Goal: Task Accomplishment & Management: Manage account settings

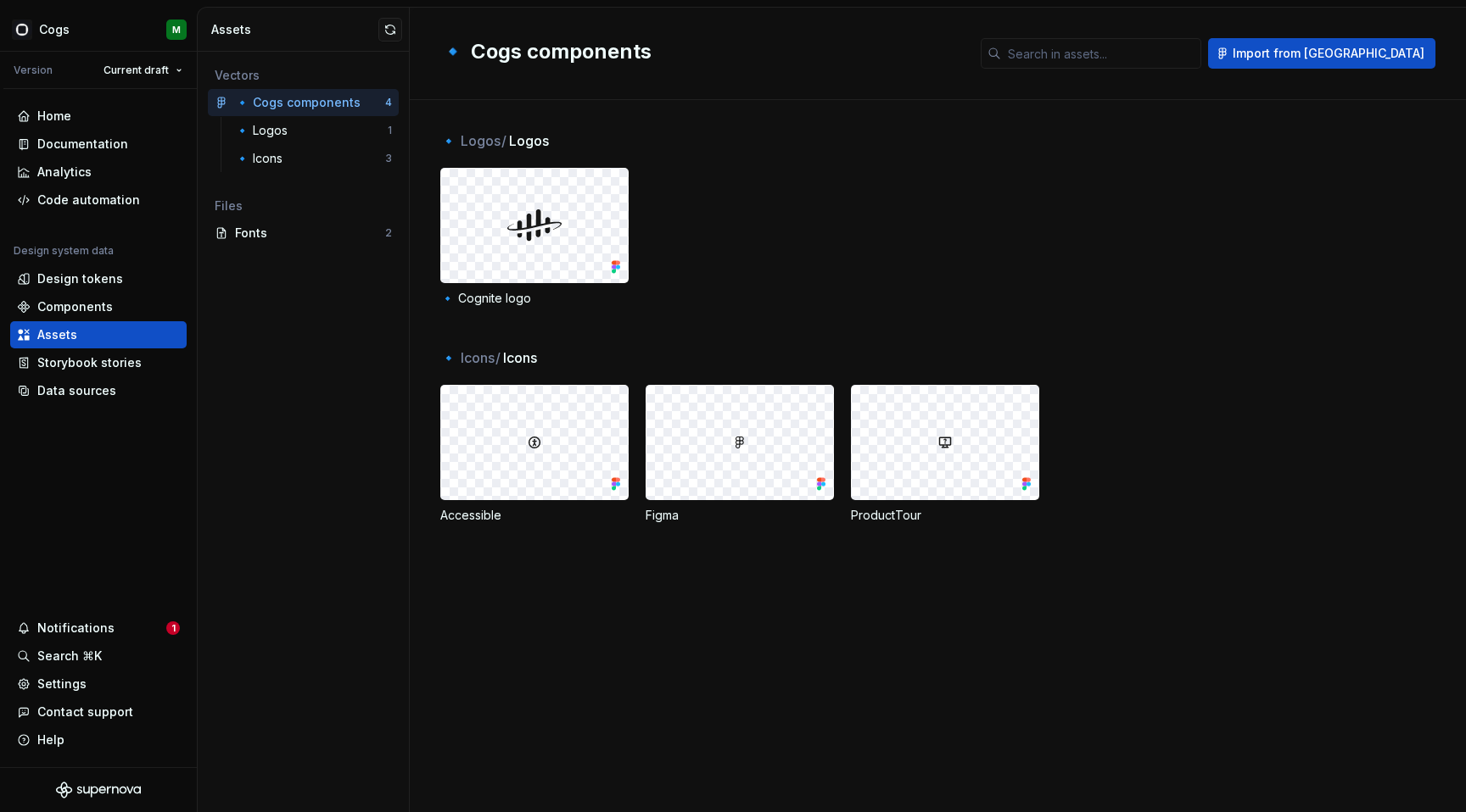
click at [669, 275] on div "🔹 Cognite logo" at bounding box center [953, 237] width 1026 height 139
click at [73, 121] on div "Home" at bounding box center [98, 116] width 162 height 17
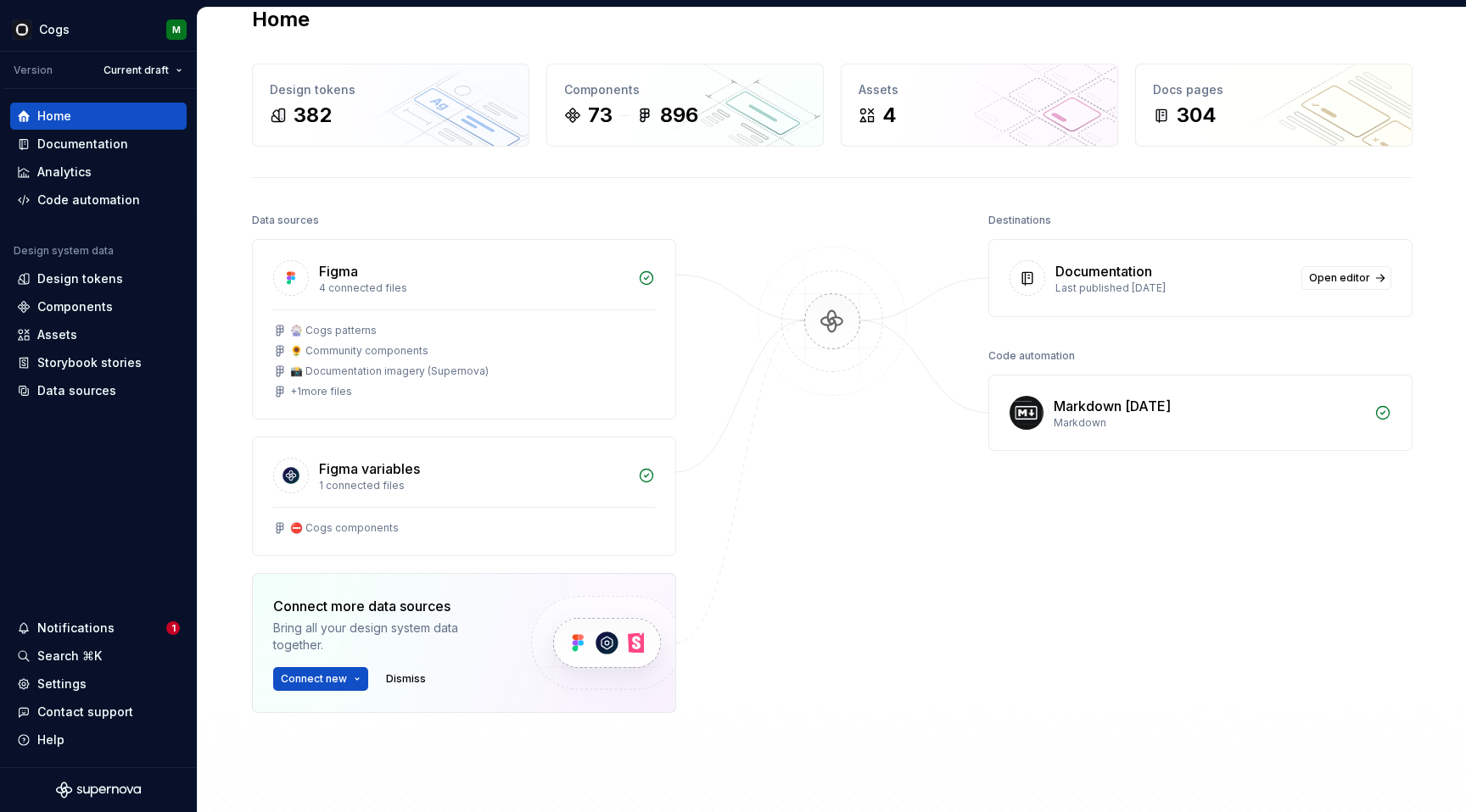
scroll to position [34, 0]
click at [1365, 271] on span "Open editor" at bounding box center [1338, 277] width 61 height 13
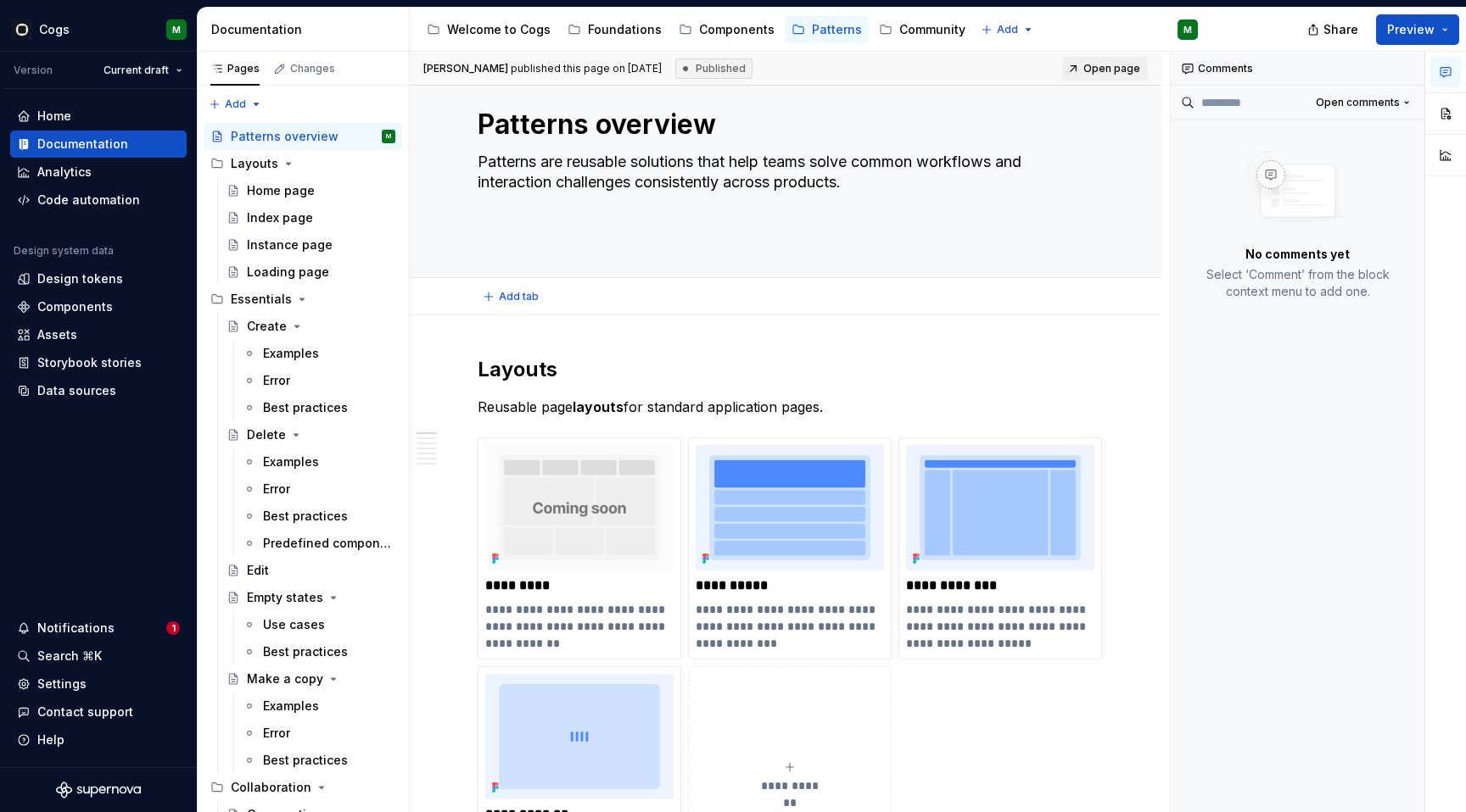
type textarea "*"
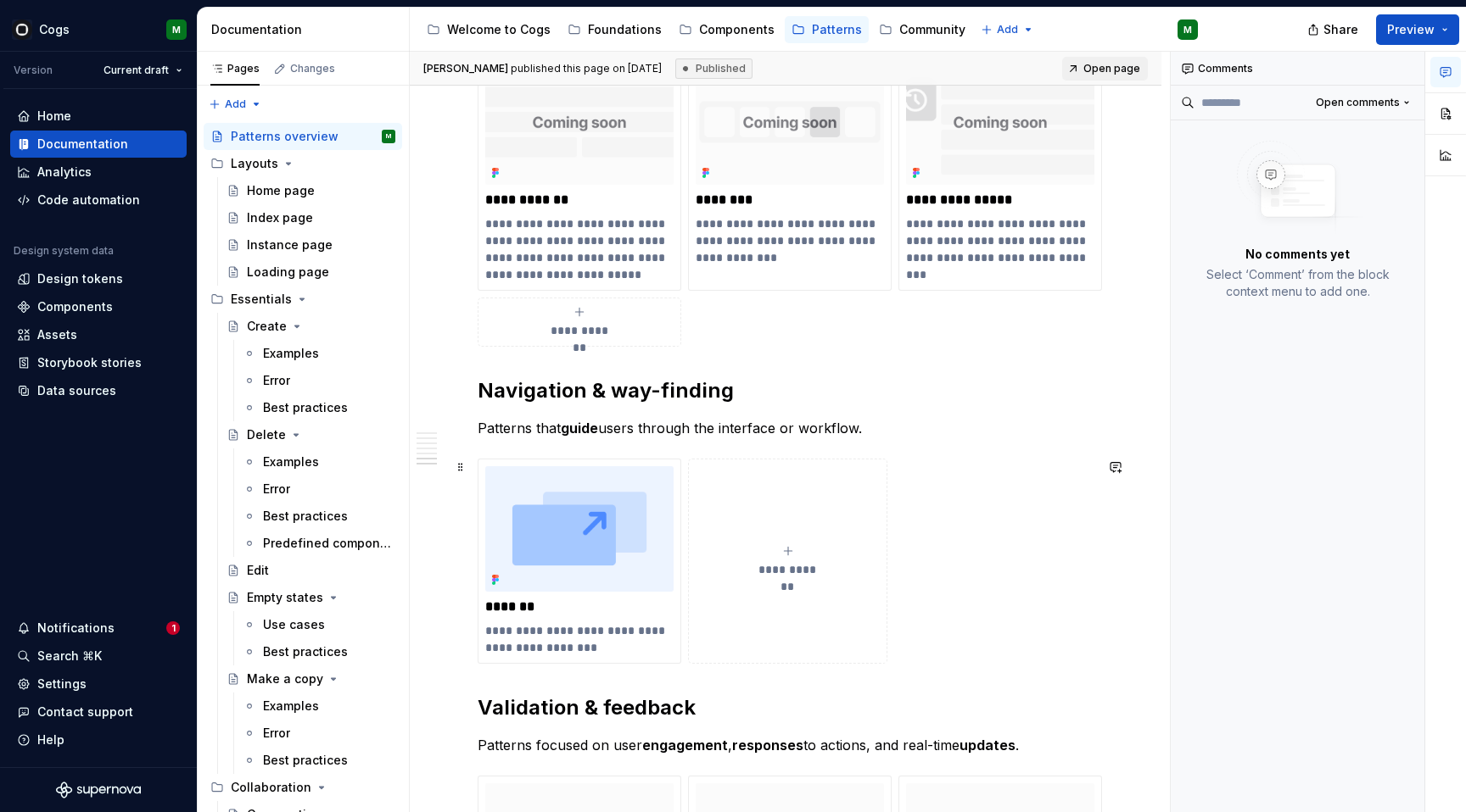
scroll to position [2961, 0]
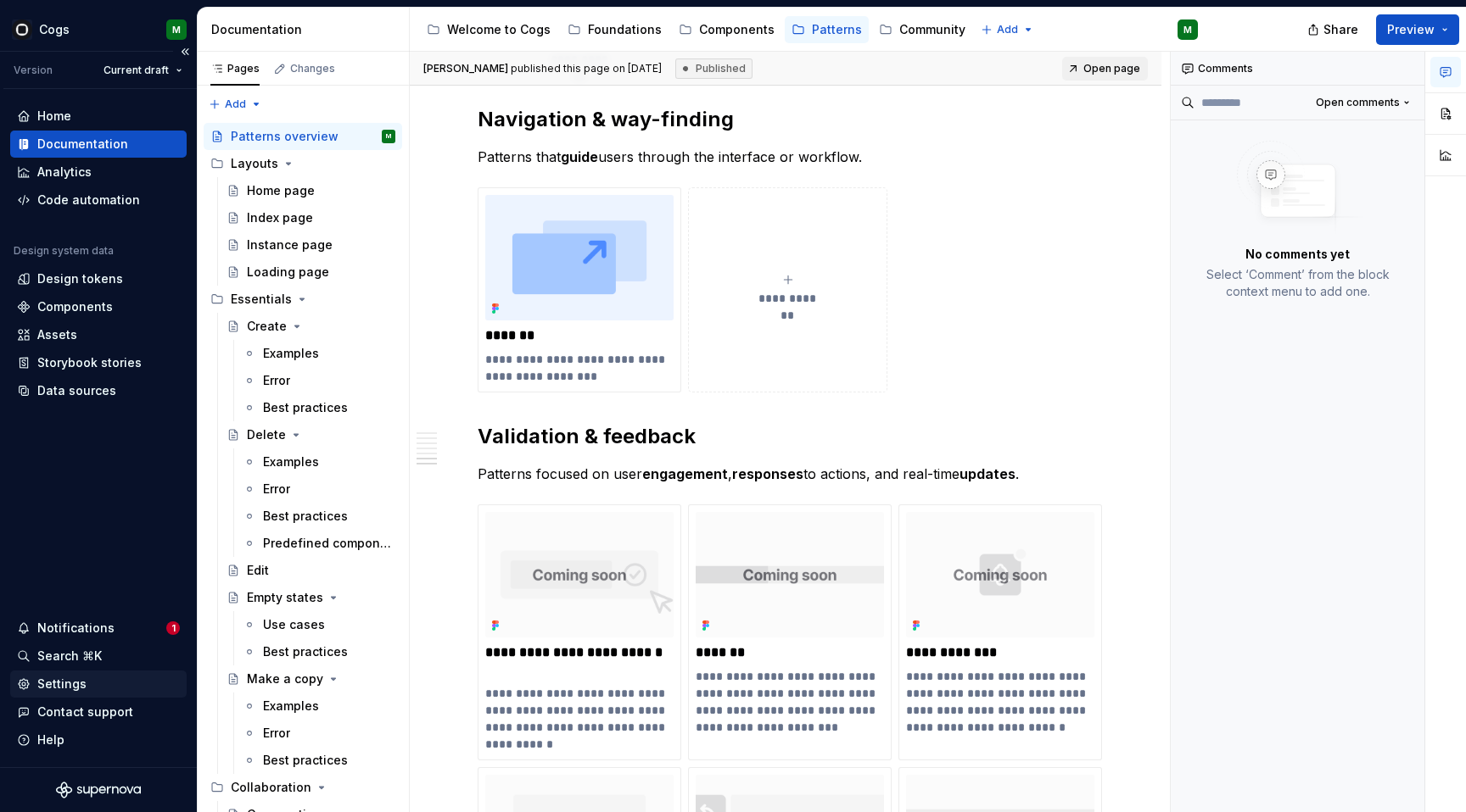
click at [62, 681] on div "Settings" at bounding box center [62, 685] width 49 height 17
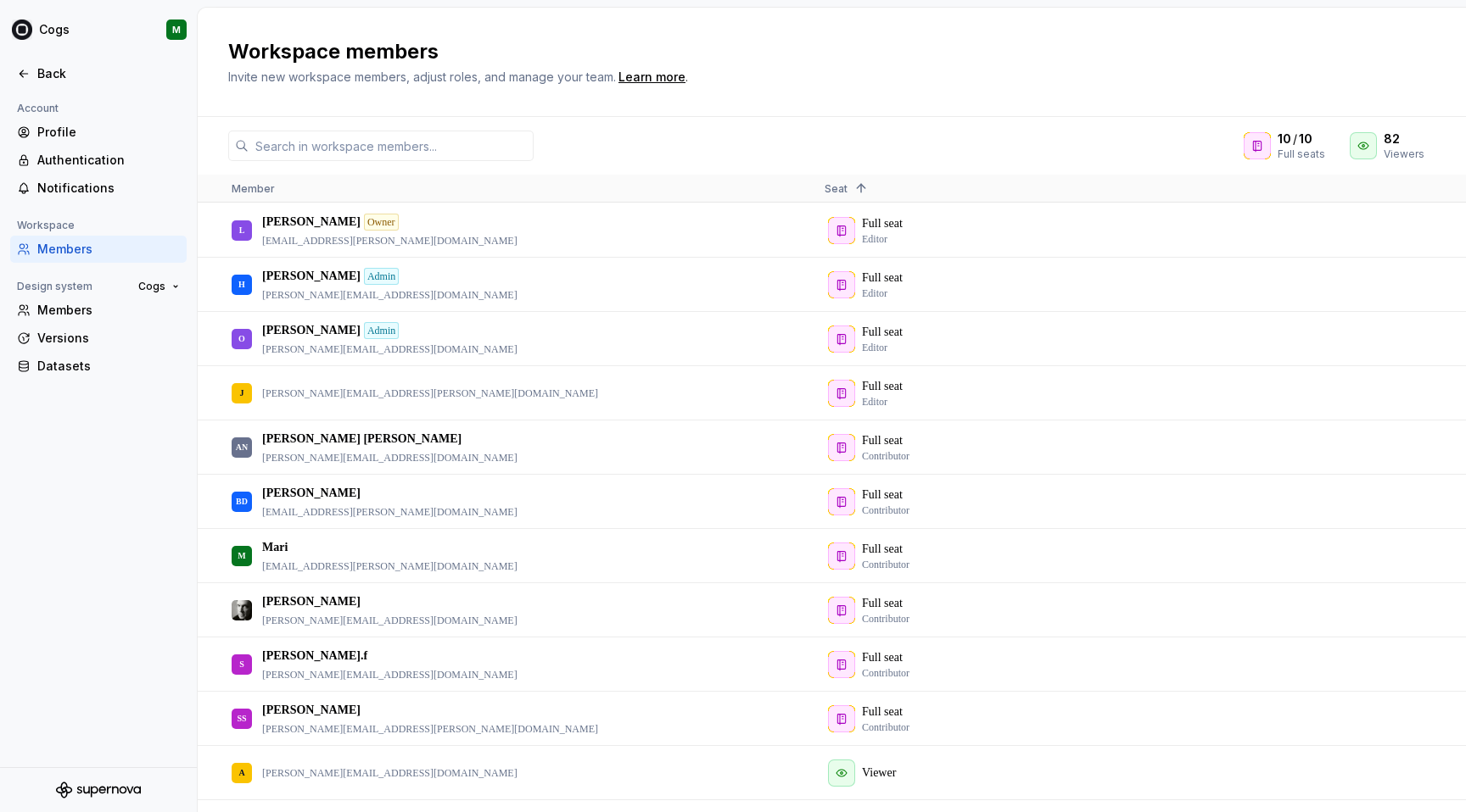
click at [97, 118] on div "Account" at bounding box center [98, 109] width 177 height 21
click at [92, 125] on div "Profile" at bounding box center [109, 132] width 143 height 17
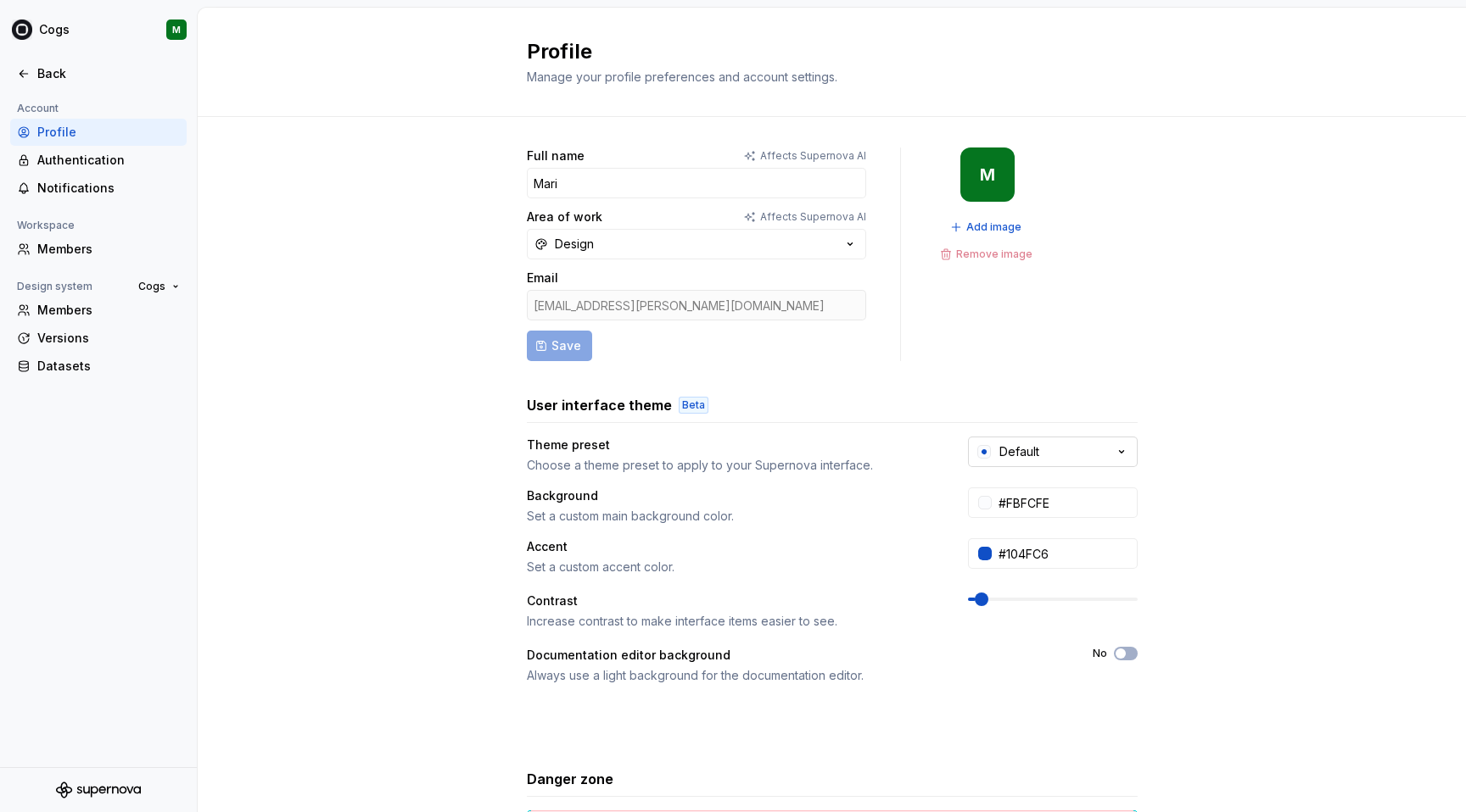
click at [1027, 449] on div "Default" at bounding box center [1019, 452] width 40 height 17
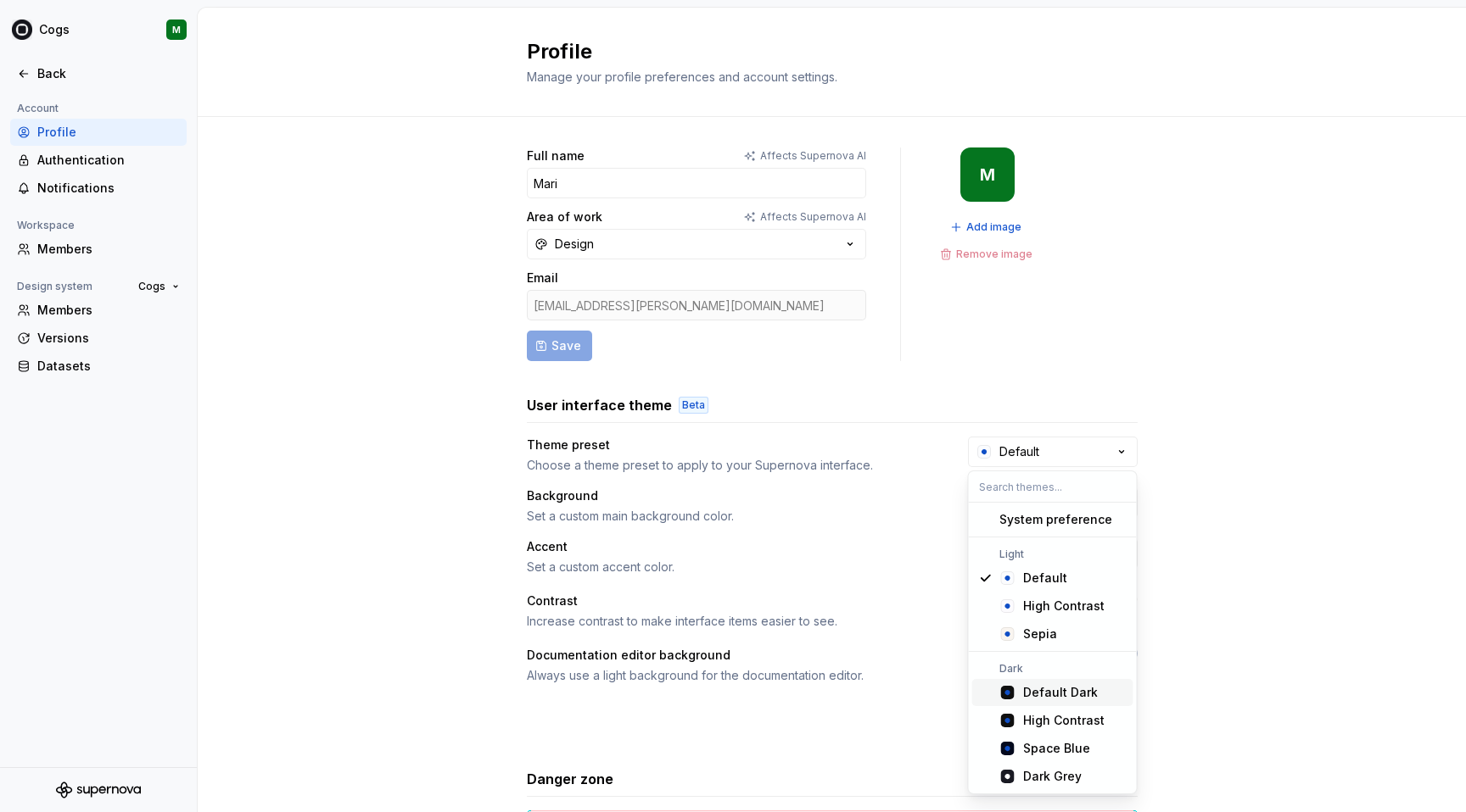
click at [1044, 685] on div "Default Dark" at bounding box center [1060, 693] width 75 height 17
type input "#101010"
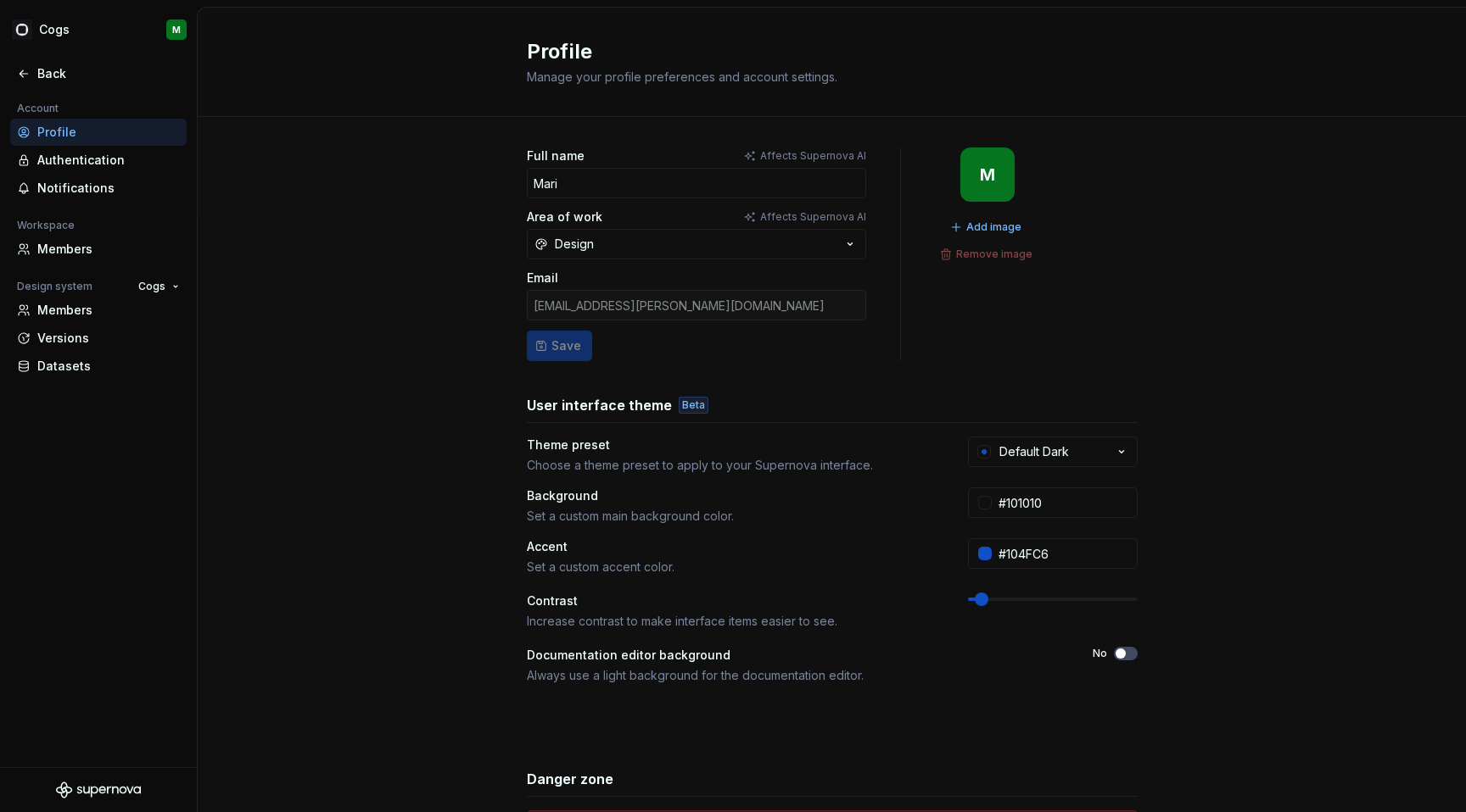
click at [94, 138] on div "Profile" at bounding box center [109, 132] width 143 height 17
click at [81, 160] on div "Authentication" at bounding box center [109, 161] width 143 height 17
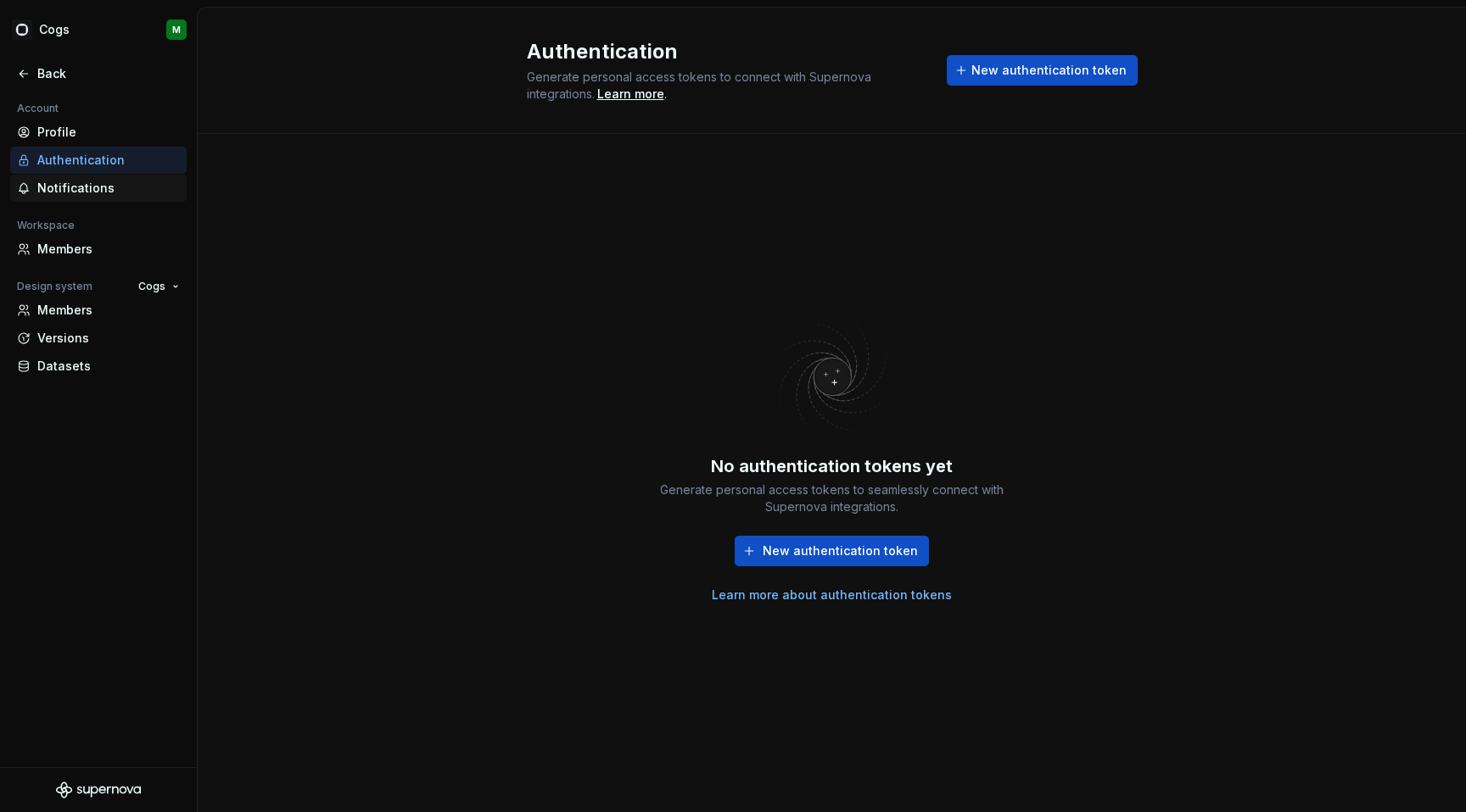
click at [48, 197] on div "Notifications" at bounding box center [98, 188] width 177 height 27
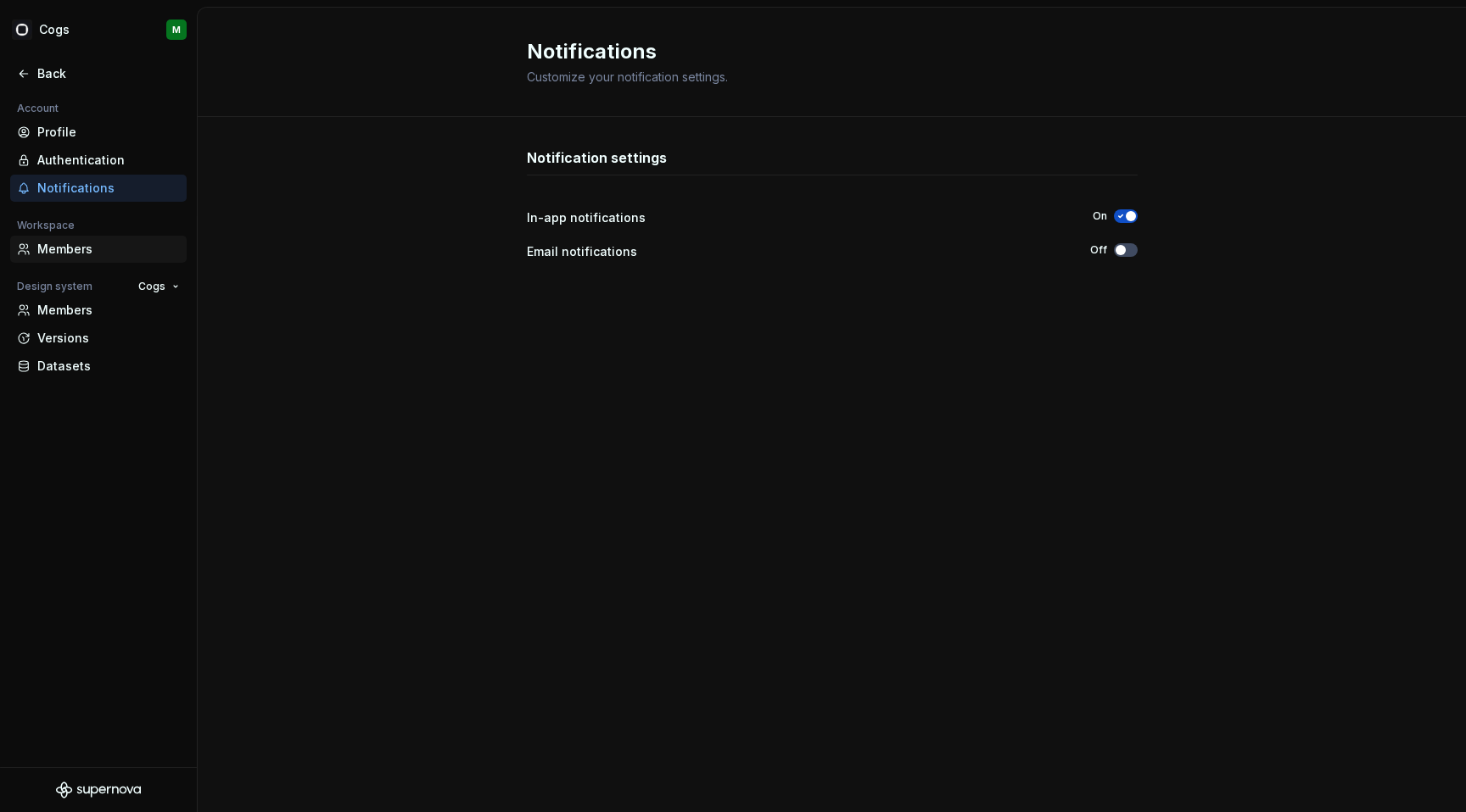
click at [85, 251] on div "Members" at bounding box center [109, 249] width 143 height 17
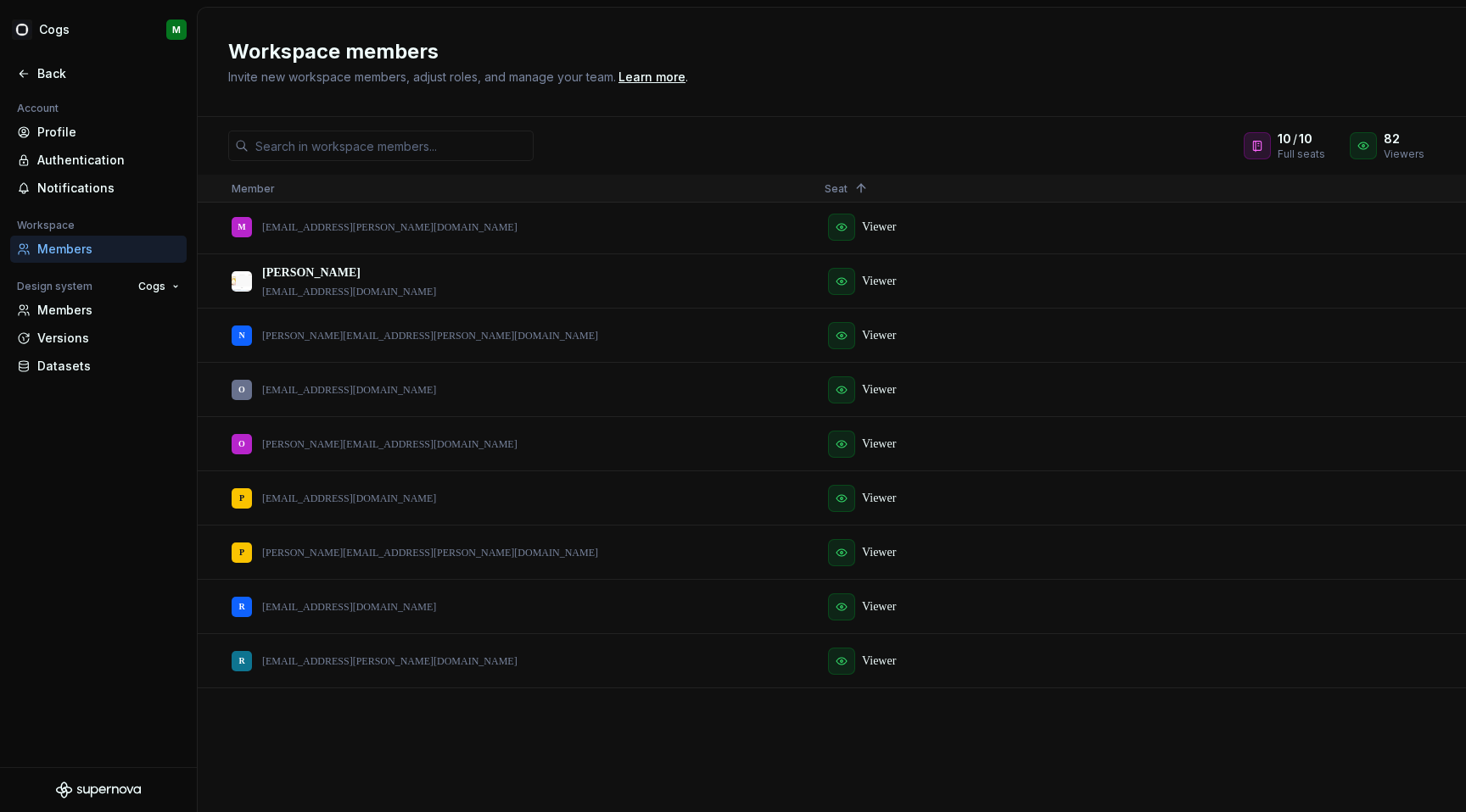
scroll to position [1391, 0]
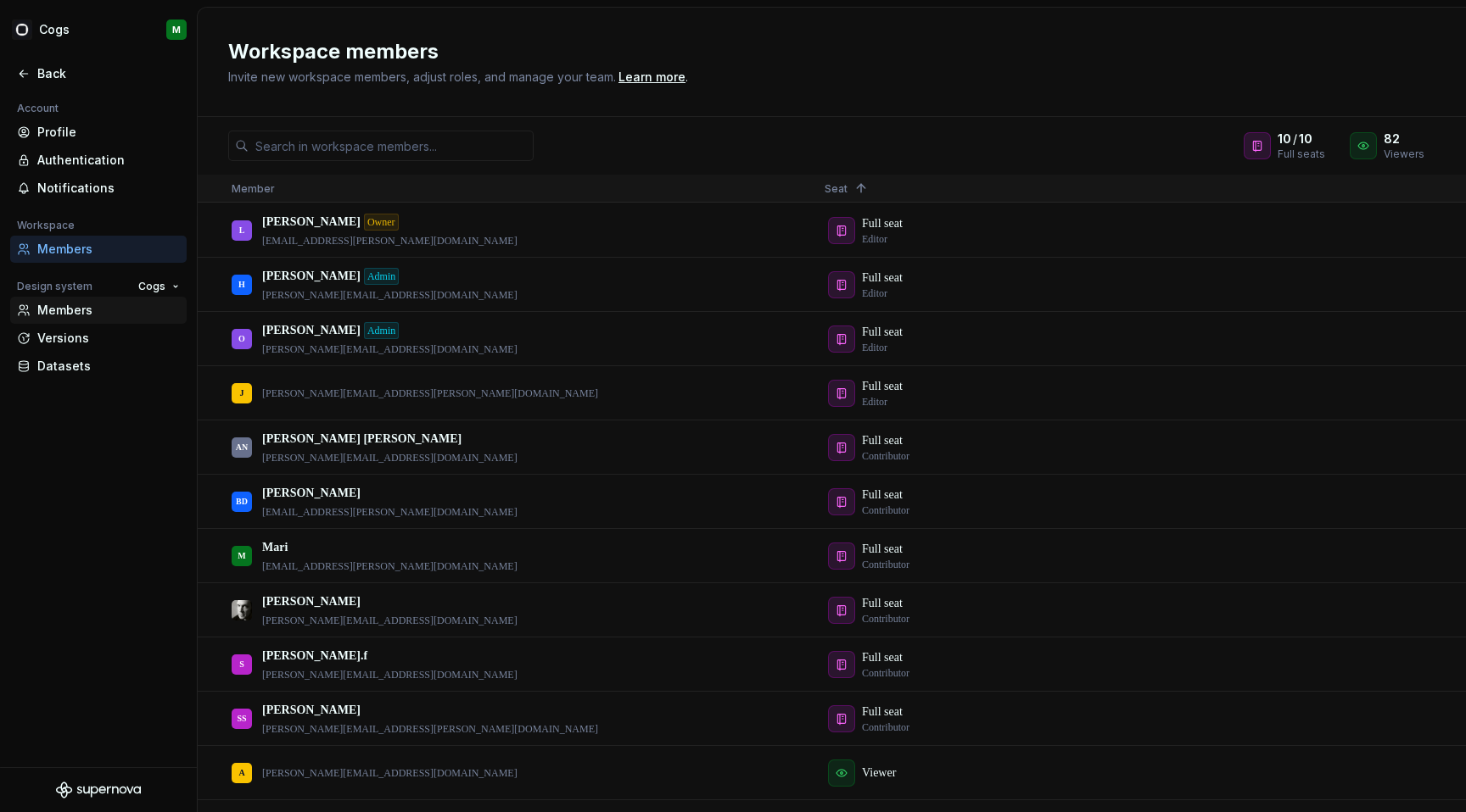
click at [52, 312] on div "Members" at bounding box center [109, 311] width 143 height 17
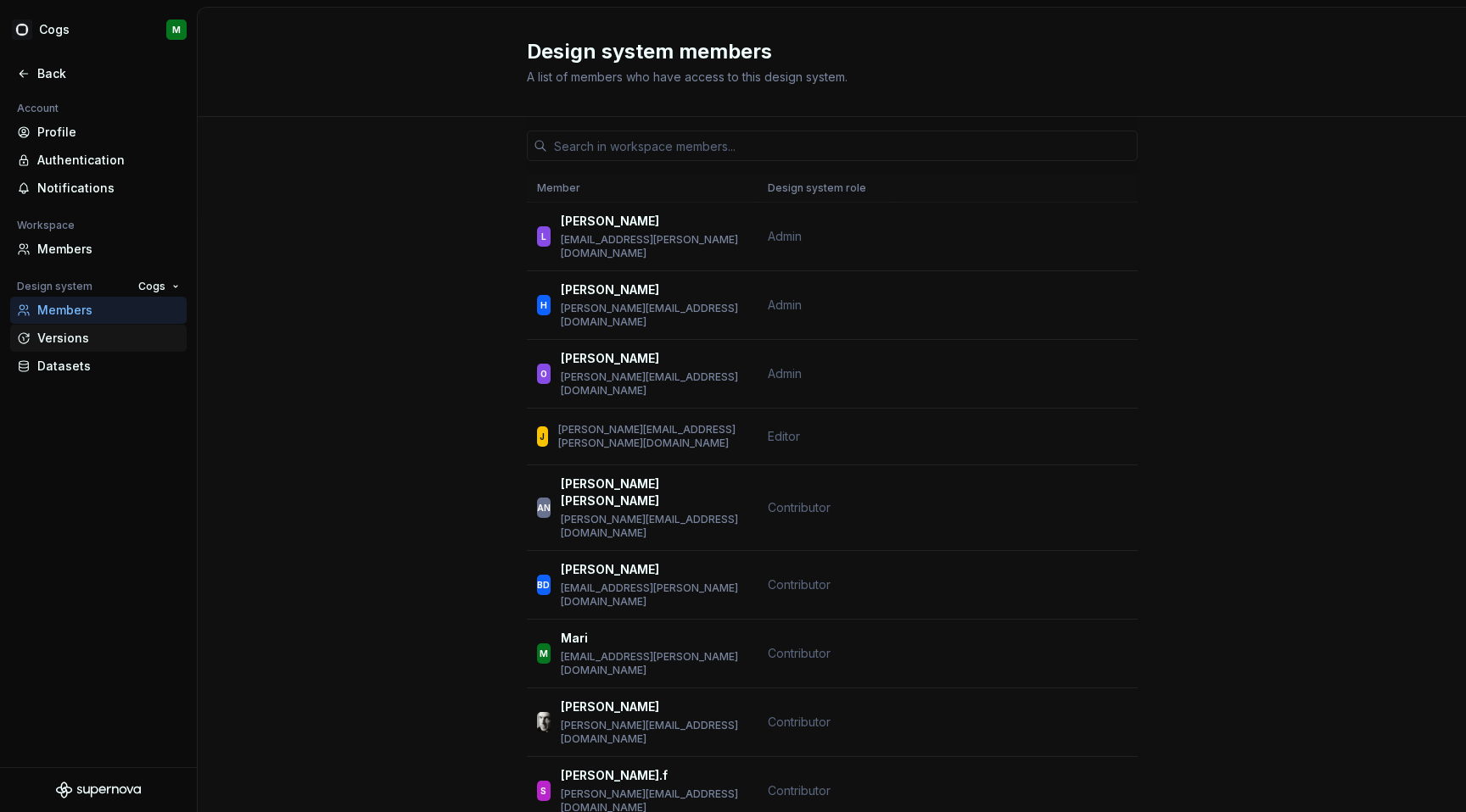
click at [69, 346] on div "Versions" at bounding box center [109, 338] width 143 height 17
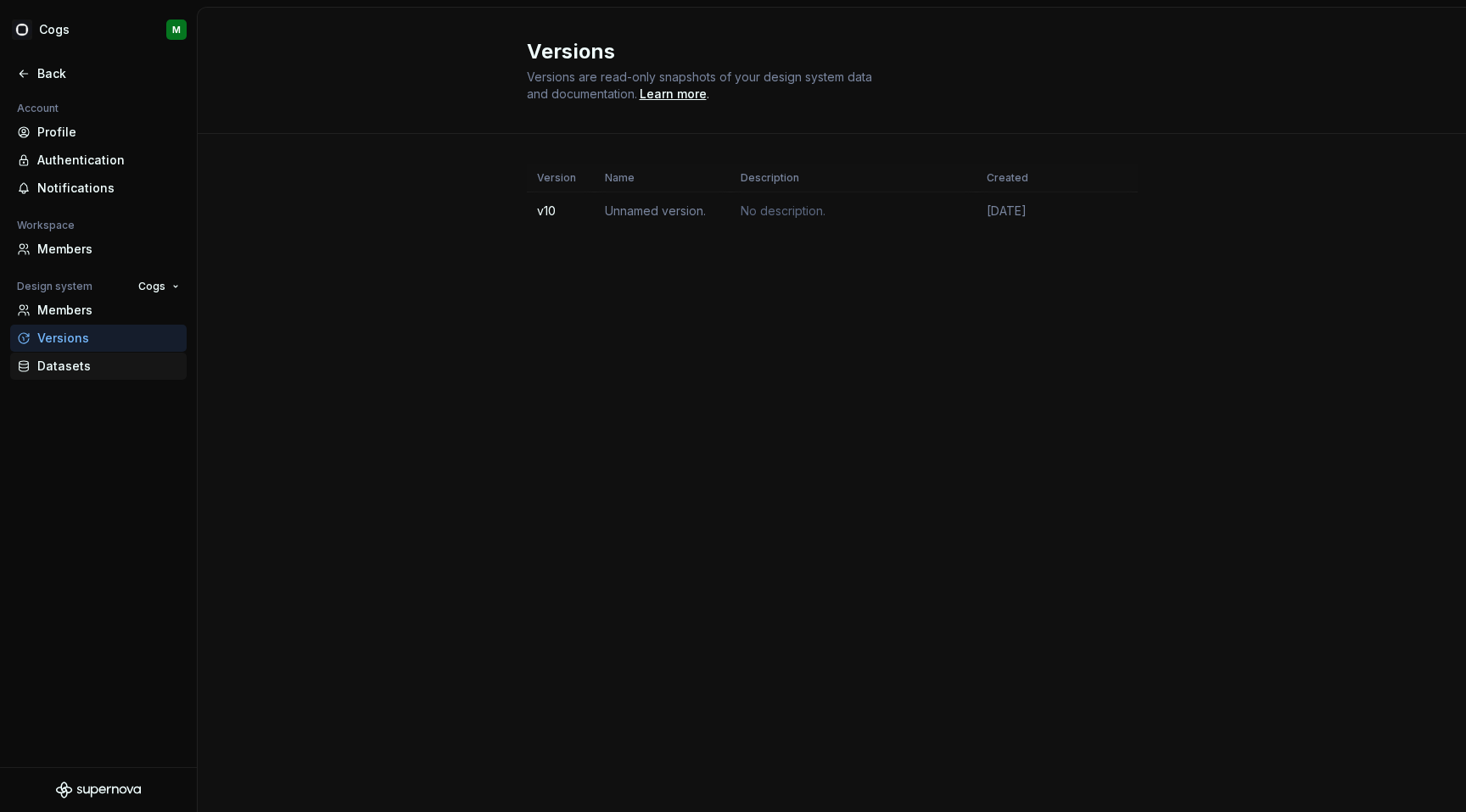
click at [69, 371] on div "Datasets" at bounding box center [109, 366] width 143 height 17
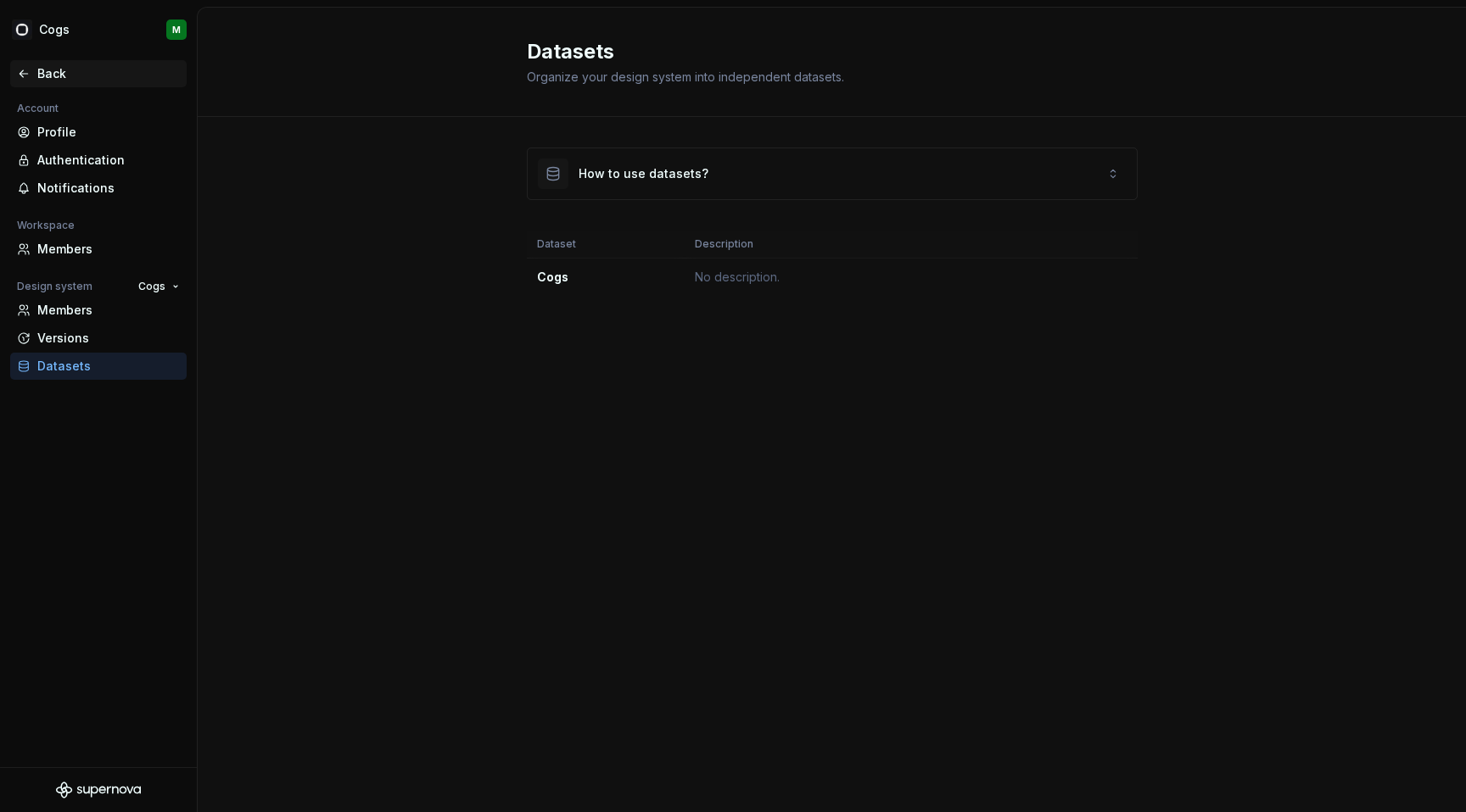
click at [48, 73] on div "Back" at bounding box center [109, 74] width 143 height 17
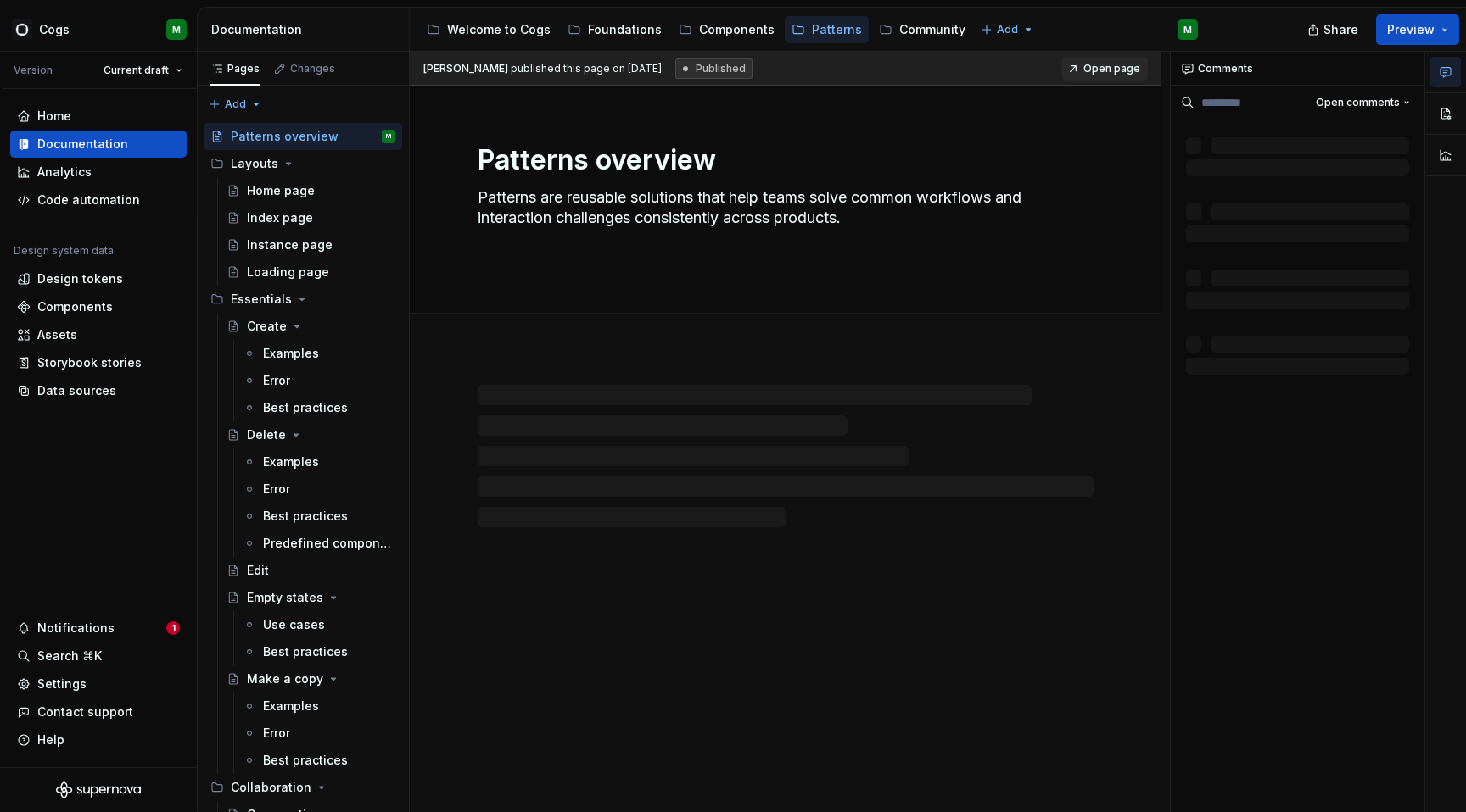
type textarea "*"
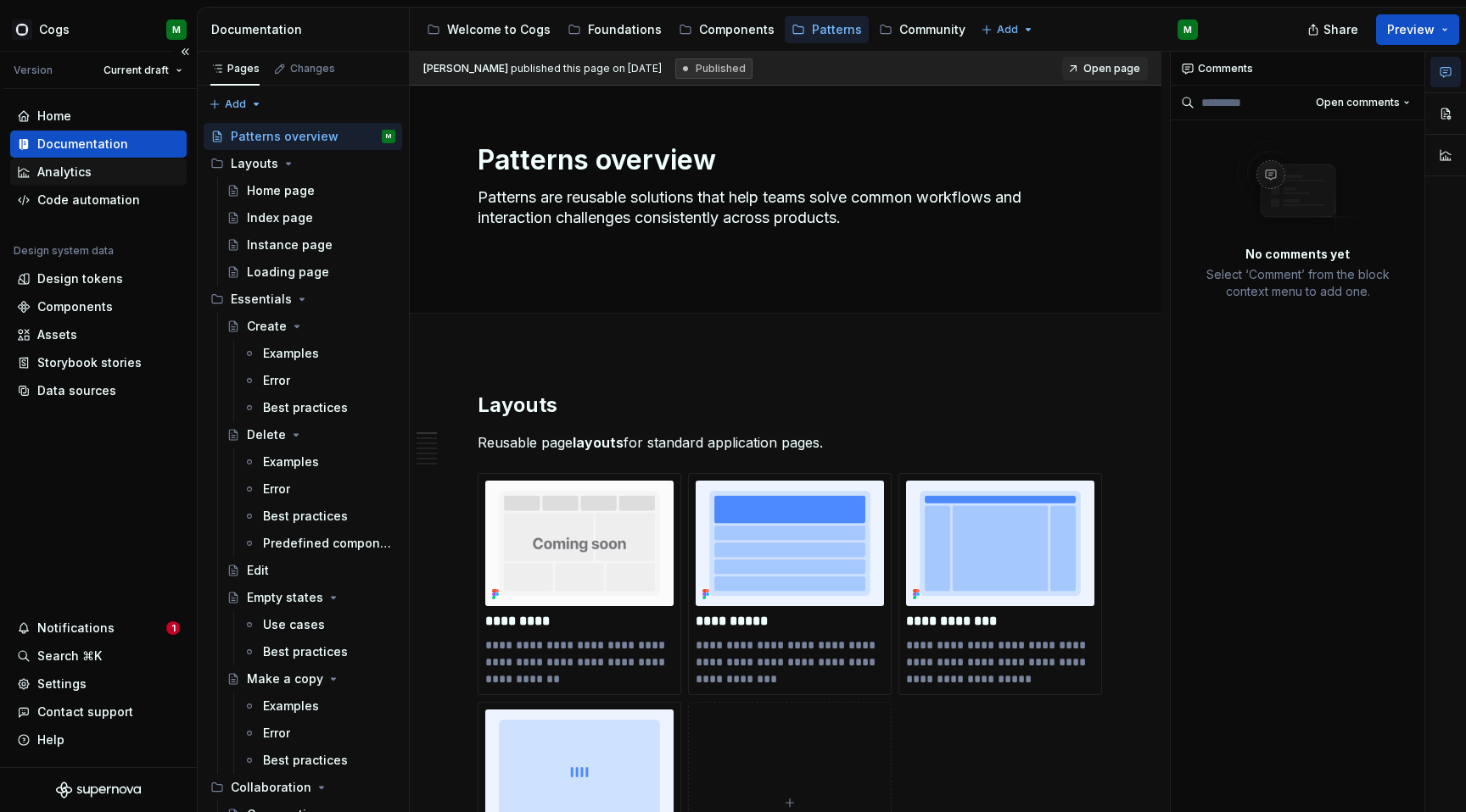
click at [79, 171] on div "Analytics" at bounding box center [64, 172] width 54 height 17
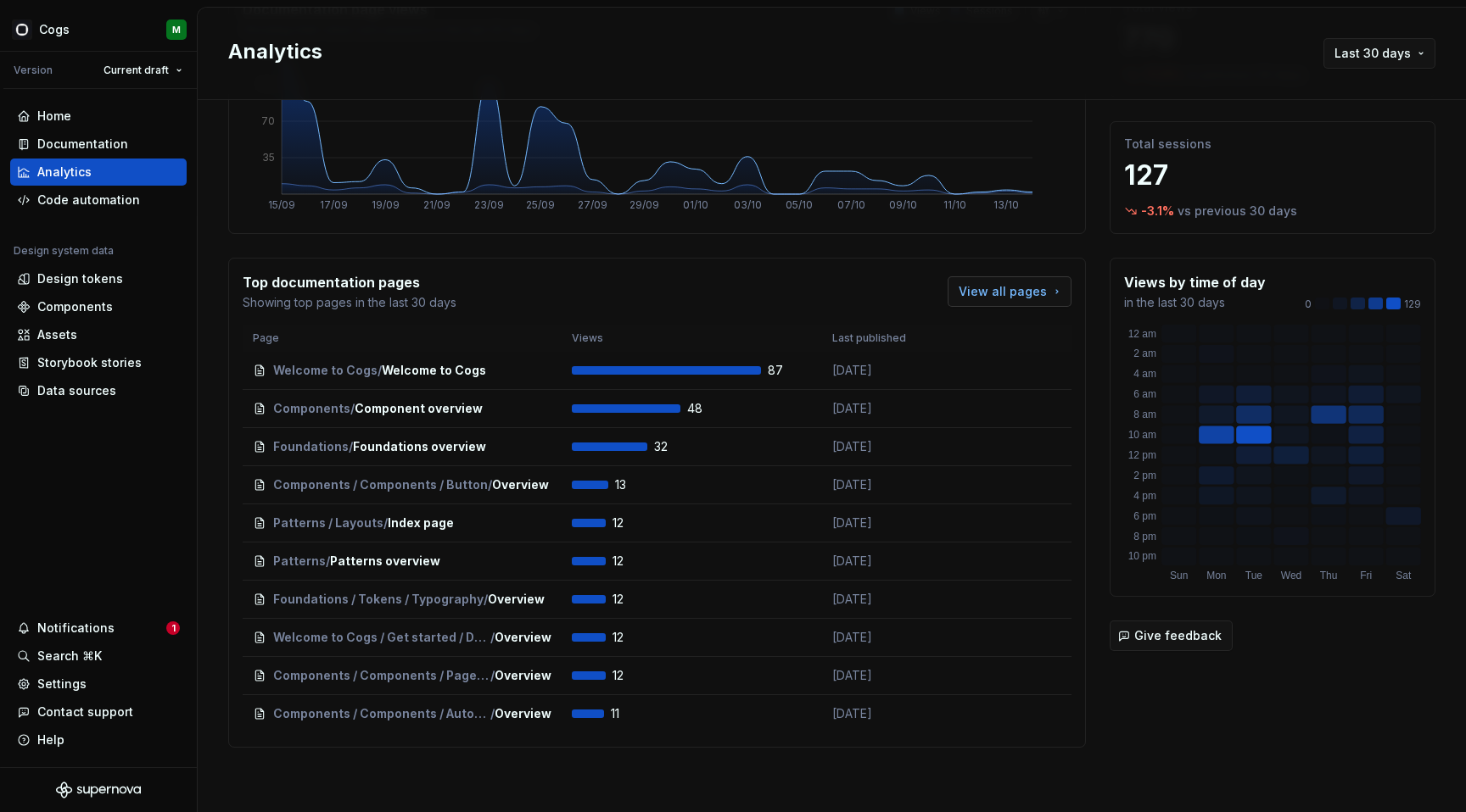
click at [966, 286] on span "View all pages" at bounding box center [1002, 292] width 88 height 17
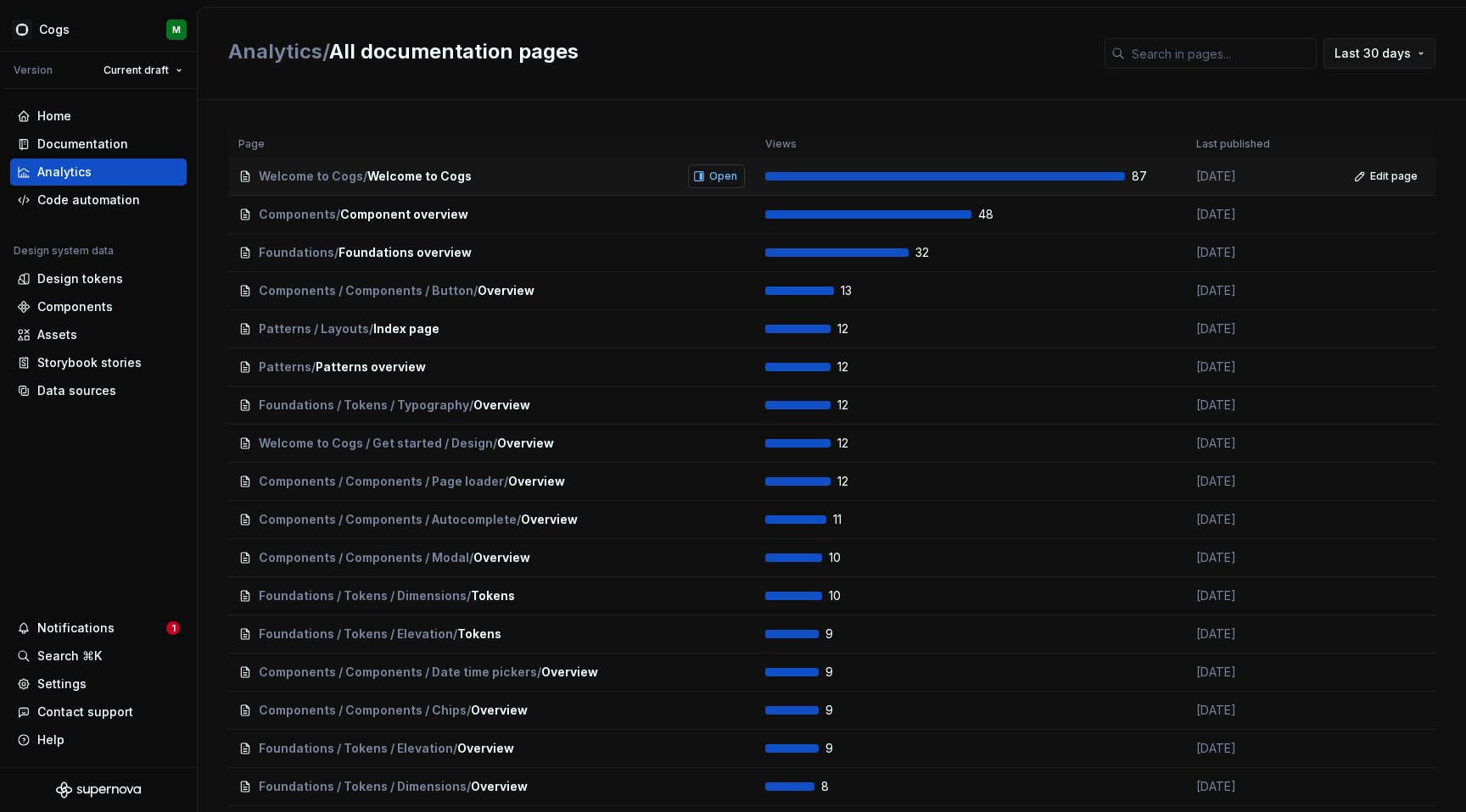
click at [724, 170] on span "Open" at bounding box center [724, 177] width 28 height 13
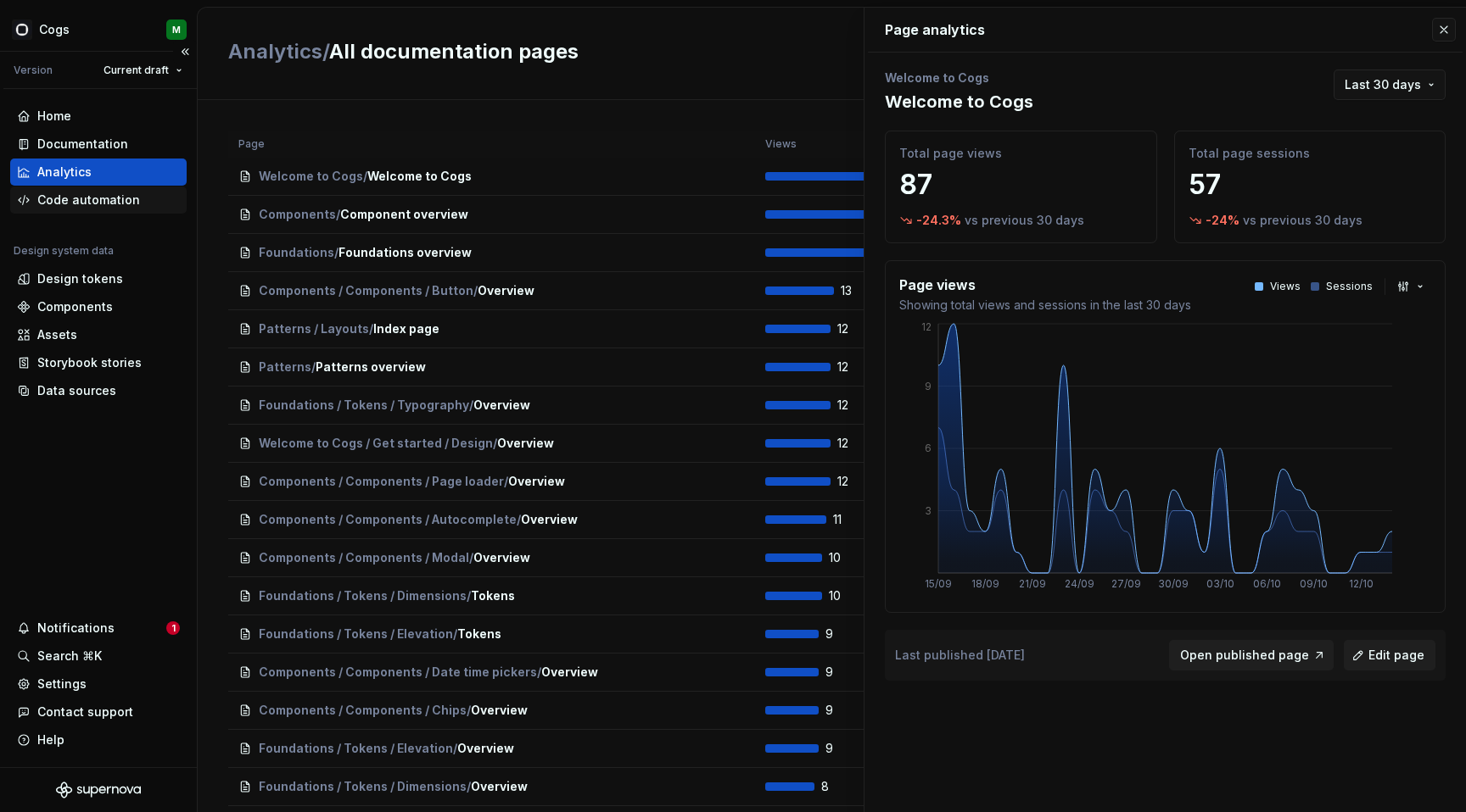
click at [91, 195] on div "Code automation" at bounding box center [89, 200] width 103 height 17
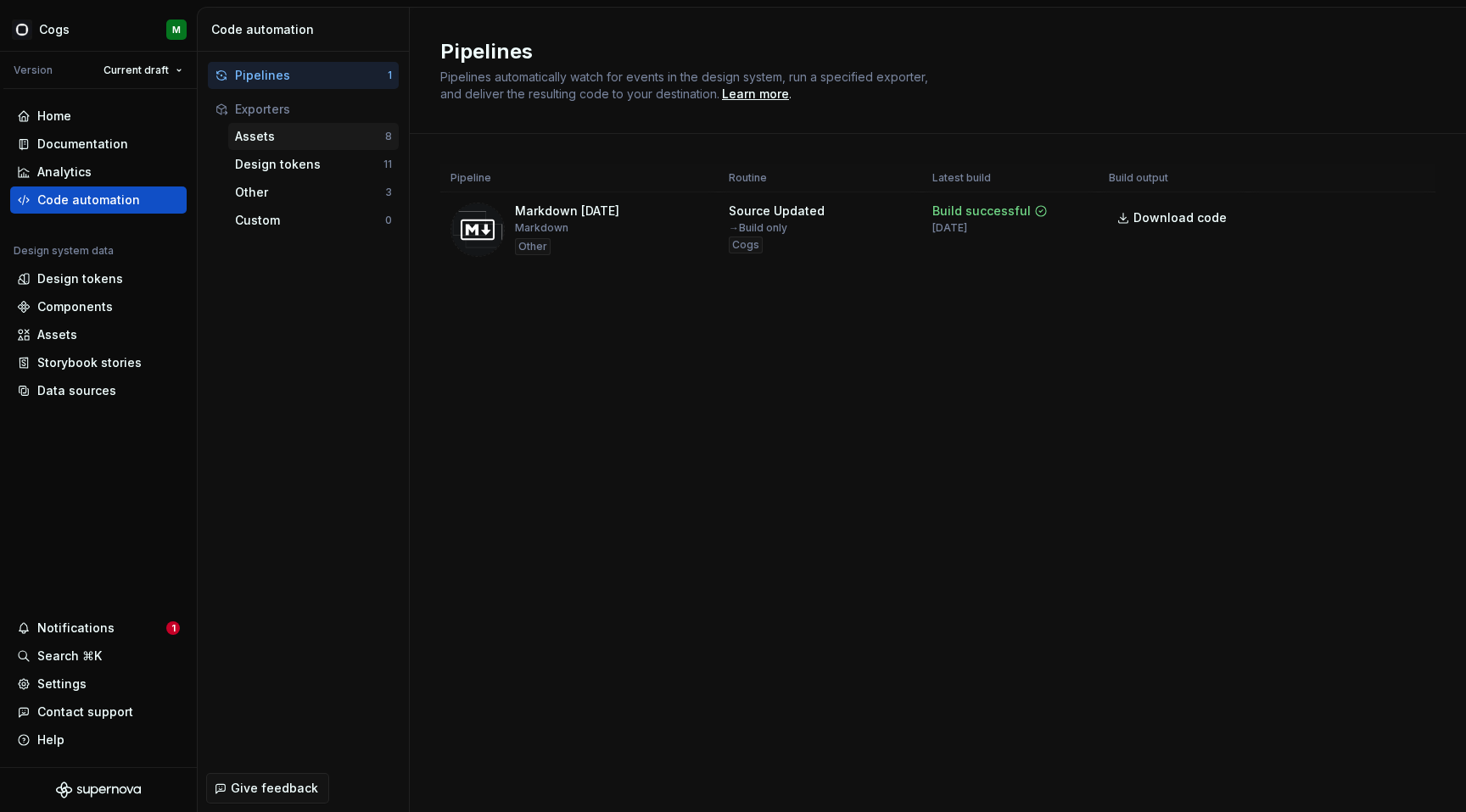
click at [303, 143] on div "Assets" at bounding box center [310, 137] width 150 height 17
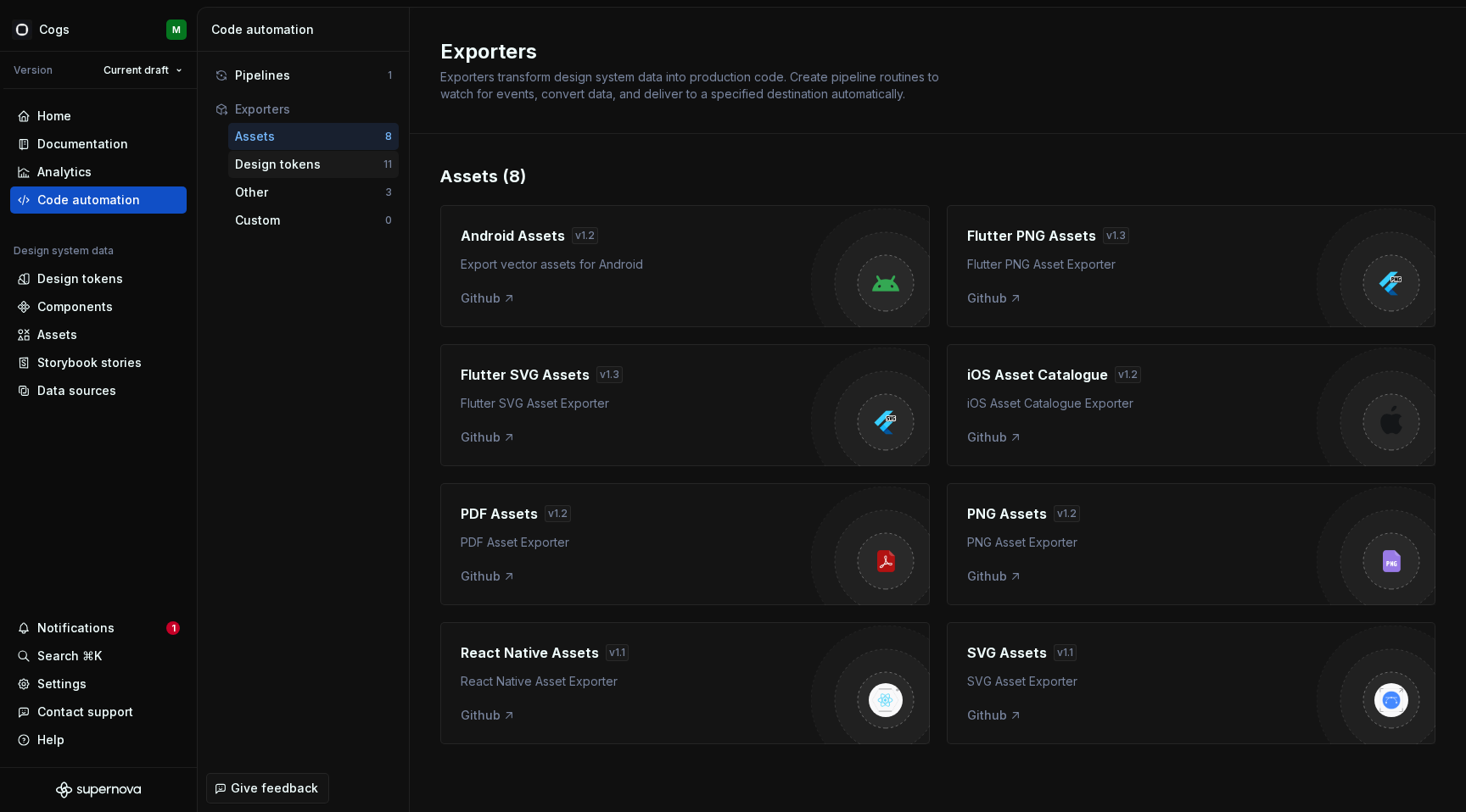
click at [285, 161] on div "Design tokens" at bounding box center [309, 164] width 148 height 17
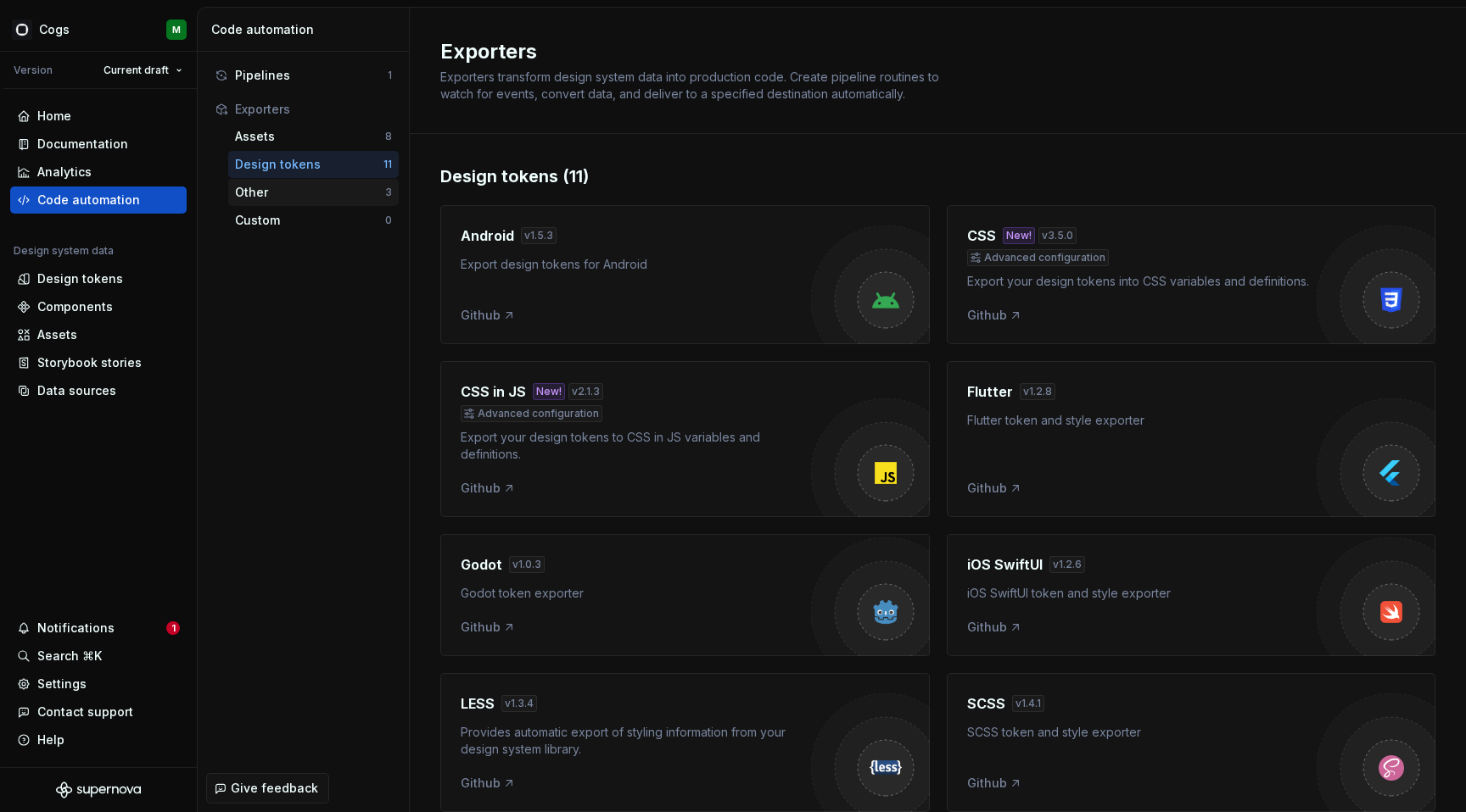
click at [288, 187] on div "Other" at bounding box center [310, 193] width 150 height 17
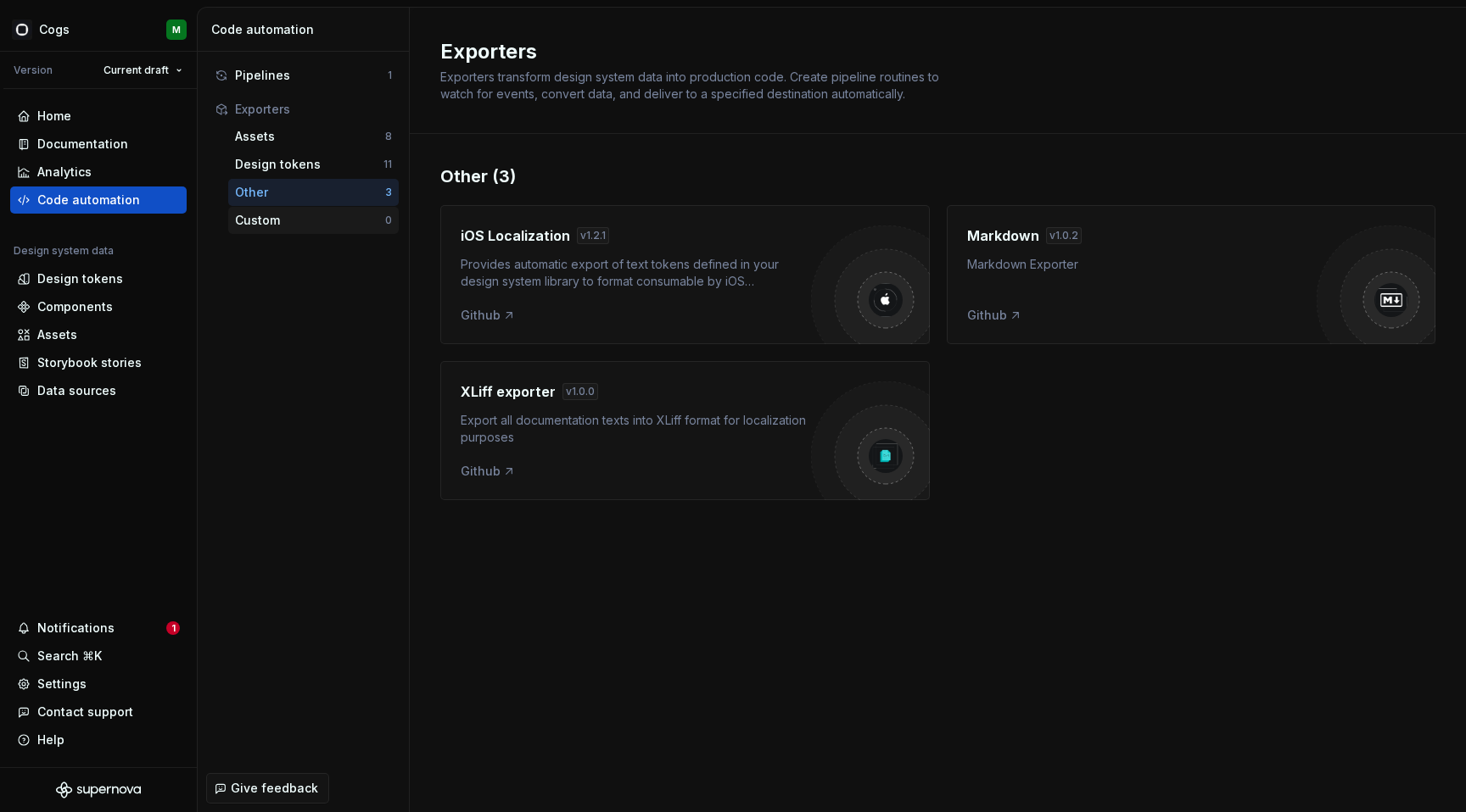
click at [282, 228] on div "Custom" at bounding box center [310, 220] width 150 height 17
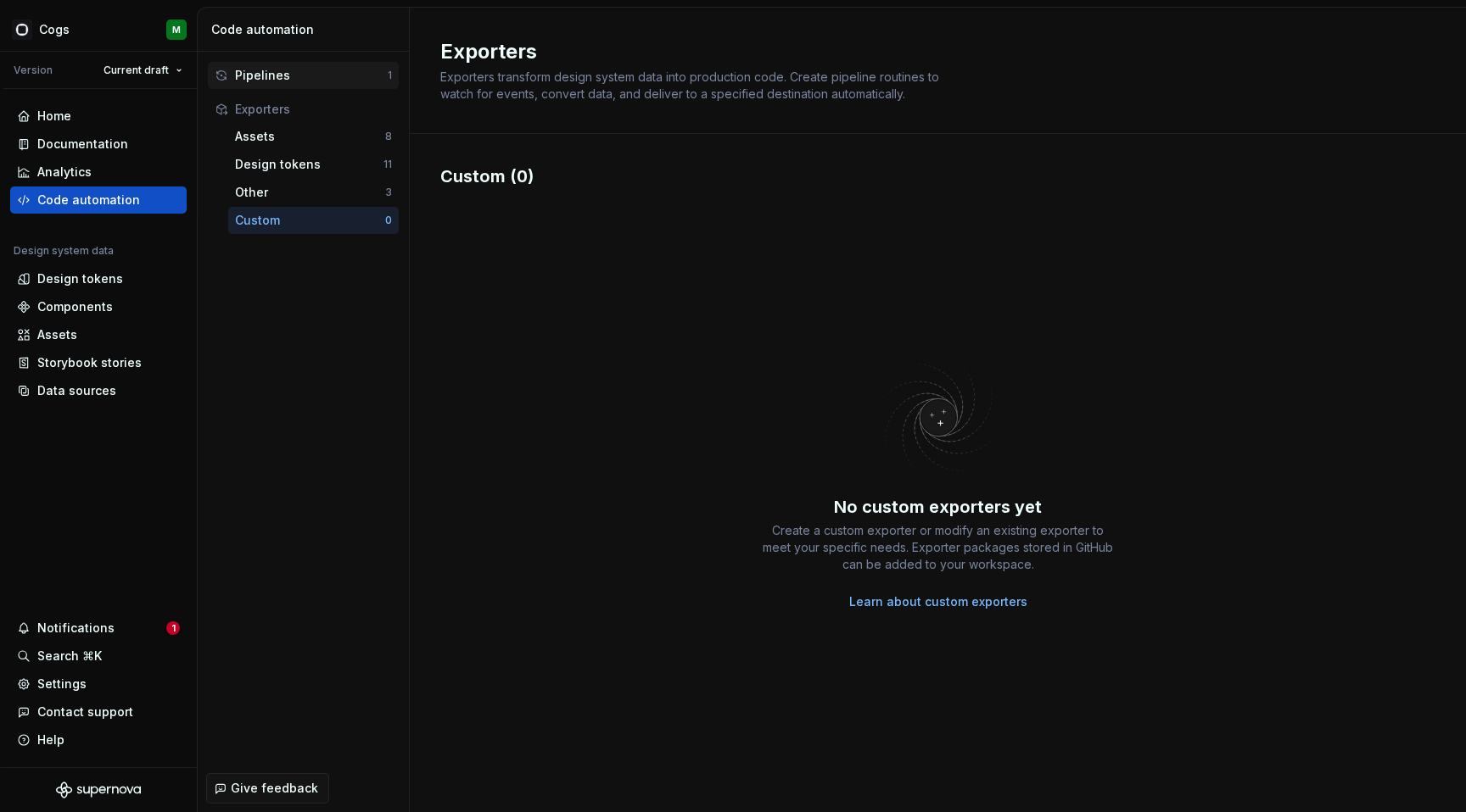
click at [280, 71] on div "Pipelines" at bounding box center [312, 76] width 153 height 17
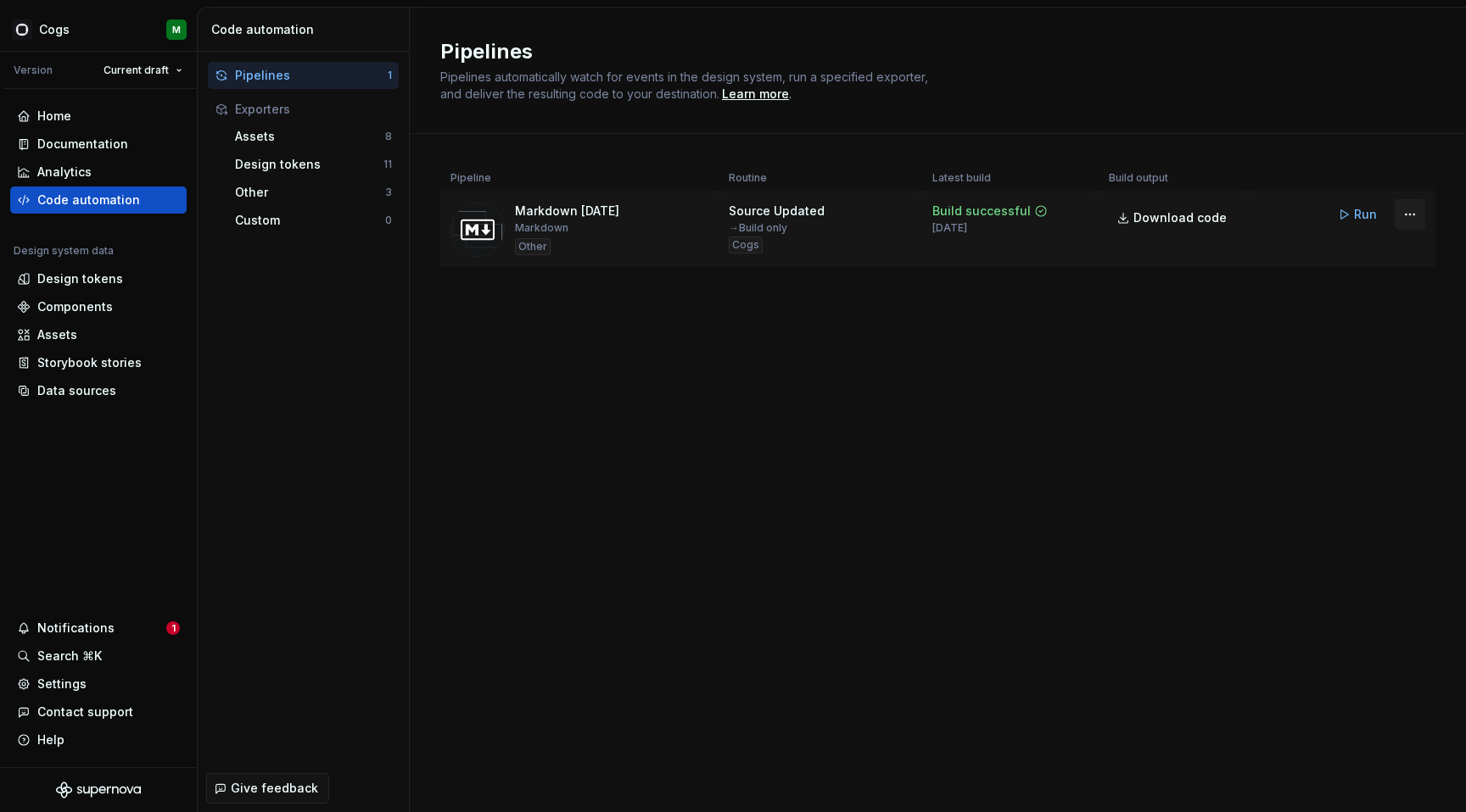
click at [1412, 211] on html "Cogs M Version Current draft Home Documentation Analytics Code automation Desig…" at bounding box center [733, 406] width 1466 height 812
click at [1100, 409] on div "Pipelines Pipelines automatically watch for events in the design system, run a …" at bounding box center [938, 410] width 1056 height 804
click at [286, 182] on div "Other 3" at bounding box center [314, 192] width 170 height 27
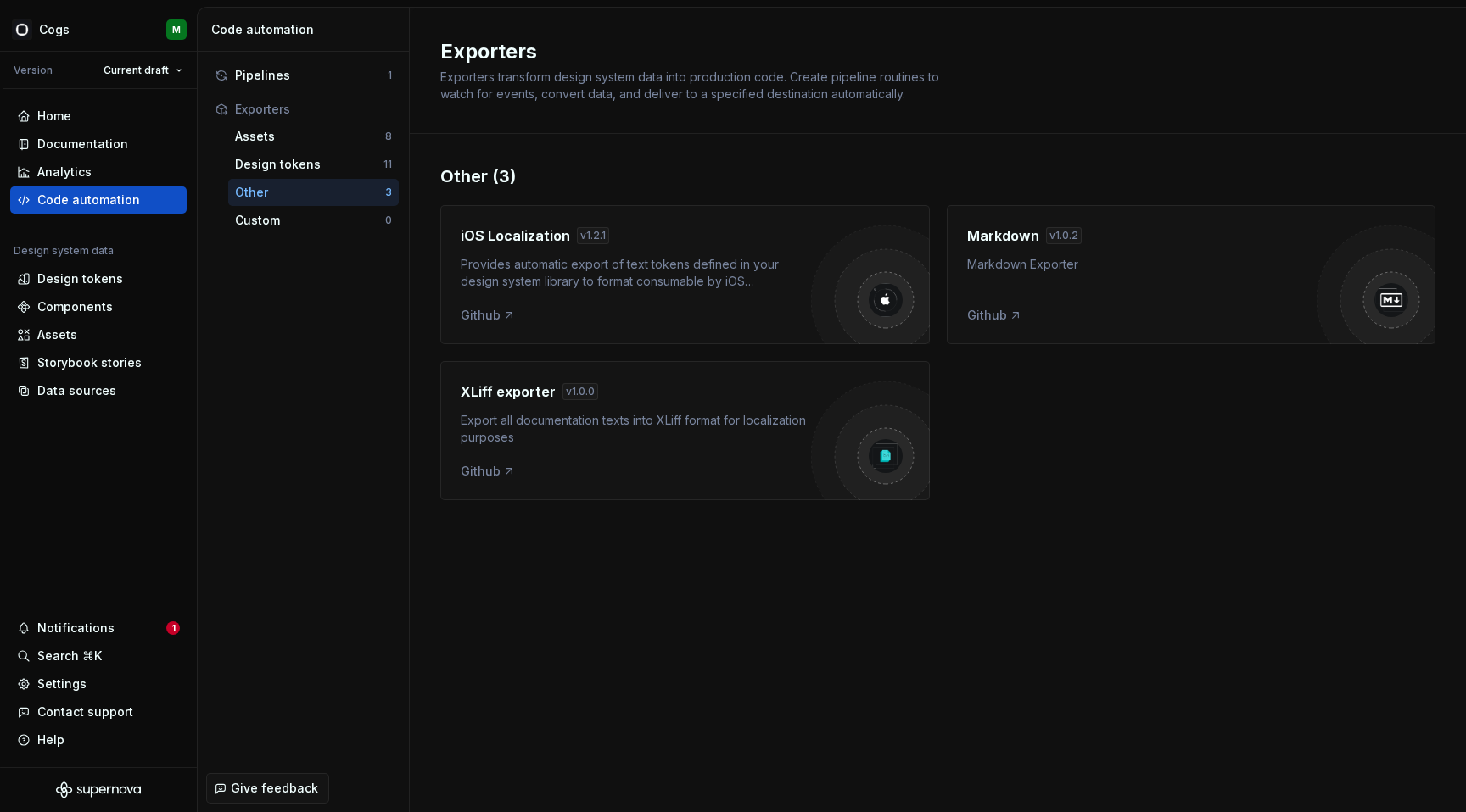
click at [1167, 556] on div "Other (3) iOS Localization v 1.2.1 Provides automatic export of text tokens def…" at bounding box center [937, 349] width 995 height 431
click at [143, 280] on div "Design tokens" at bounding box center [98, 279] width 162 height 17
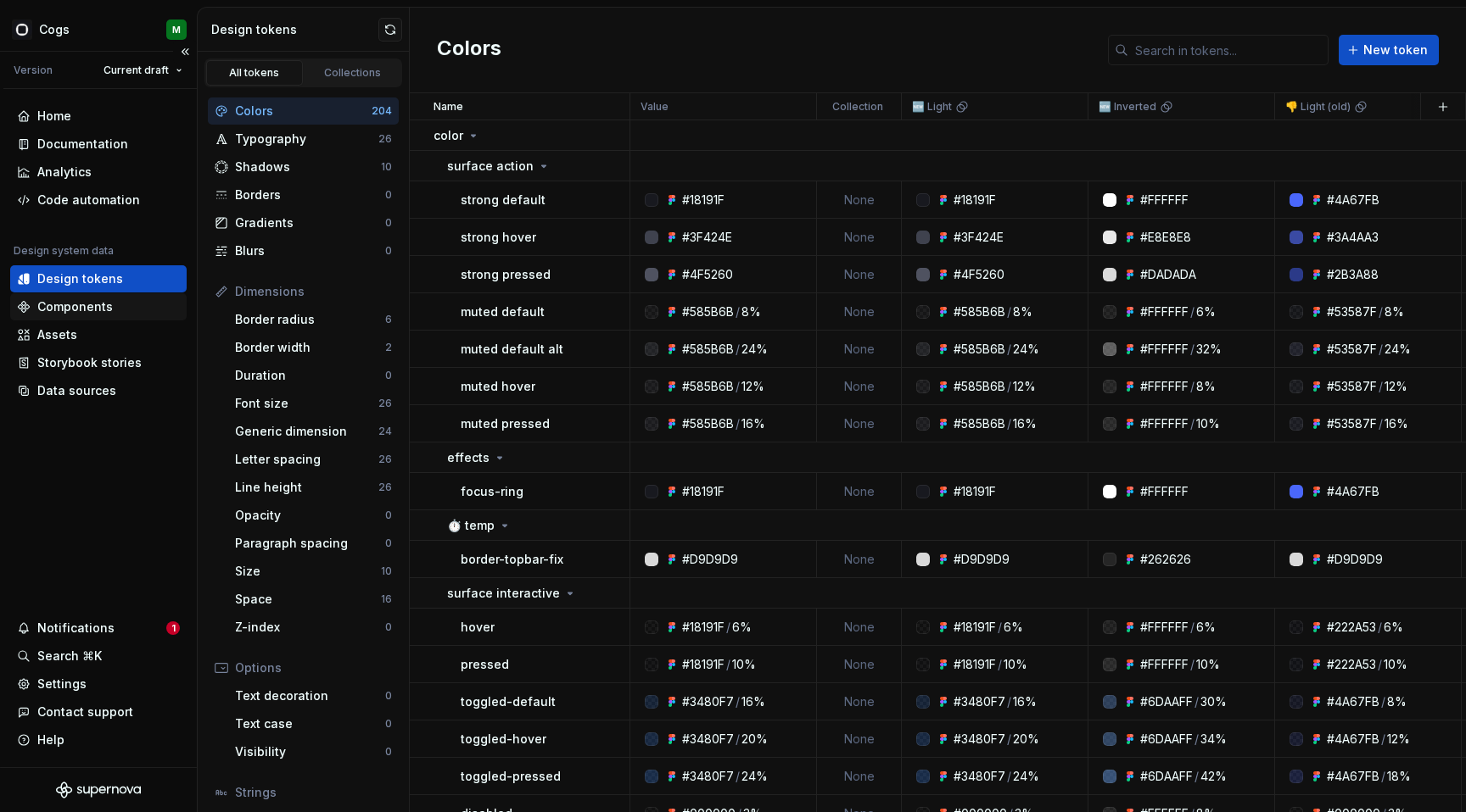
click at [107, 301] on div "Components" at bounding box center [76, 307] width 76 height 17
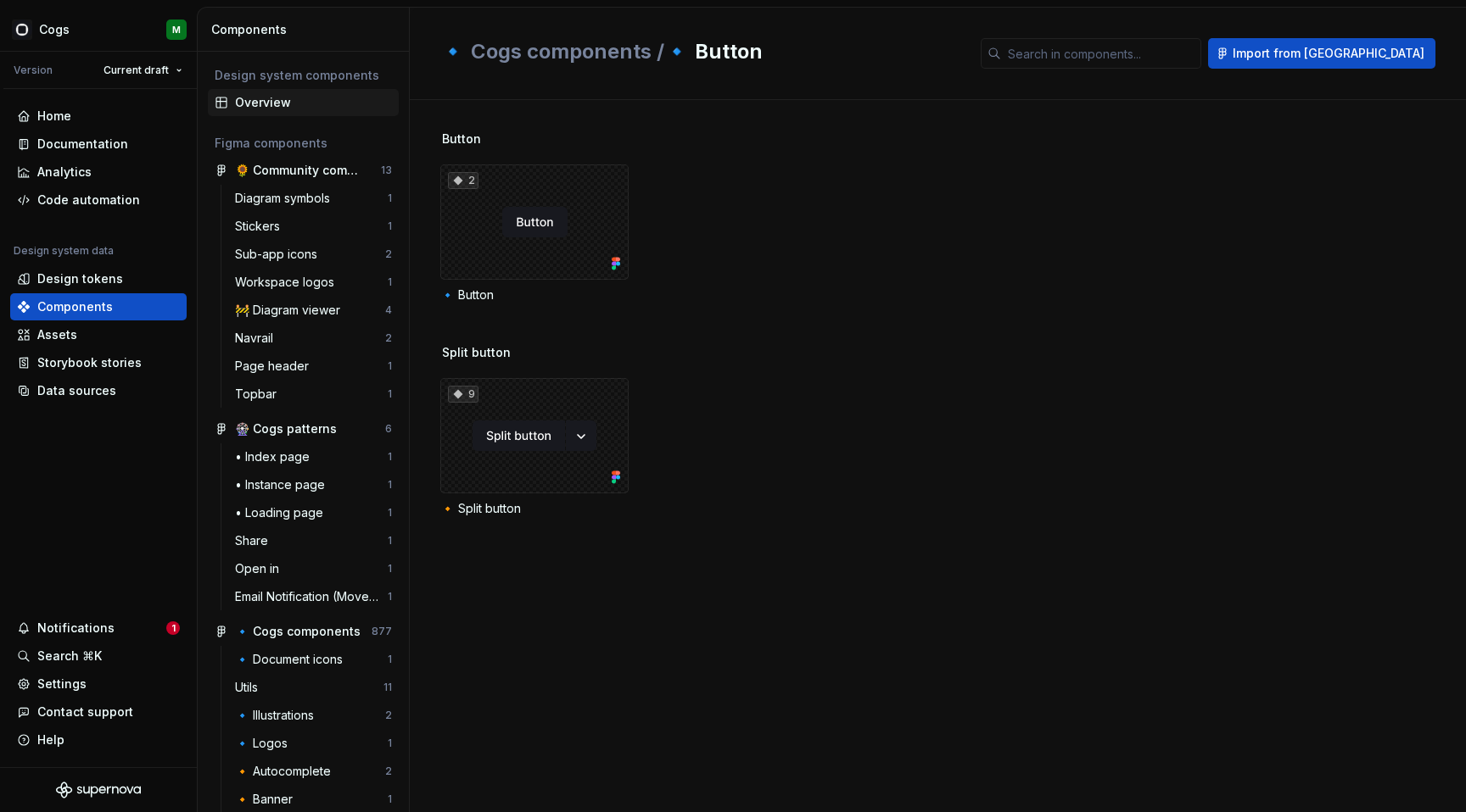
click at [250, 107] on div "Overview" at bounding box center [314, 103] width 157 height 17
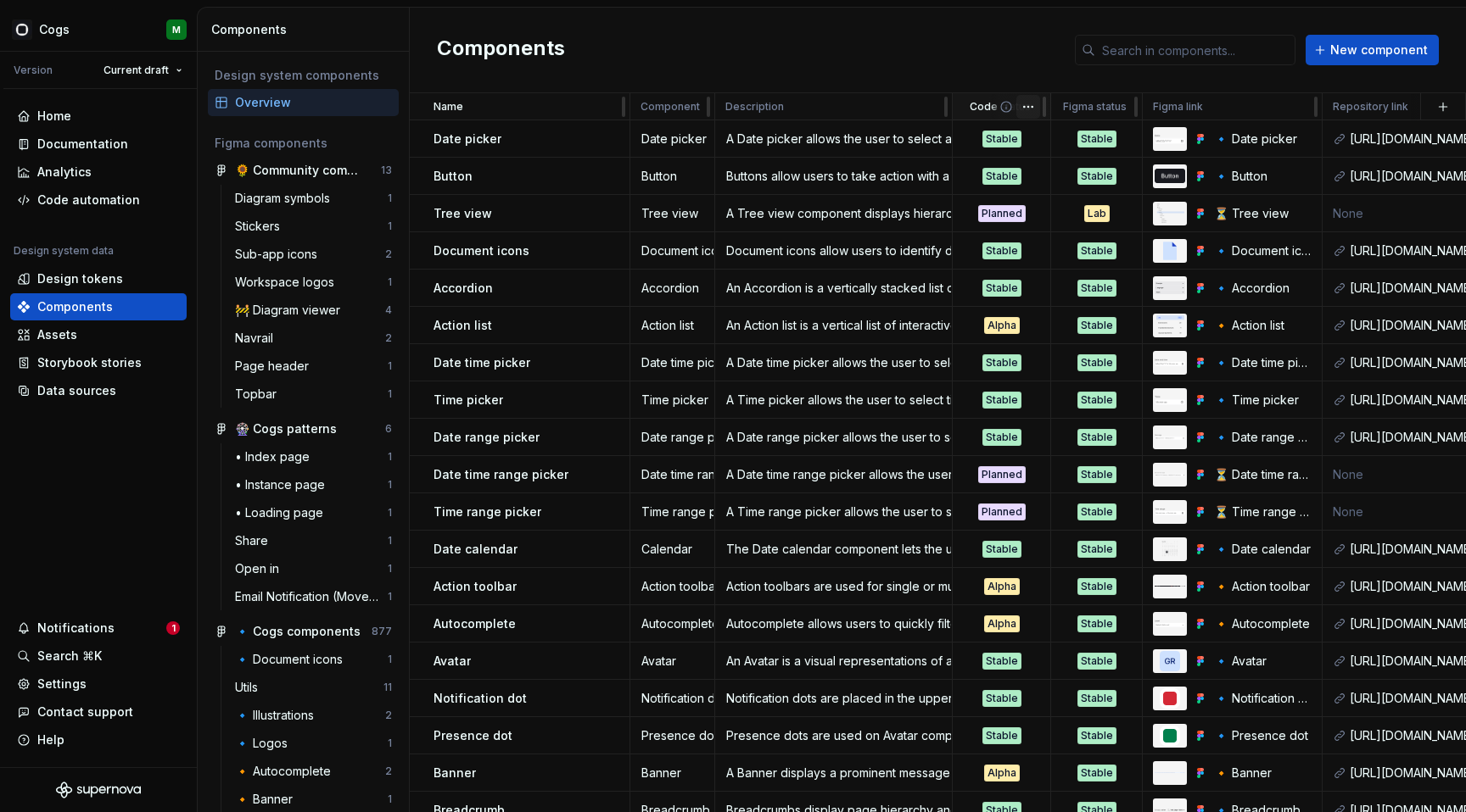
click at [1033, 104] on html "Cogs M Version Current draft Home Documentation Analytics Code automation Desig…" at bounding box center [733, 406] width 1466 height 812
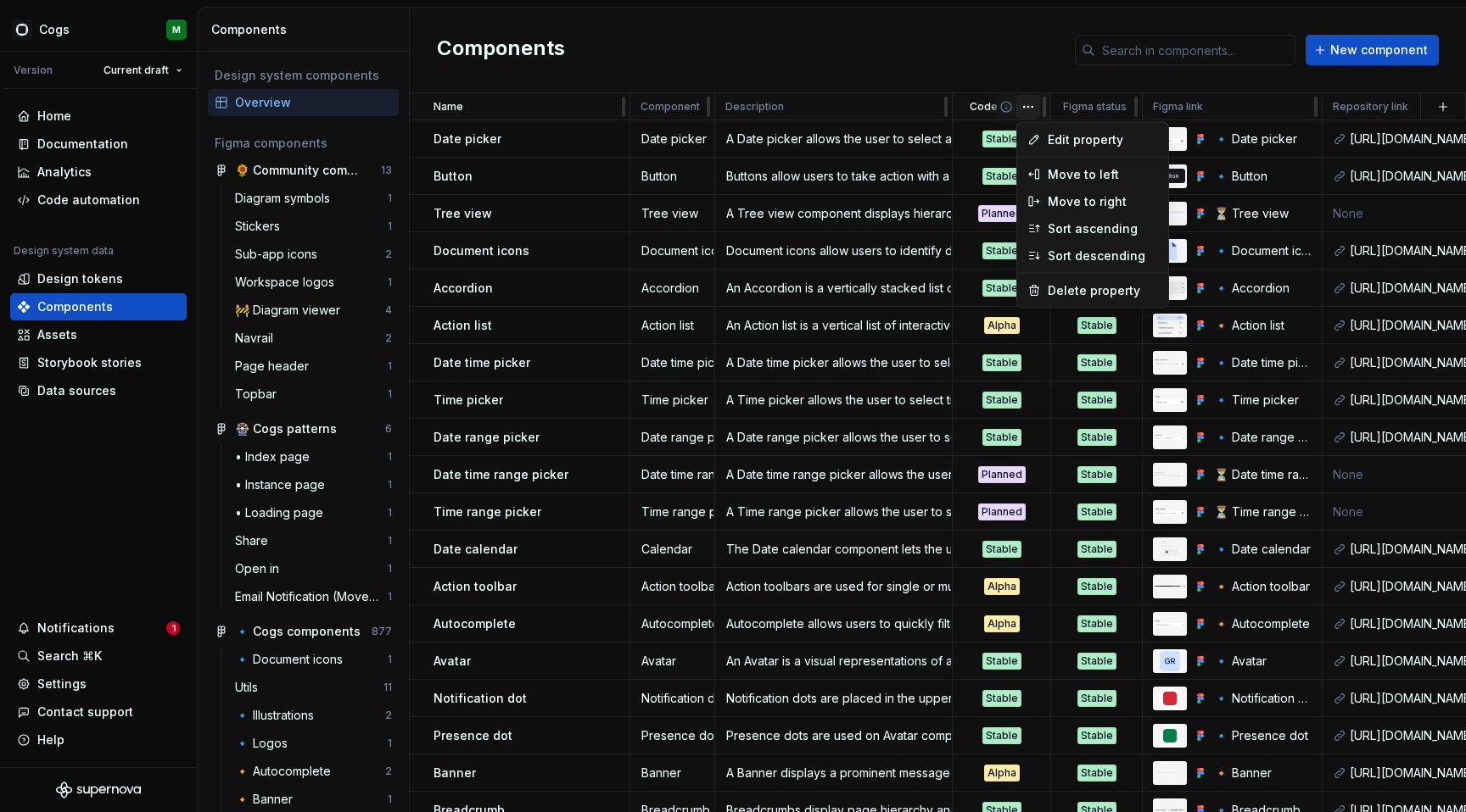
click at [1033, 104] on html "Cogs M Version Current draft Home Documentation Analytics Code automation Desig…" at bounding box center [733, 406] width 1466 height 812
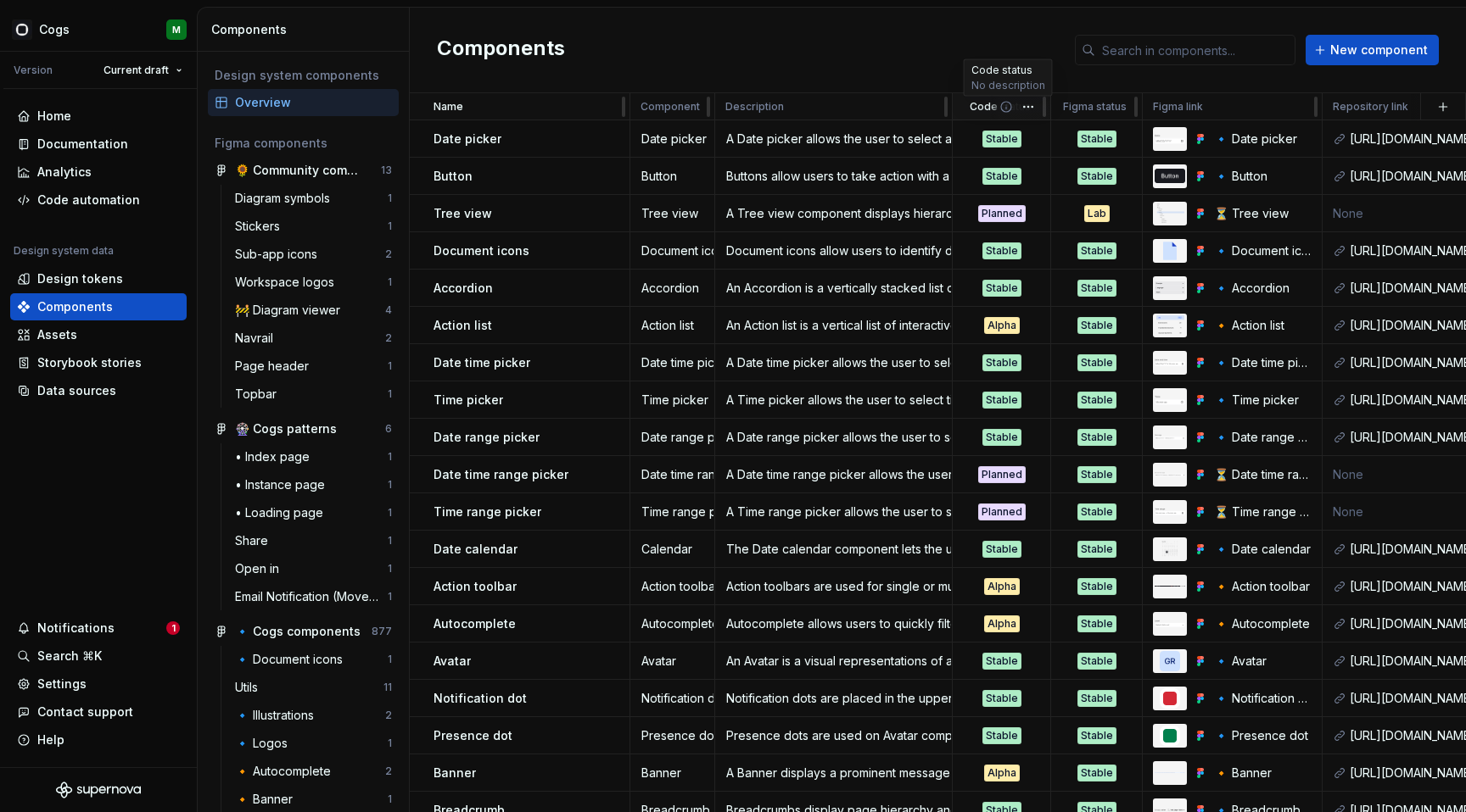
click at [1003, 107] on icon at bounding box center [1006, 107] width 13 height 13
click at [1129, 107] on div at bounding box center [1135, 107] width 13 height 27
click at [1119, 109] on html "Cogs M Version Current draft Home Documentation Analytics Code automation Desig…" at bounding box center [733, 406] width 1466 height 812
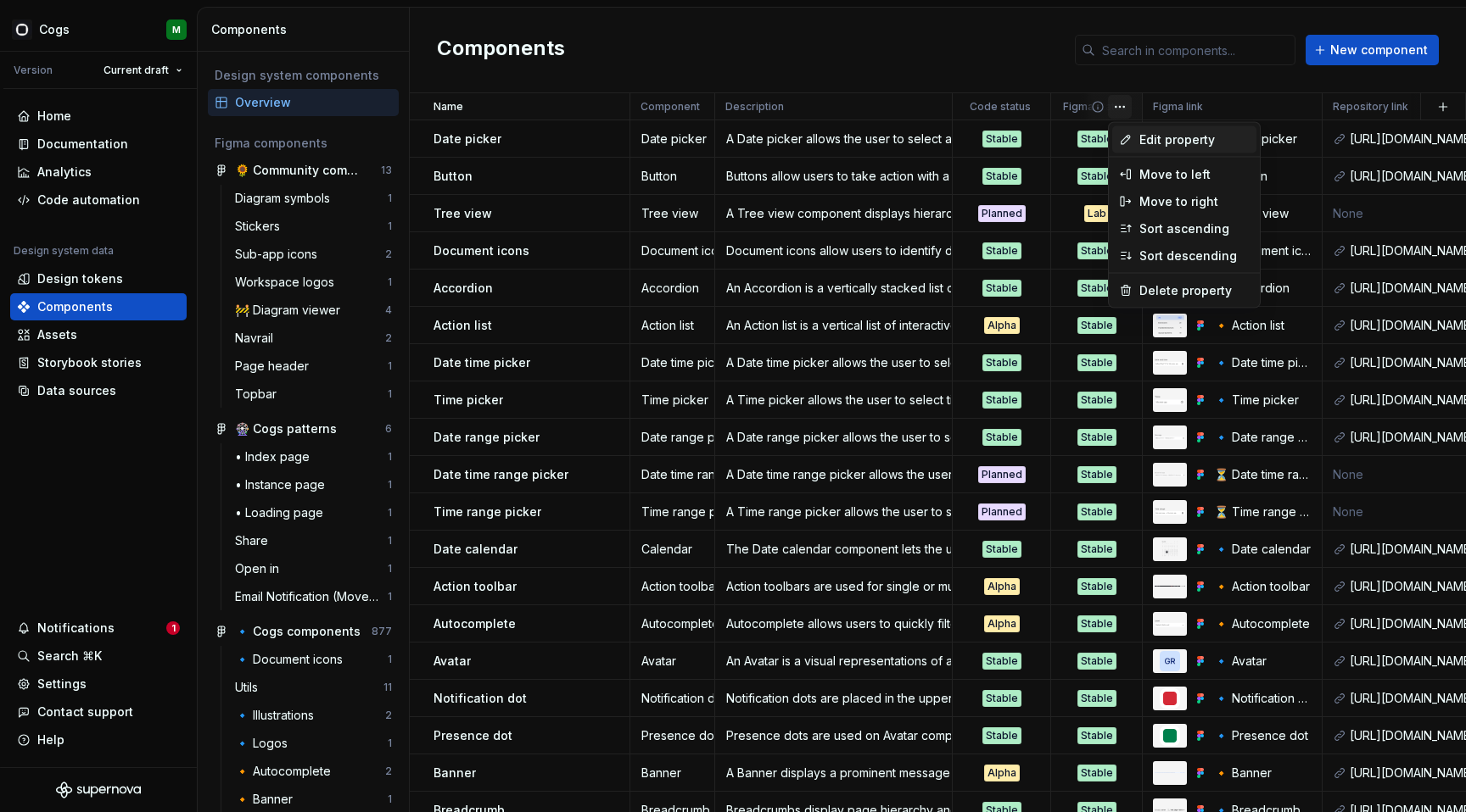
click at [1173, 139] on span "Edit property" at bounding box center [1194, 140] width 111 height 17
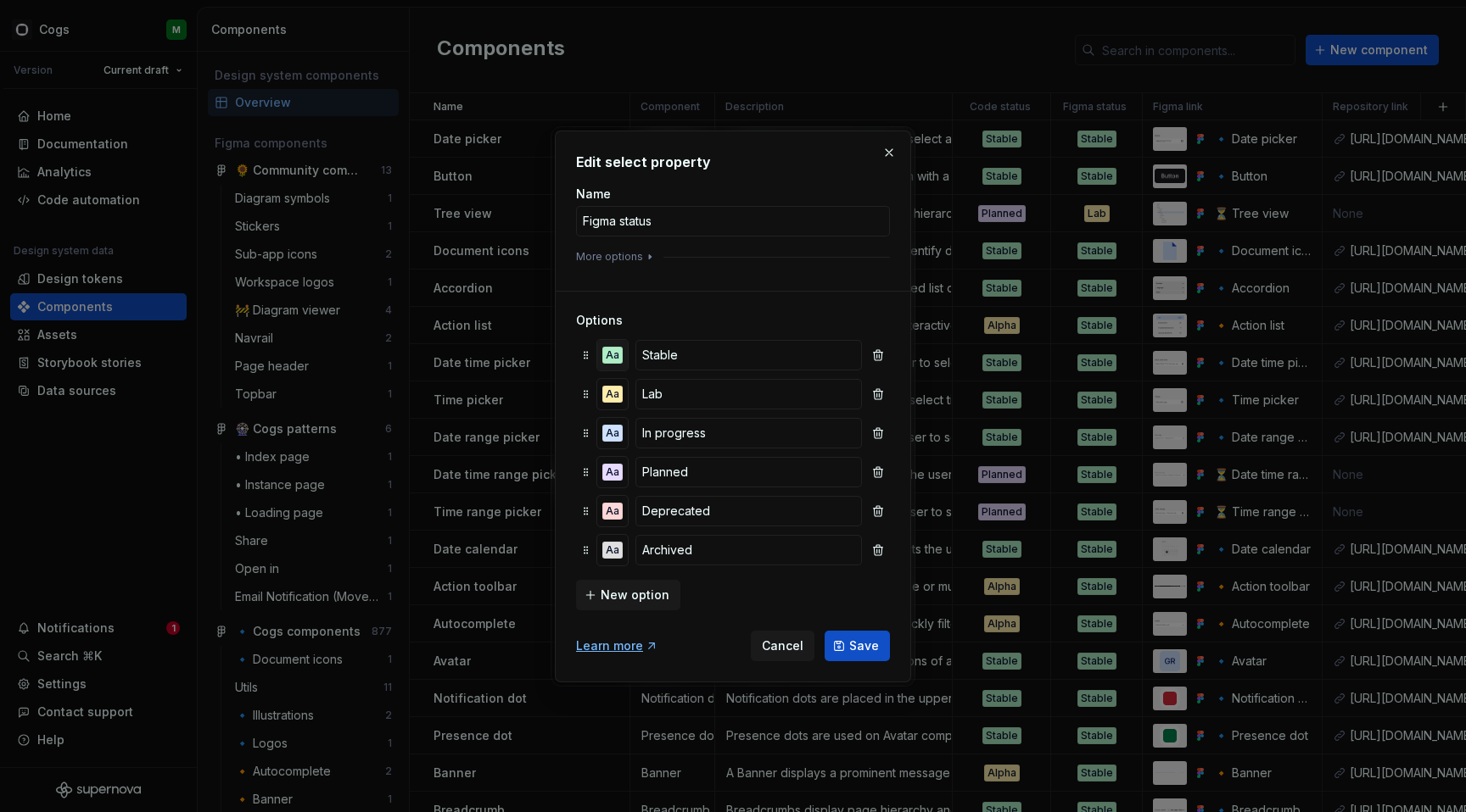
click at [613, 353] on div "Aa" at bounding box center [612, 355] width 21 height 17
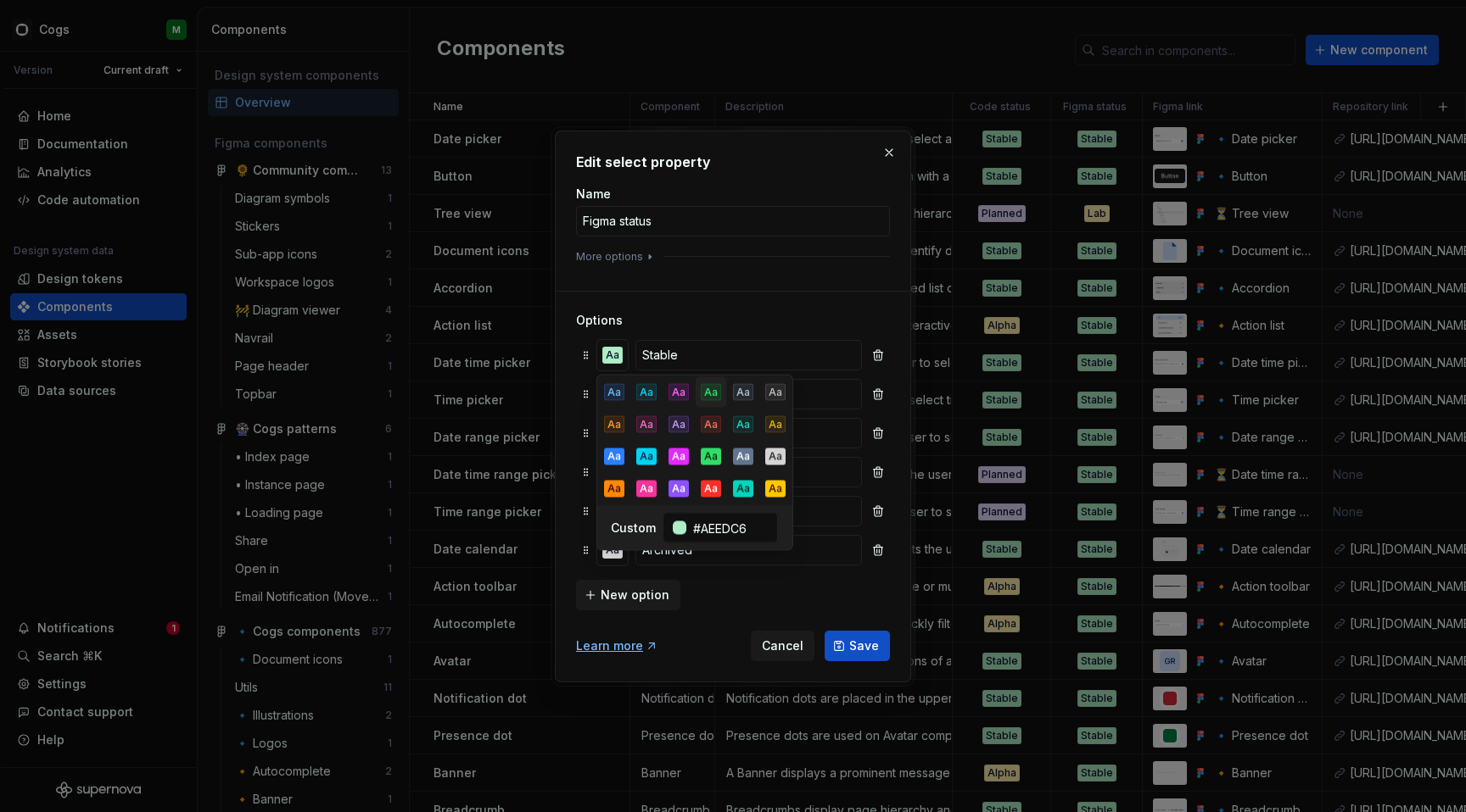
click at [708, 395] on div "Aa" at bounding box center [711, 393] width 21 height 17
click at [708, 452] on div "Aa" at bounding box center [711, 457] width 21 height 17
click at [712, 398] on div "Aa" at bounding box center [711, 393] width 21 height 17
click at [671, 327] on h3 "Options" at bounding box center [733, 320] width 314 height 17
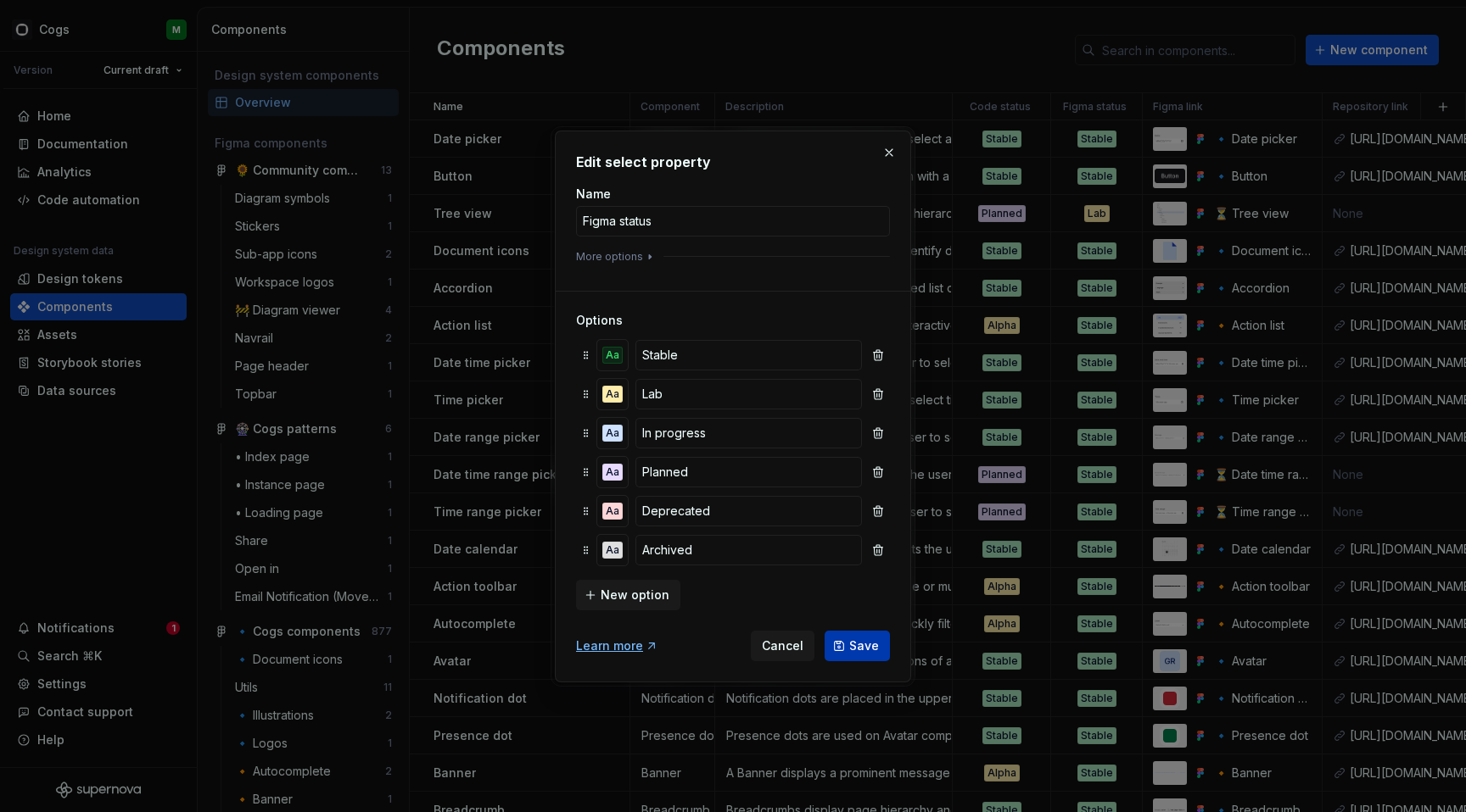
click at [861, 637] on span "Save" at bounding box center [863, 646] width 29 height 17
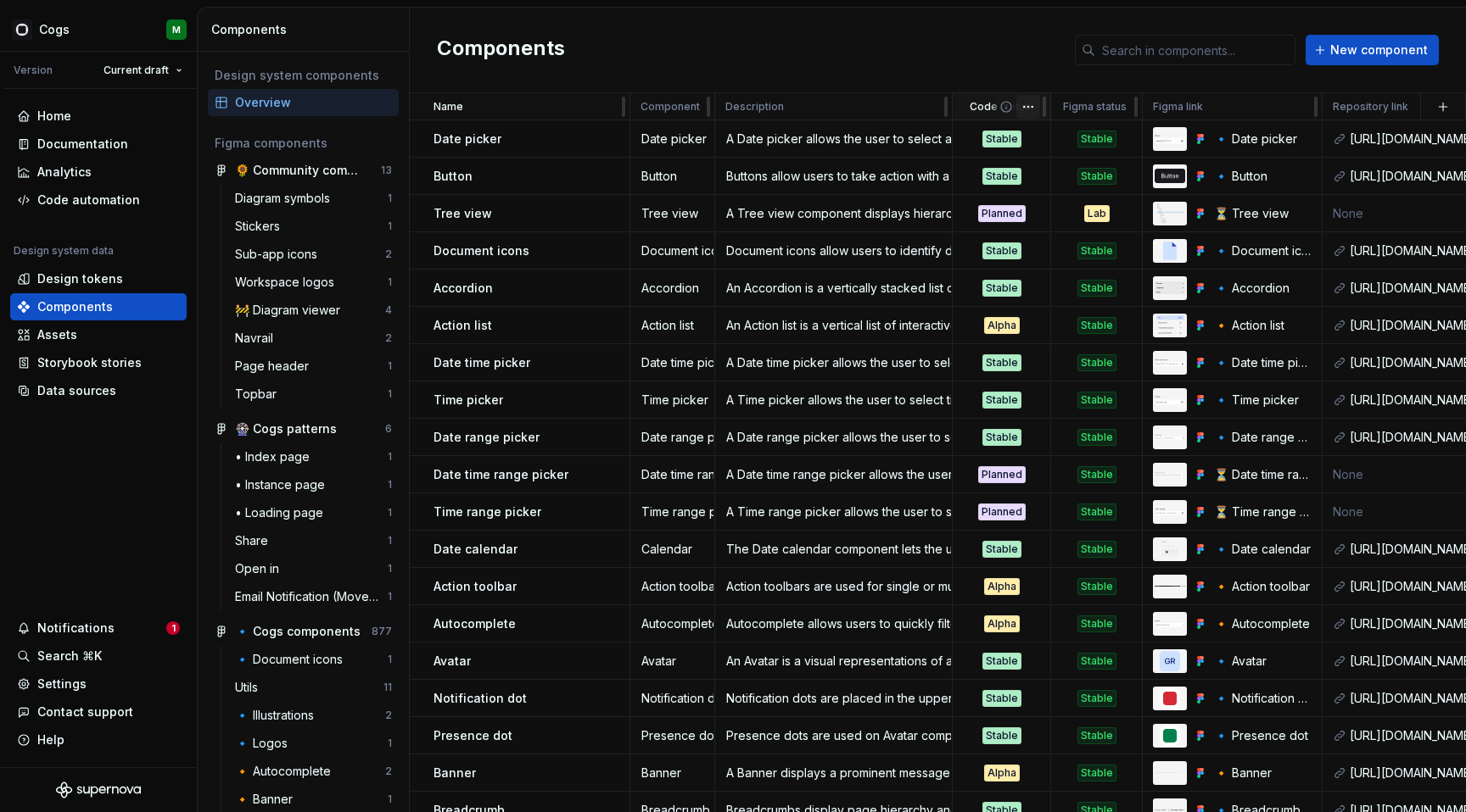
click at [1029, 111] on html "Cogs M Version Current draft Home Documentation Analytics Code automation Desig…" at bounding box center [733, 406] width 1466 height 812
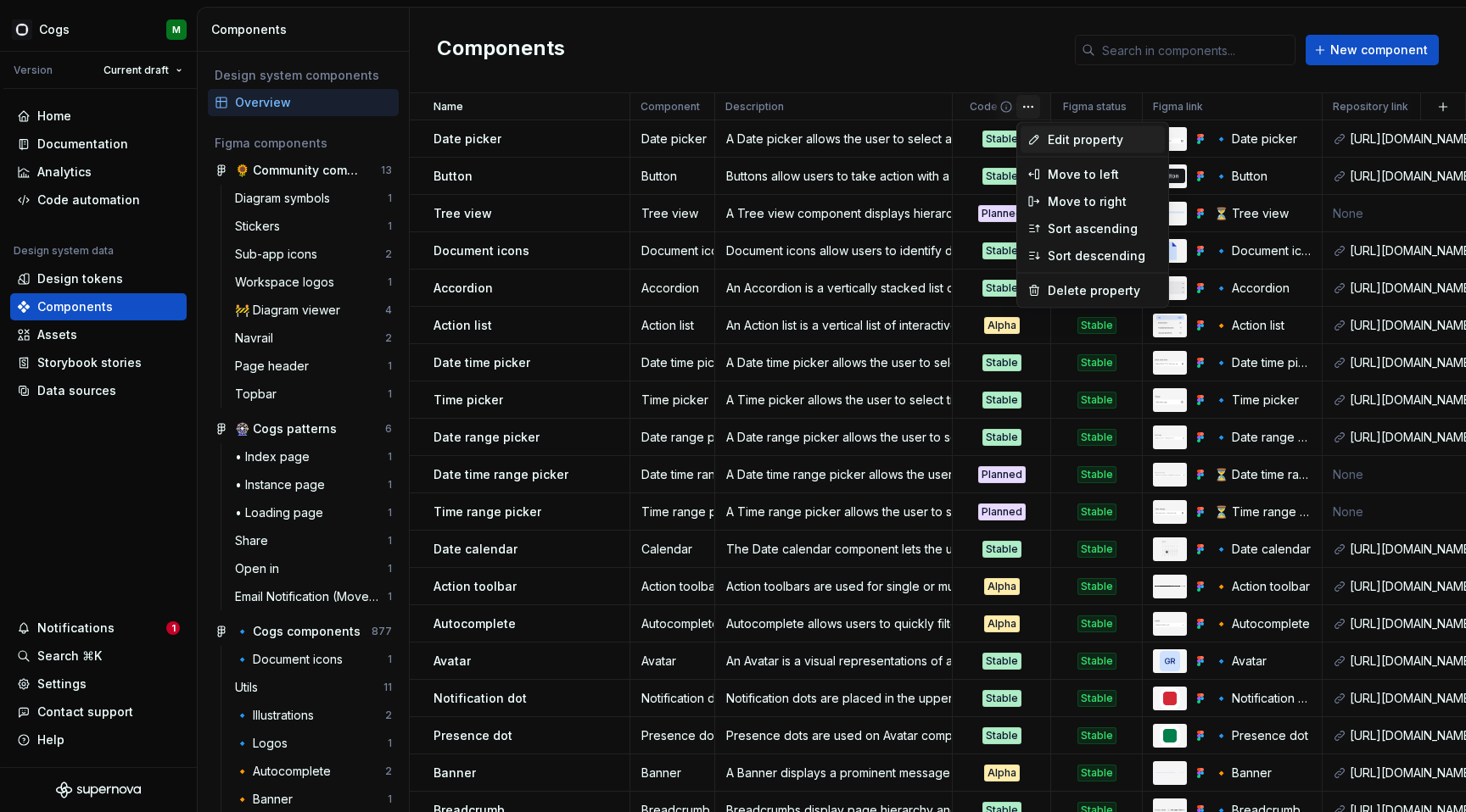
click at [1056, 132] on span "Edit property" at bounding box center [1102, 140] width 111 height 17
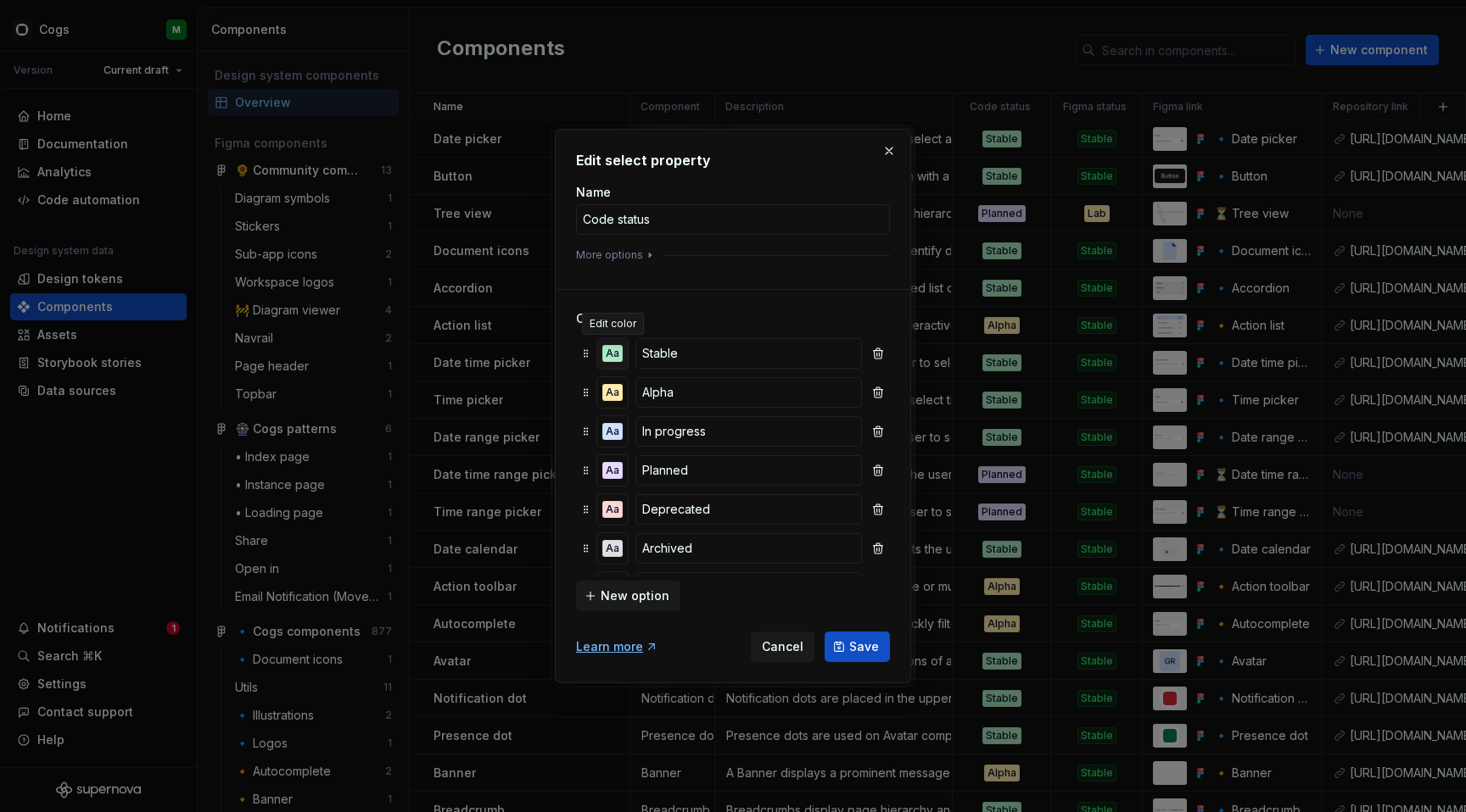
click at [620, 350] on div "Aa" at bounding box center [612, 353] width 21 height 17
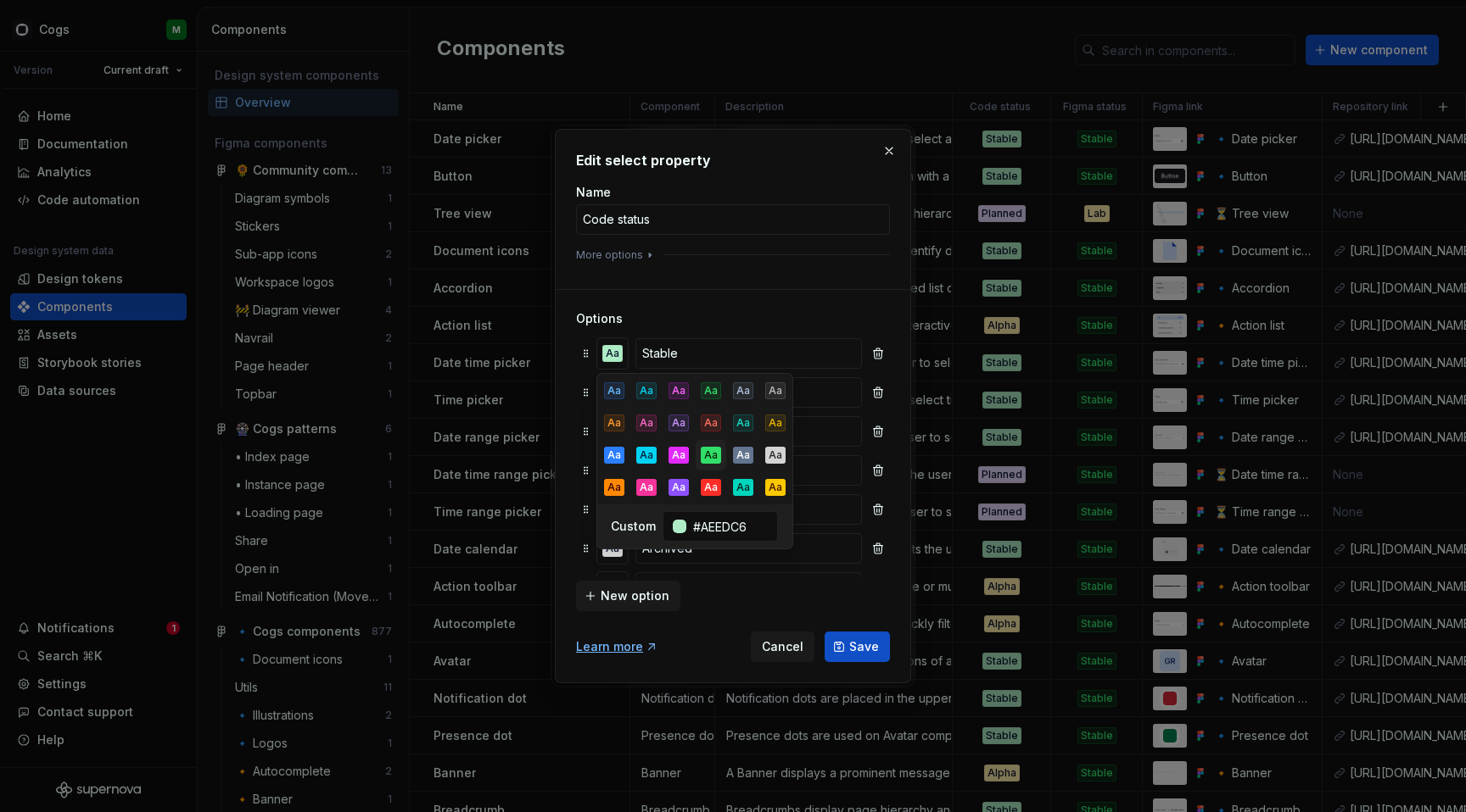
click at [707, 450] on div "Aa" at bounding box center [711, 455] width 21 height 17
click at [827, 590] on div "New option" at bounding box center [733, 594] width 314 height 34
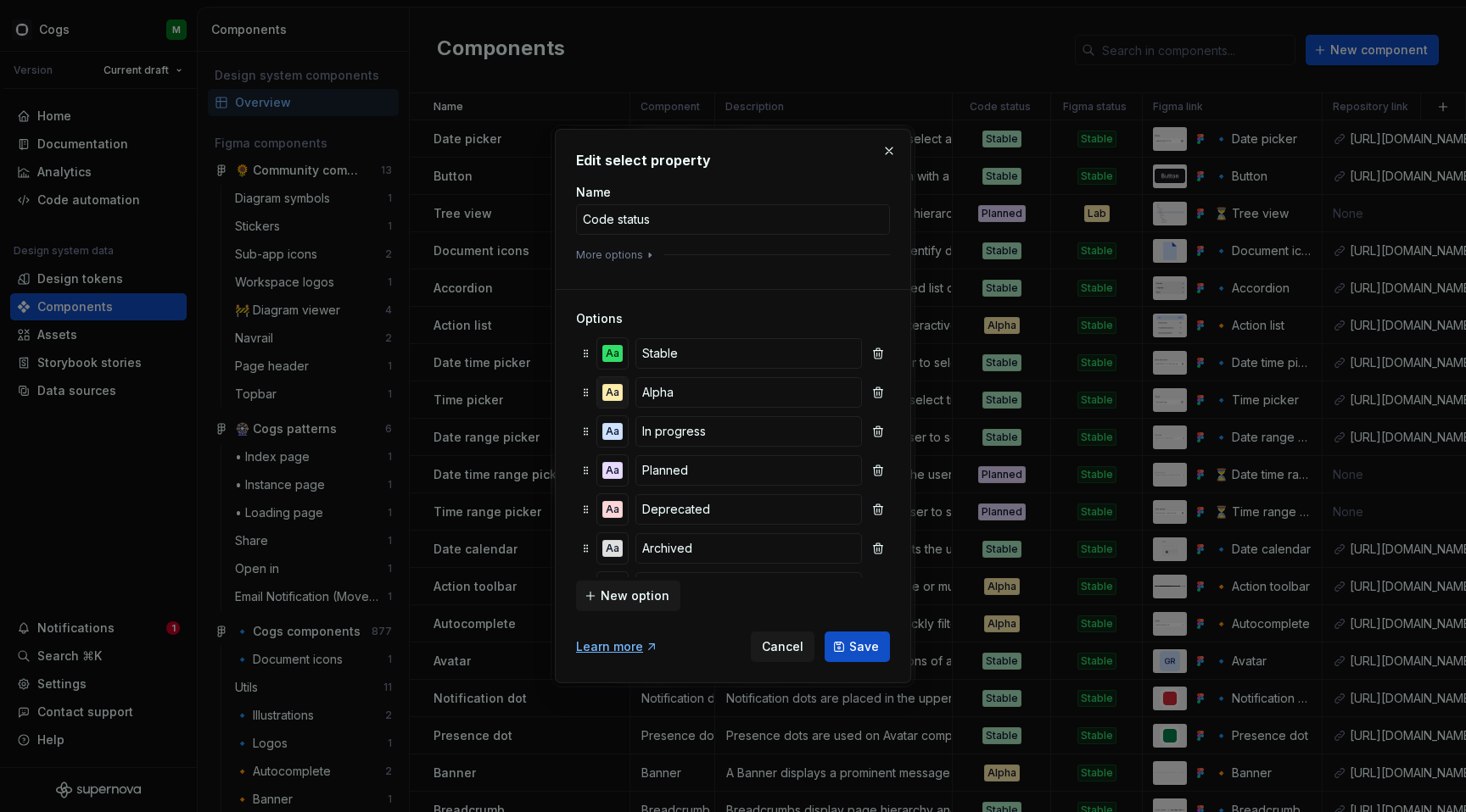
click at [617, 394] on div "Aa" at bounding box center [612, 393] width 21 height 17
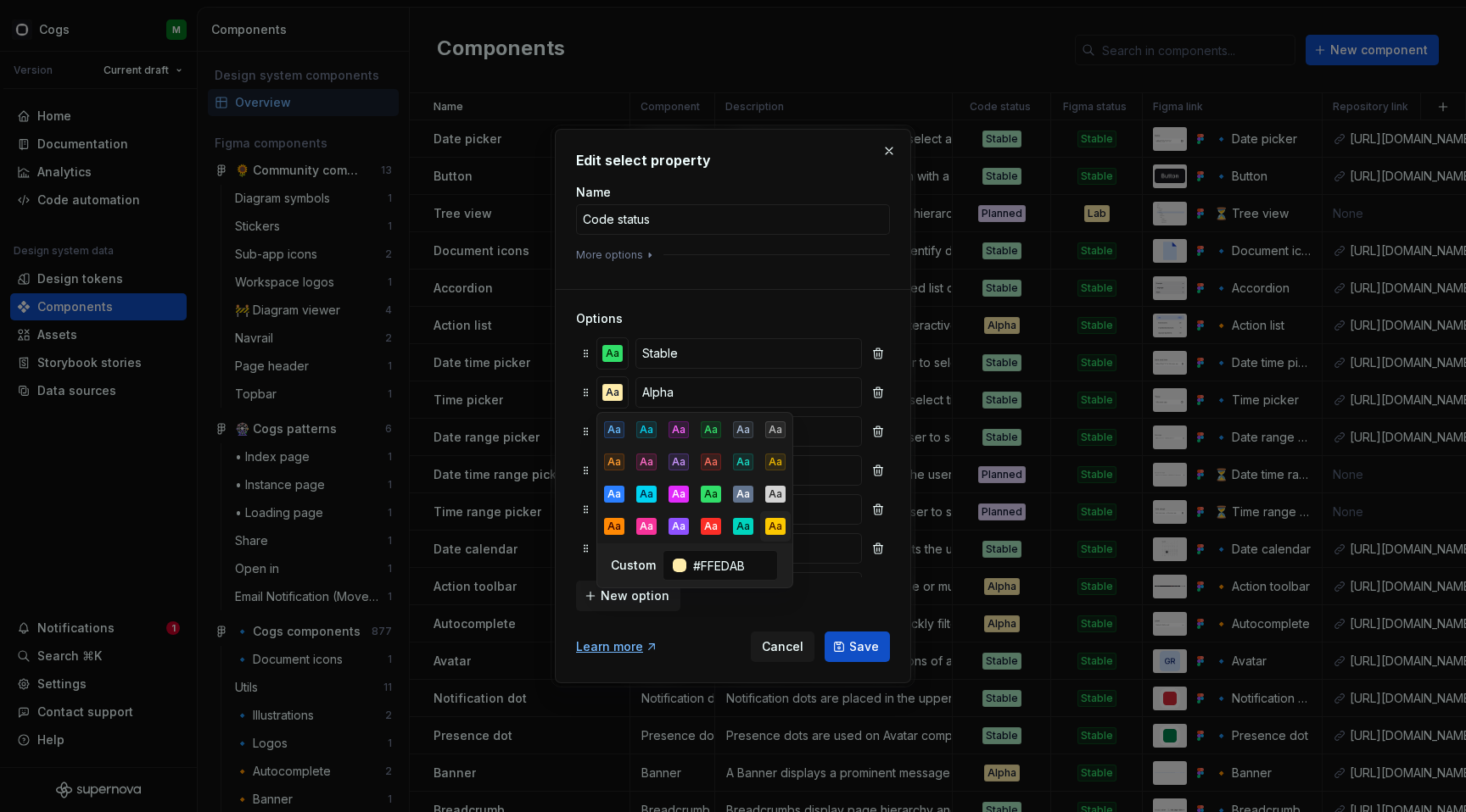
click at [775, 527] on div "Aa" at bounding box center [776, 527] width 21 height 17
click at [733, 312] on h3 "Options" at bounding box center [733, 319] width 314 height 17
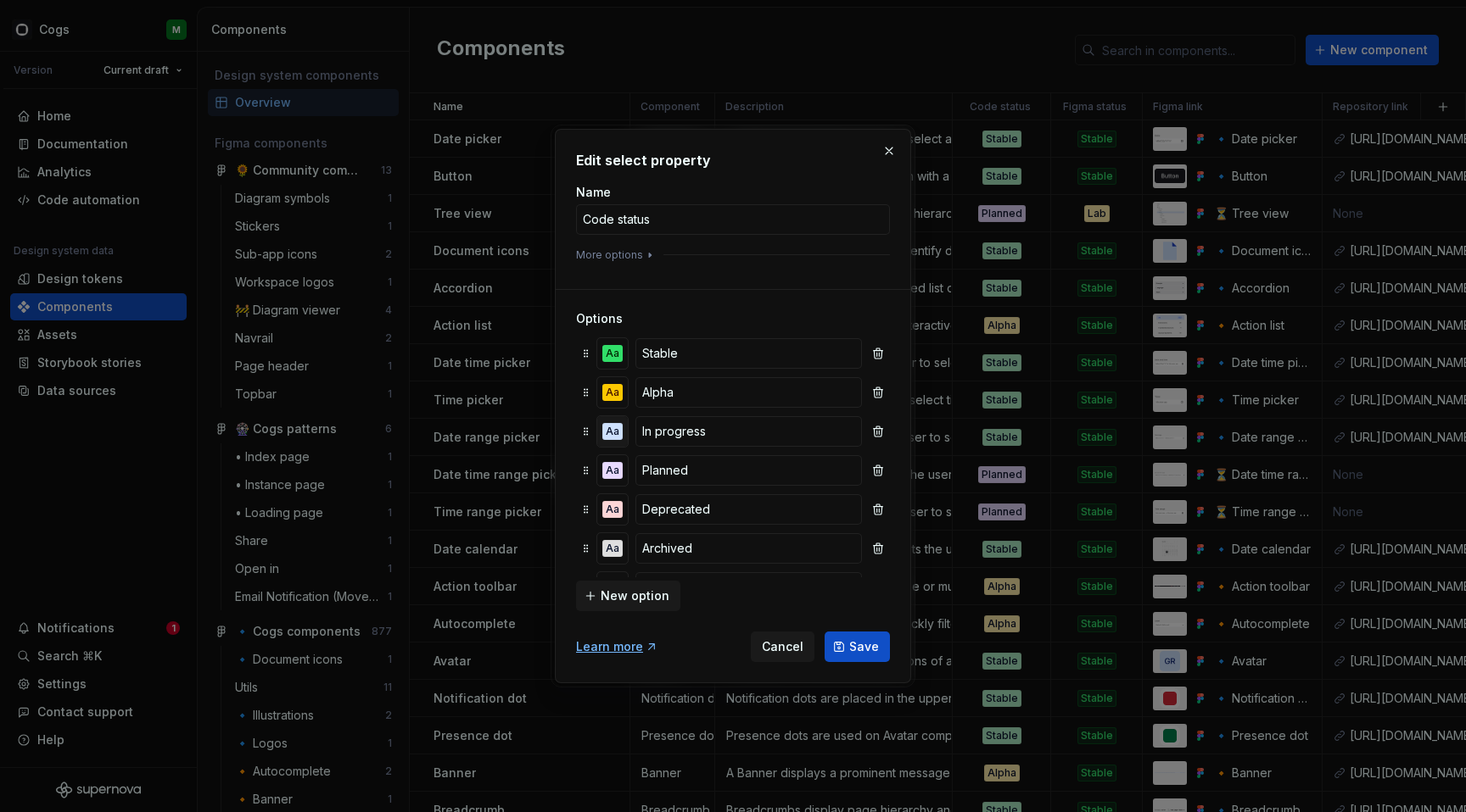
click at [612, 428] on div "Aa" at bounding box center [612, 431] width 21 height 17
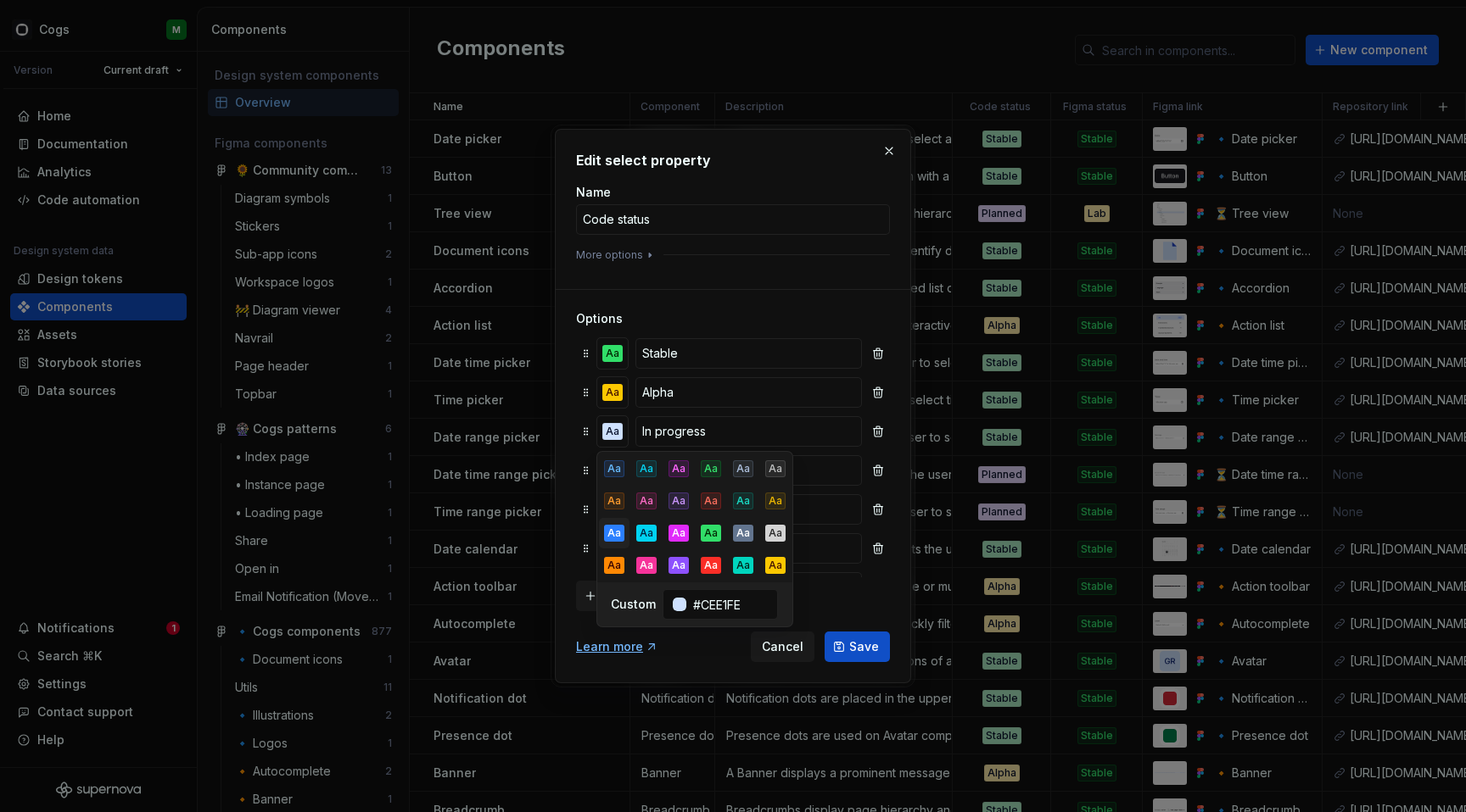
click at [615, 533] on div "Aa" at bounding box center [614, 533] width 21 height 17
click at [707, 313] on h3 "Options" at bounding box center [733, 319] width 314 height 17
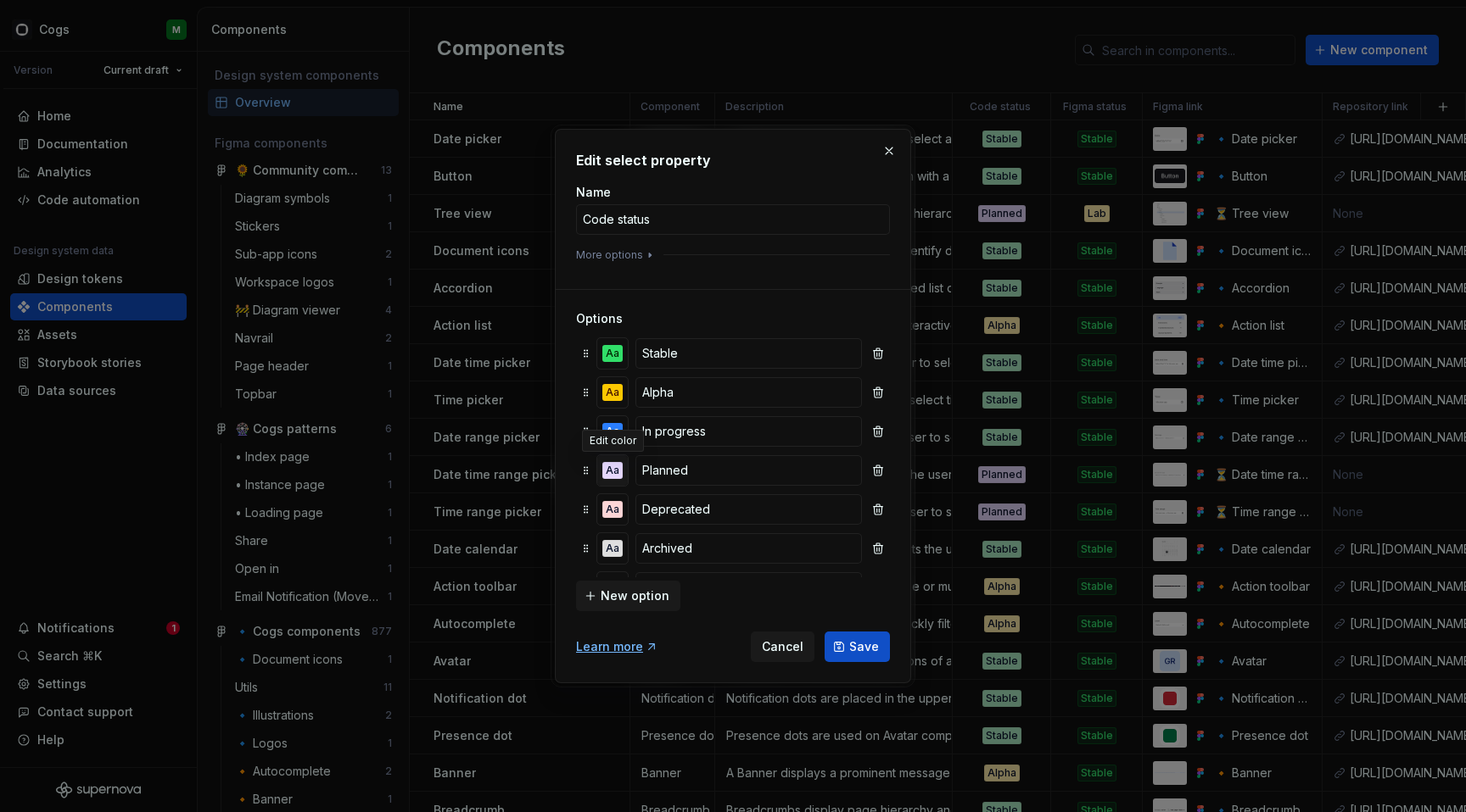
click at [611, 469] on div "Aa" at bounding box center [612, 470] width 21 height 17
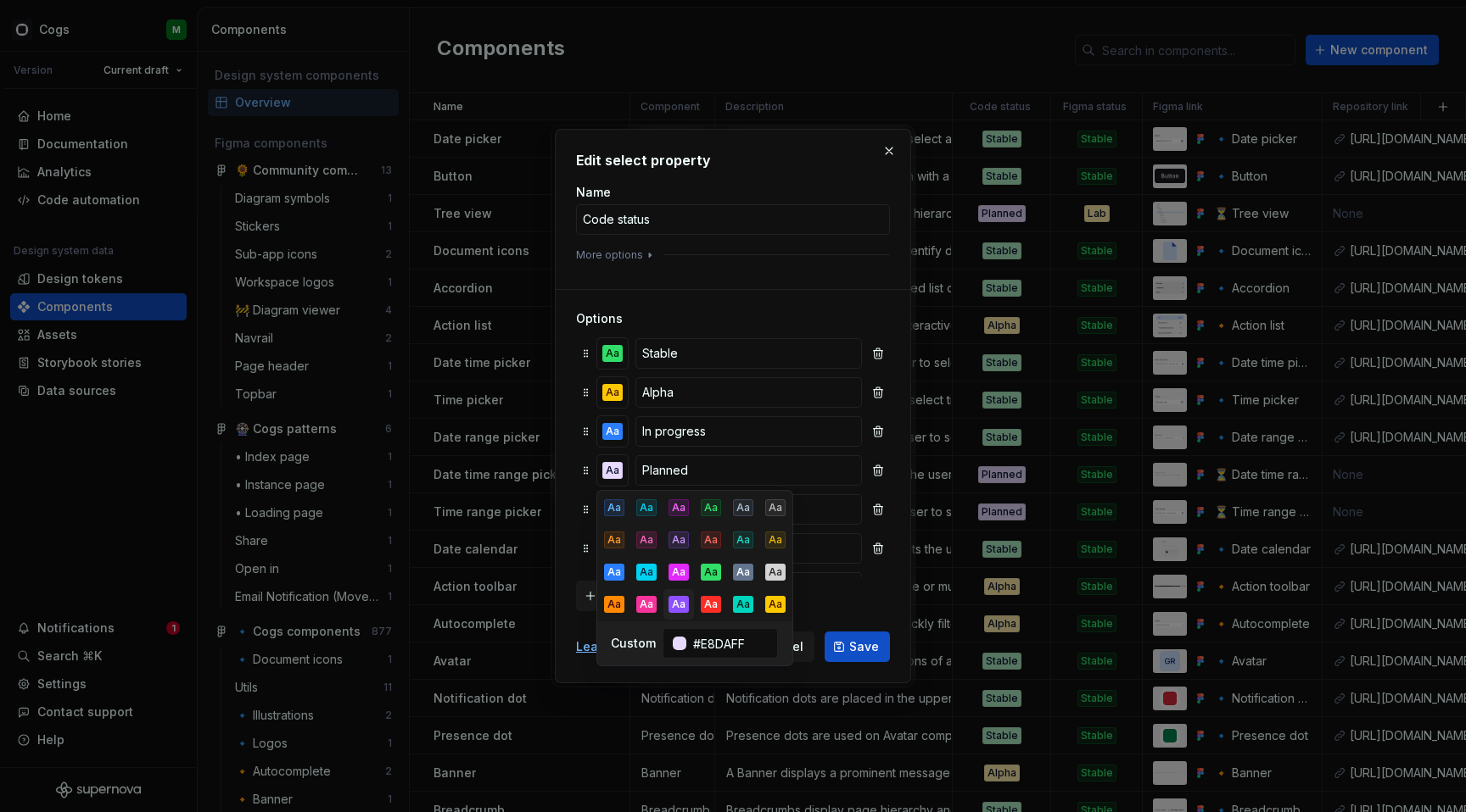
click at [673, 594] on button "Aa" at bounding box center [678, 604] width 30 height 30
click at [733, 305] on div "Options Aa Stable Aa Alpha Aa In progress Aa Planned Aa Deprecated Aa Archived …" at bounding box center [733, 449] width 314 height 322
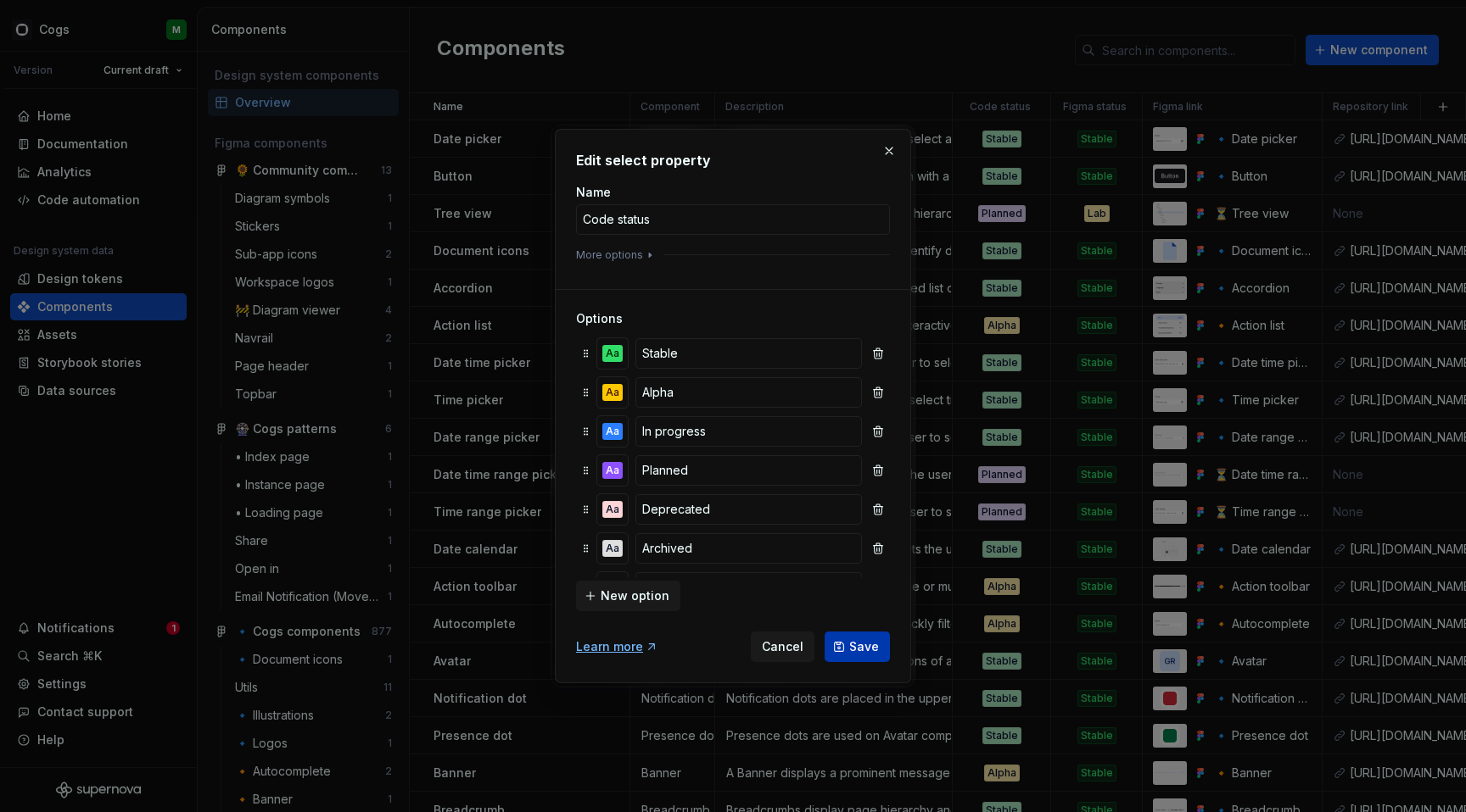
click at [851, 640] on span "Save" at bounding box center [863, 647] width 29 height 17
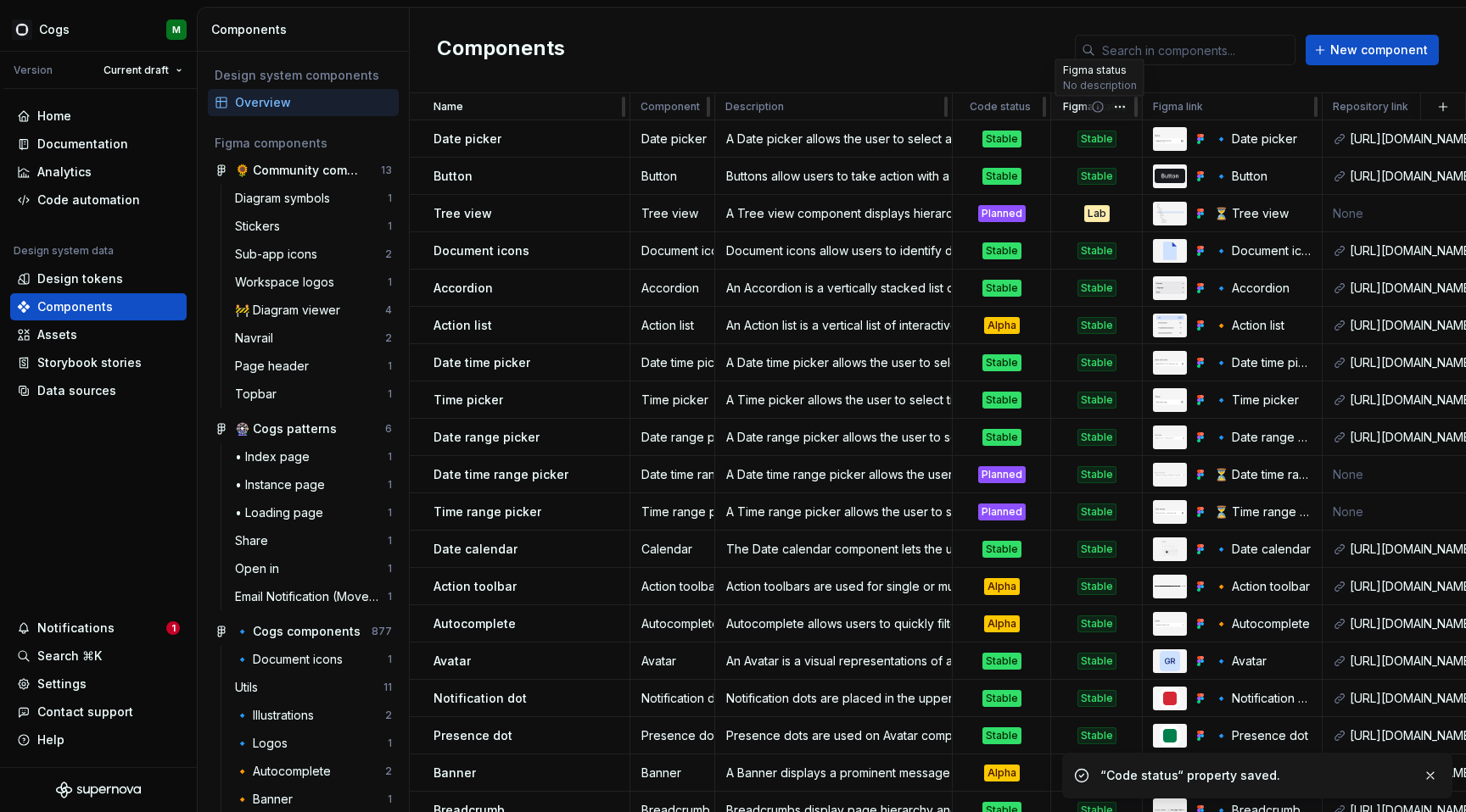
click at [1097, 105] on icon at bounding box center [1098, 107] width 13 height 13
click at [1116, 111] on html "Cogs M Version Current draft Home Documentation Analytics Code automation Desig…" at bounding box center [733, 406] width 1466 height 812
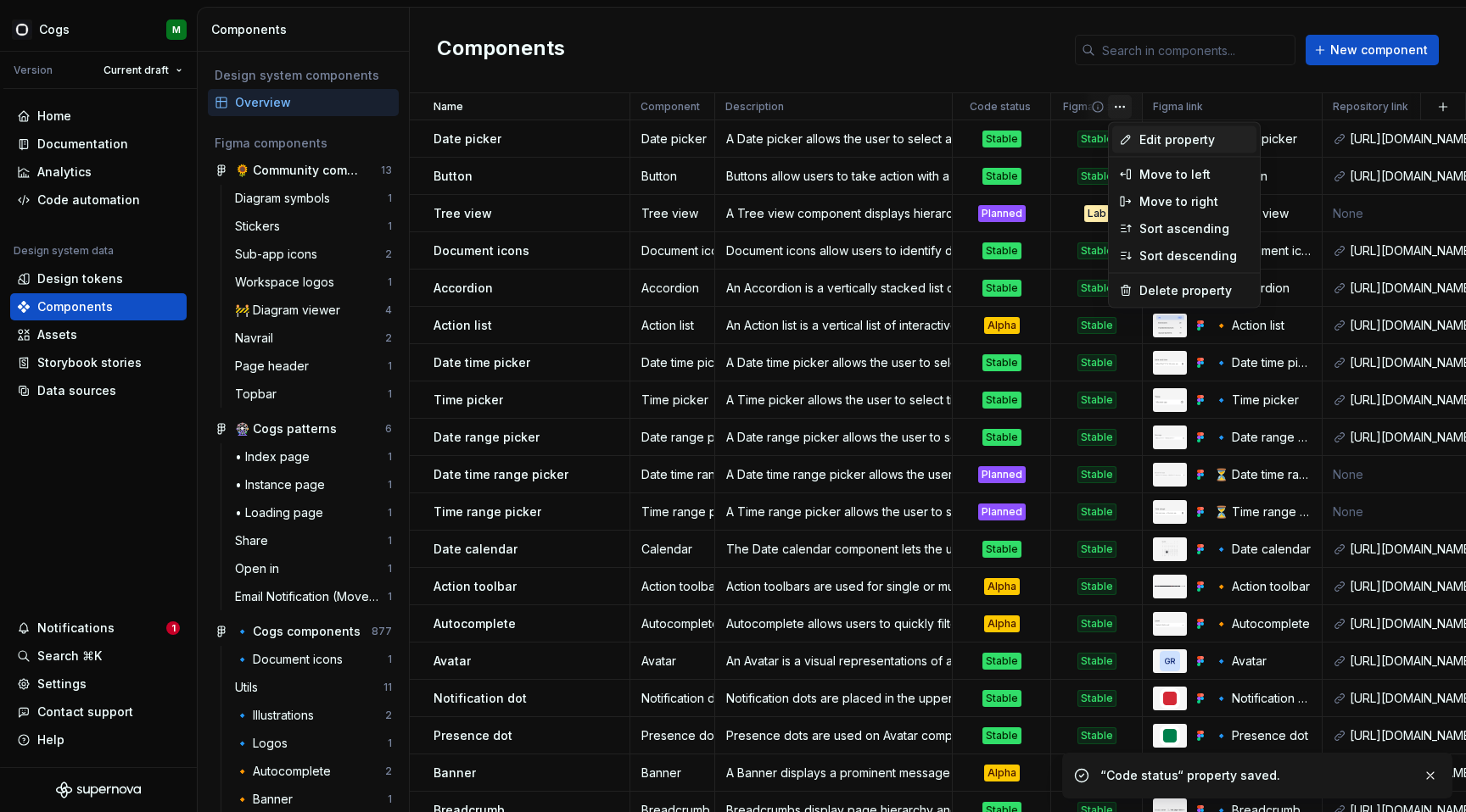
click at [1117, 140] on div "Edit property" at bounding box center [1184, 140] width 145 height 27
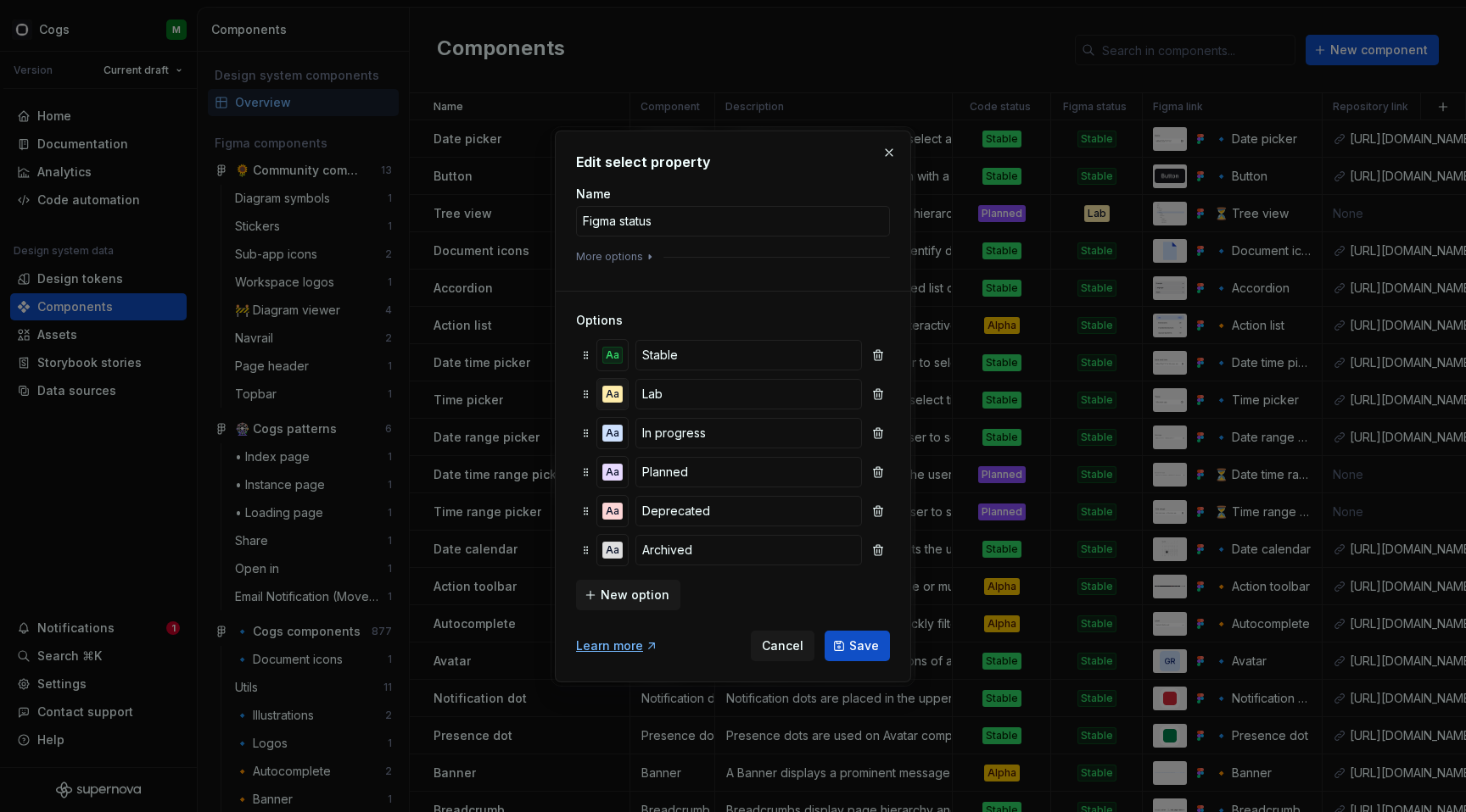
click at [613, 392] on div "Aa" at bounding box center [612, 395] width 21 height 17
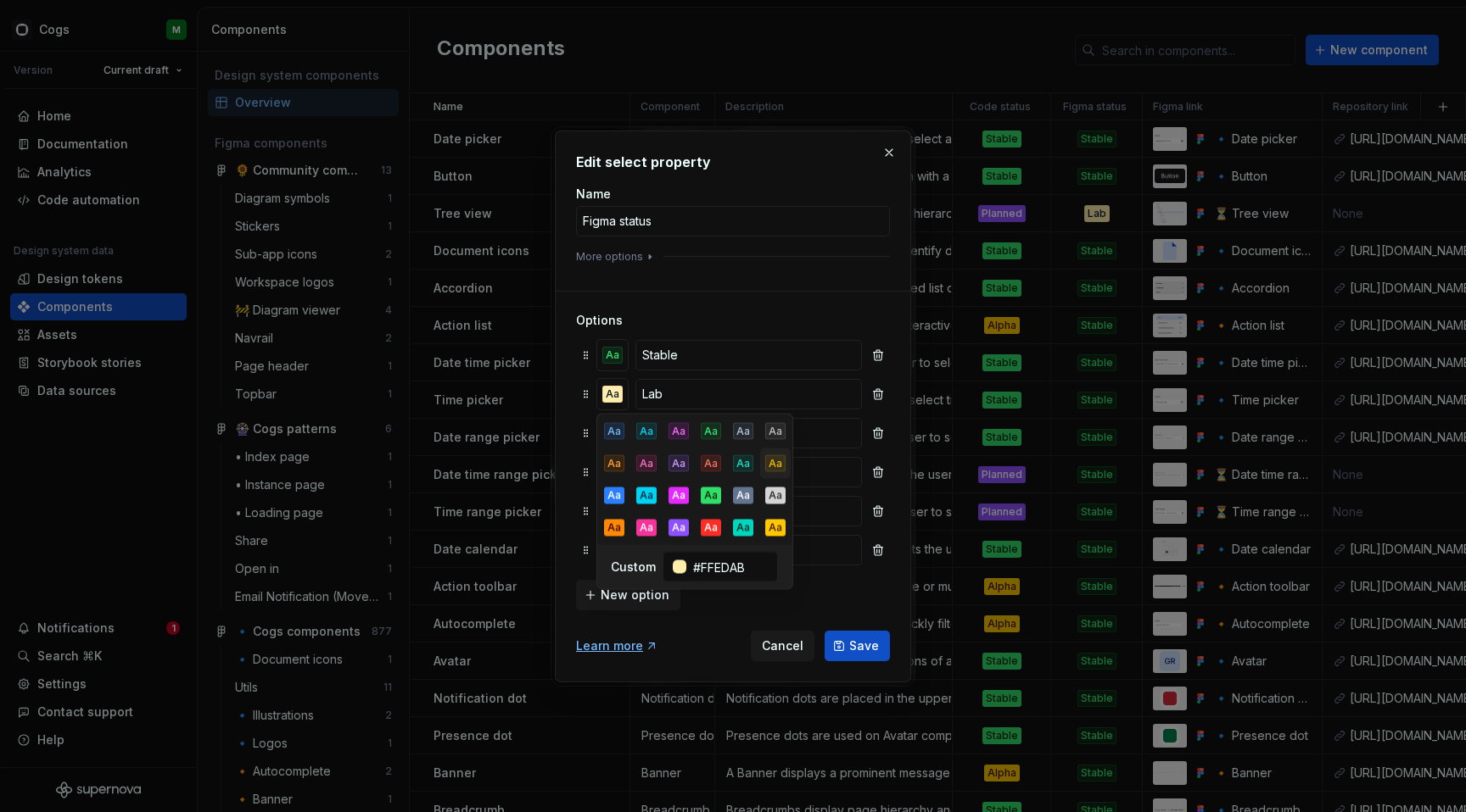
click at [781, 460] on div "Aa" at bounding box center [776, 464] width 21 height 17
click at [734, 319] on h3 "Options" at bounding box center [733, 320] width 314 height 17
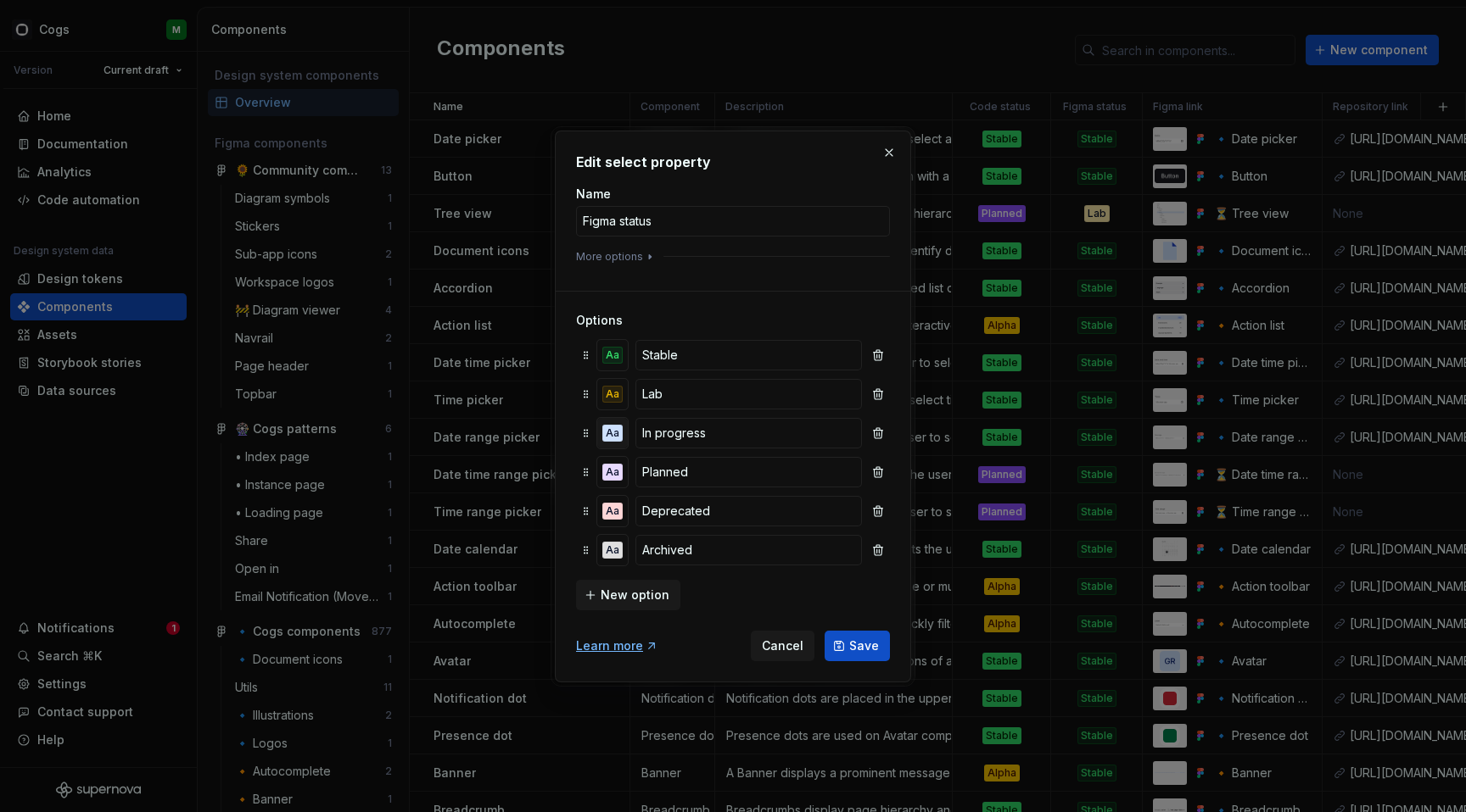
click at [621, 430] on div "Aa" at bounding box center [612, 433] width 21 height 17
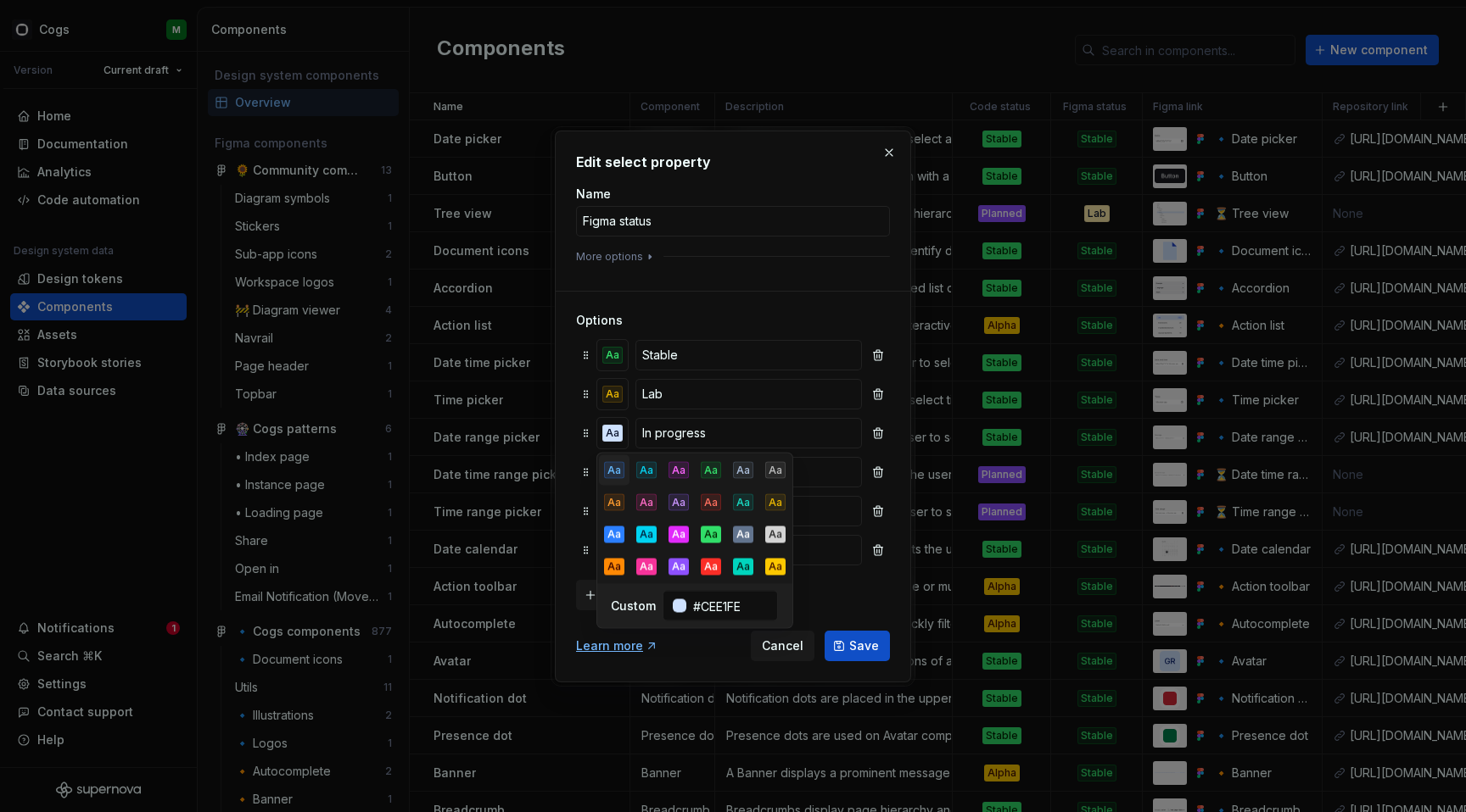
click at [610, 469] on div "Aa" at bounding box center [614, 470] width 21 height 17
click at [760, 322] on h3 "Options" at bounding box center [733, 320] width 314 height 17
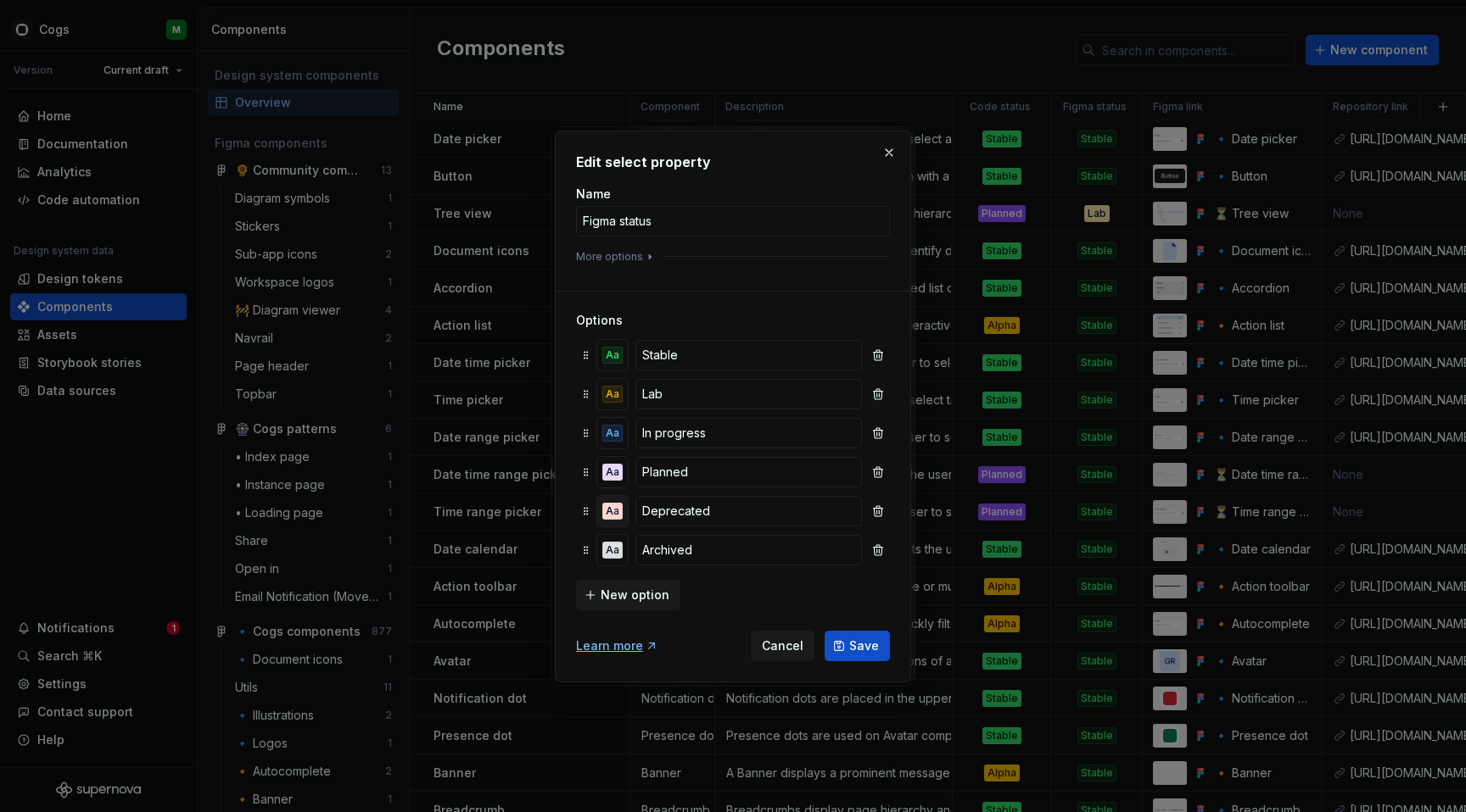
click at [611, 501] on button "Aa" at bounding box center [612, 511] width 30 height 30
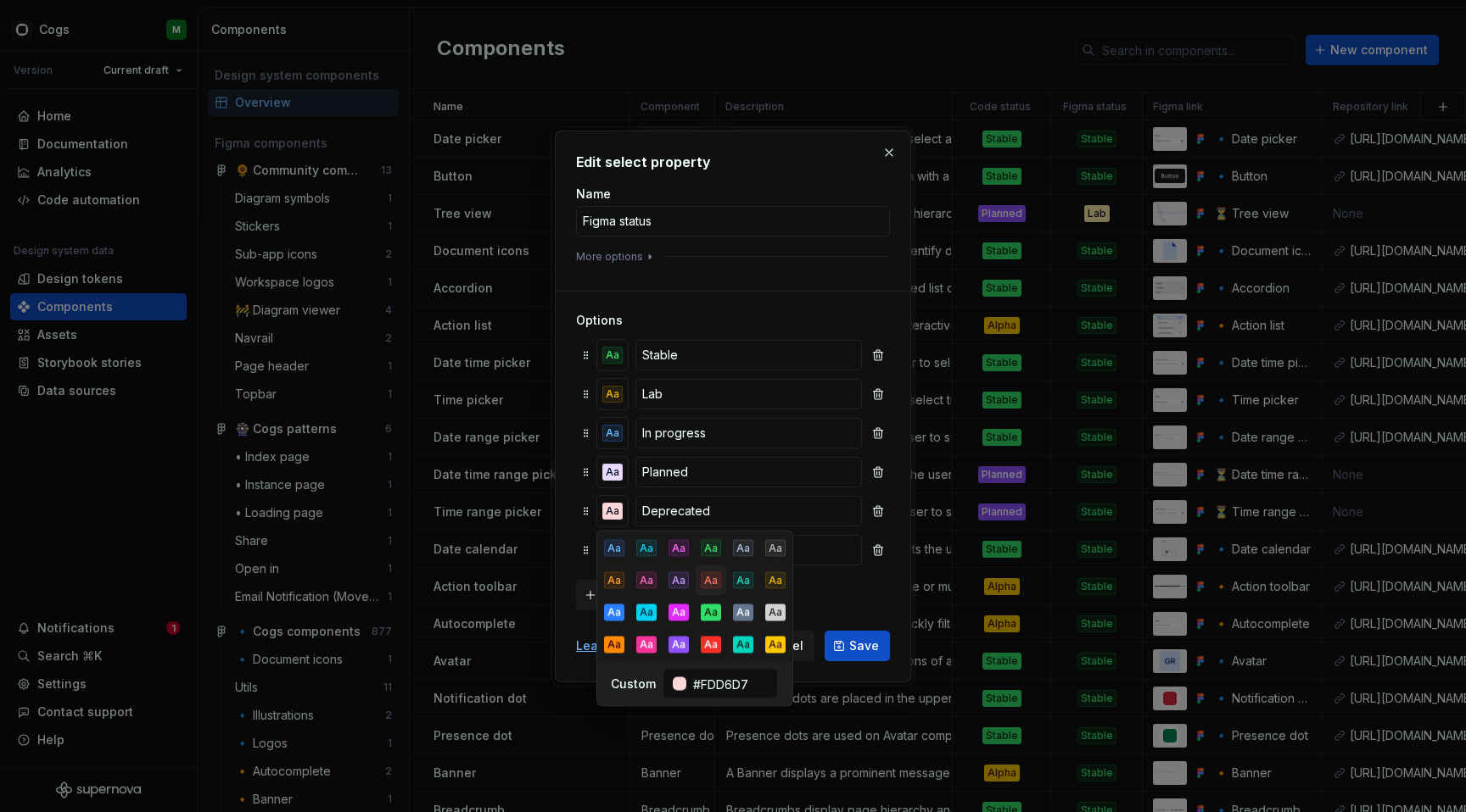
click at [707, 578] on div "Aa" at bounding box center [711, 581] width 21 height 17
click at [784, 294] on div "Options Aa Stable Aa Lab Aa In progress Aa Planned Aa Deprecated Aa Archived Ne…" at bounding box center [733, 450] width 314 height 319
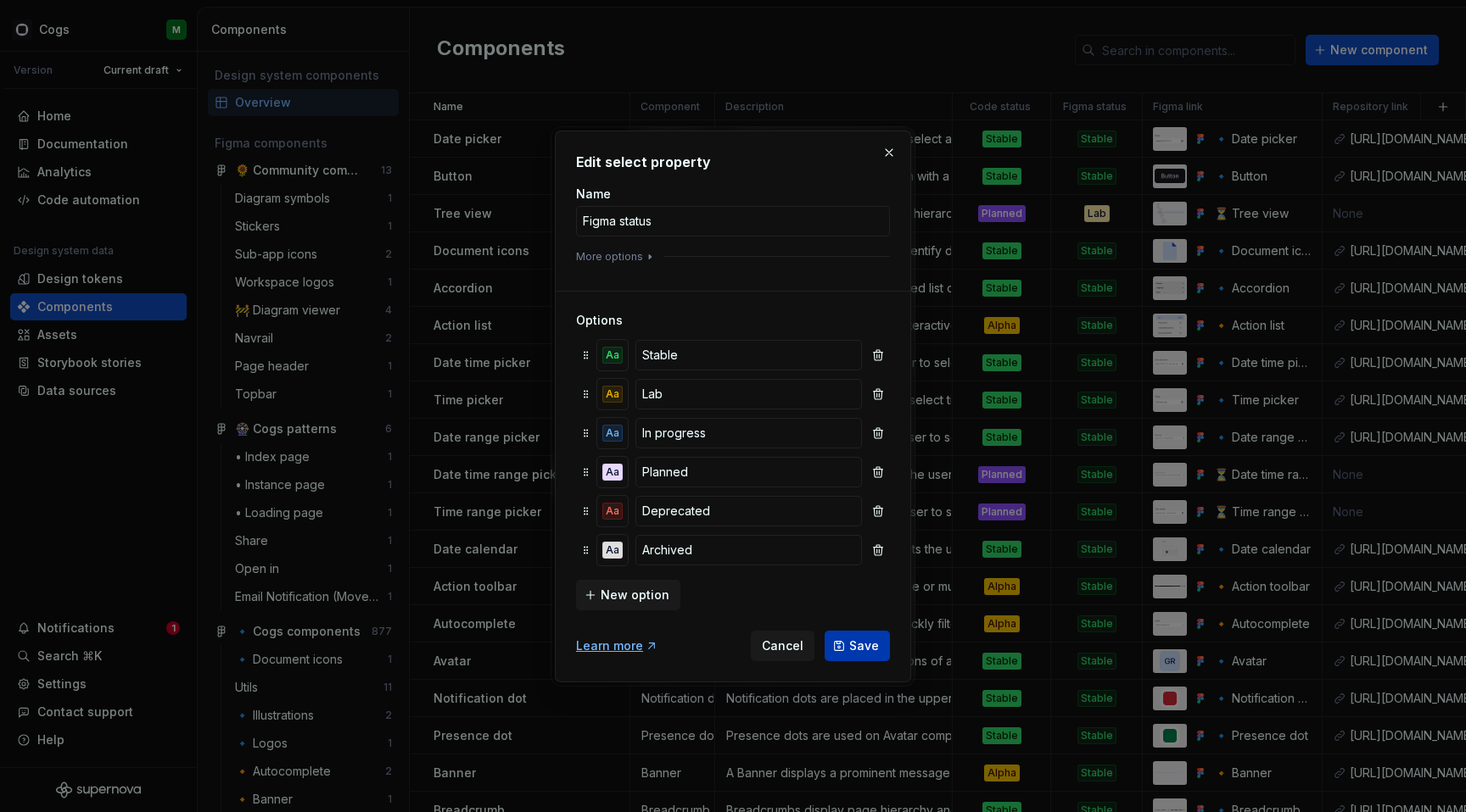
click at [866, 645] on span "Save" at bounding box center [863, 646] width 29 height 17
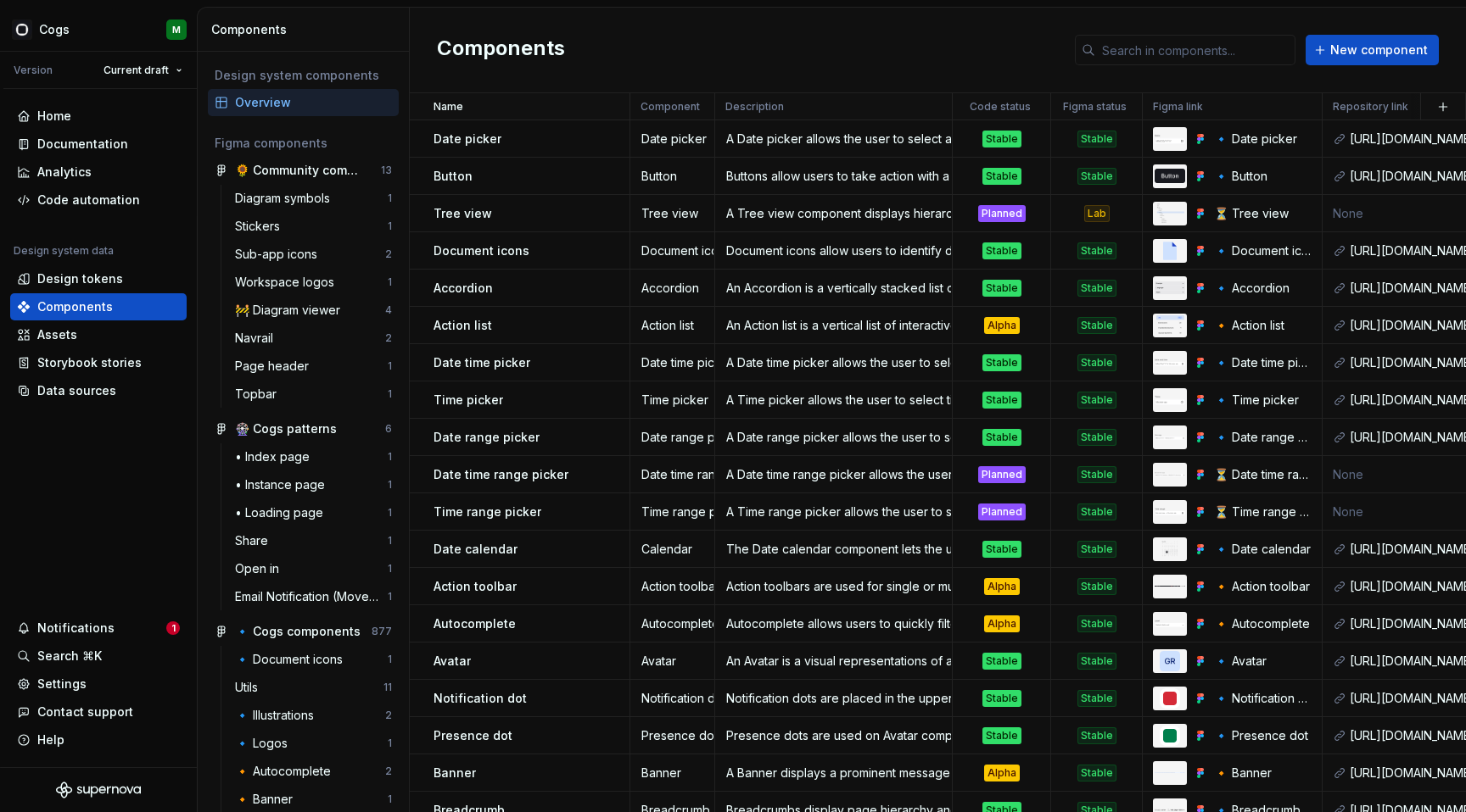
click at [1023, 73] on div "Components New component" at bounding box center [938, 50] width 1056 height 86
click at [1031, 110] on html "Cogs M Version Current draft Home Documentation Analytics Code automation Desig…" at bounding box center [733, 406] width 1466 height 812
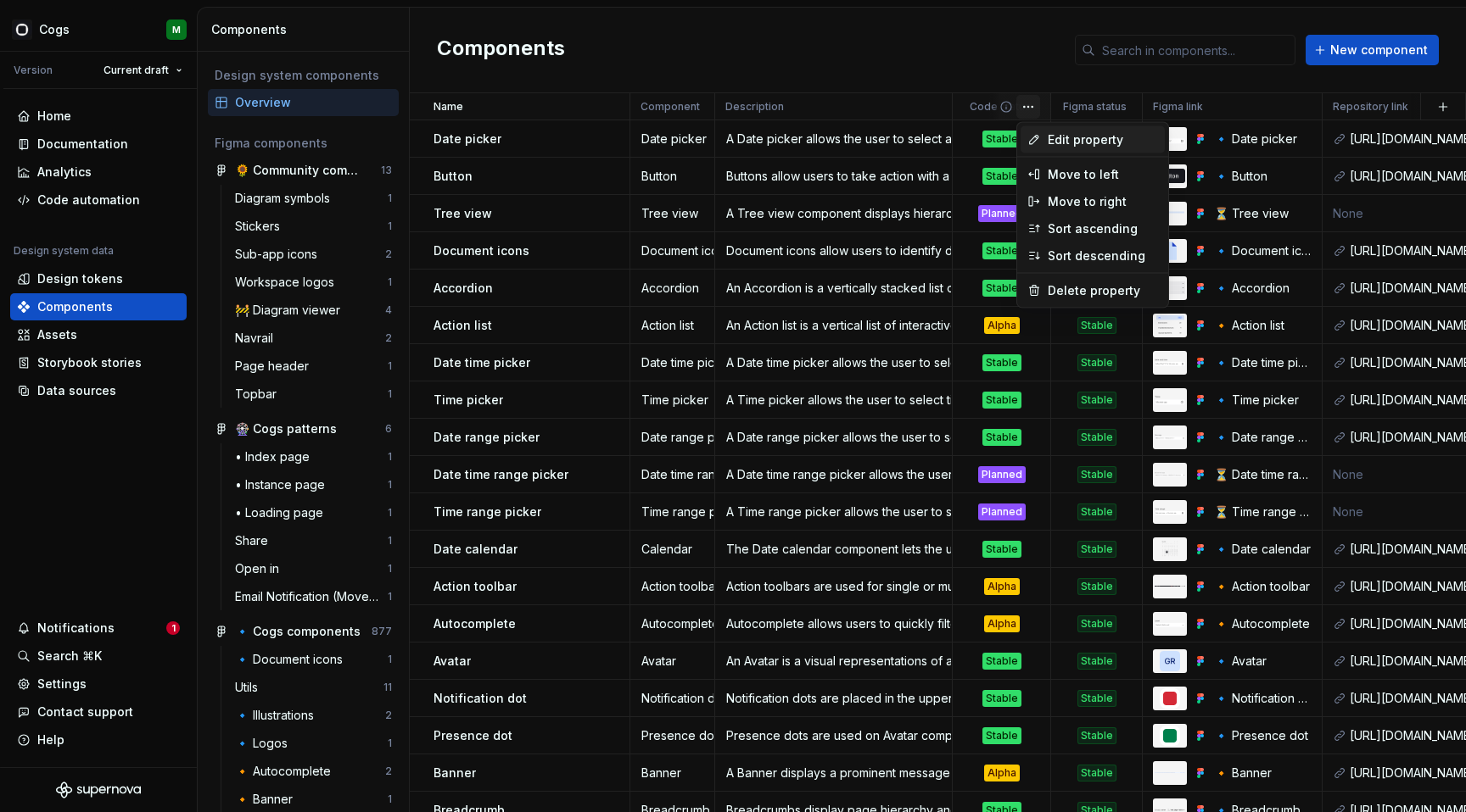
click at [1057, 137] on span "Edit property" at bounding box center [1102, 140] width 111 height 17
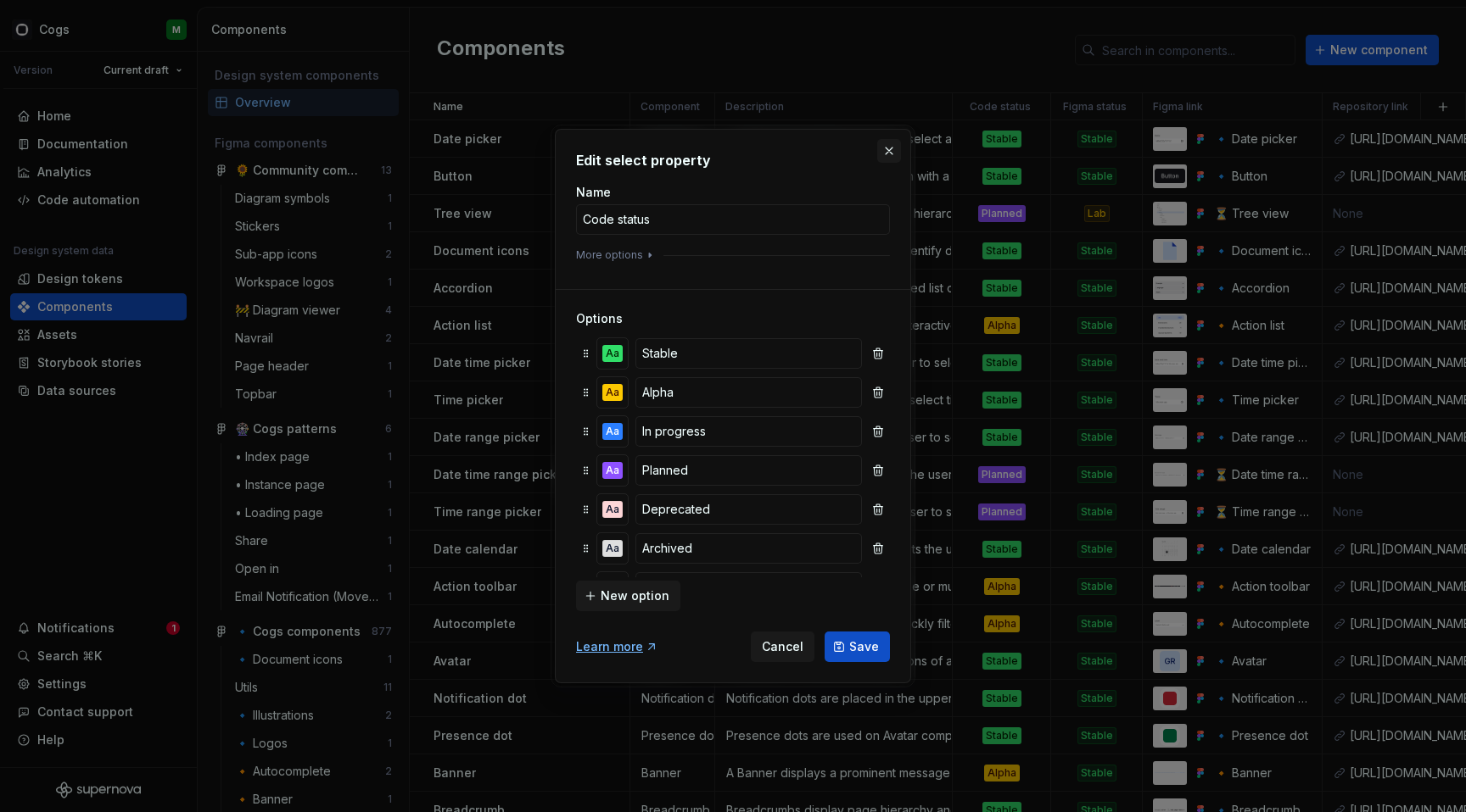
click at [891, 148] on button "button" at bounding box center [888, 150] width 24 height 24
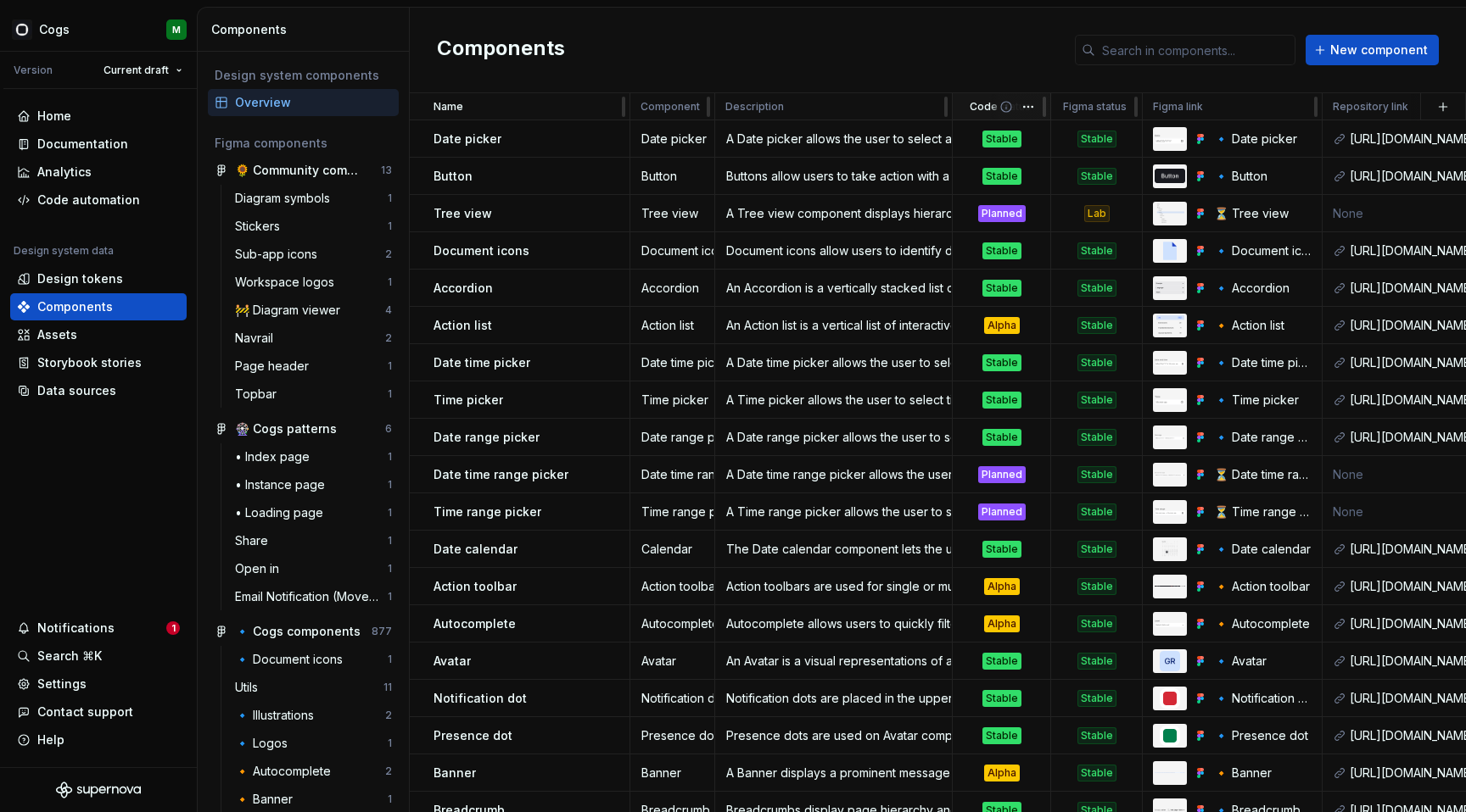
click at [1009, 111] on icon at bounding box center [1006, 107] width 13 height 13
click at [1026, 110] on html "Cogs M Version Current draft Home Documentation Analytics Code automation Desig…" at bounding box center [733, 406] width 1466 height 812
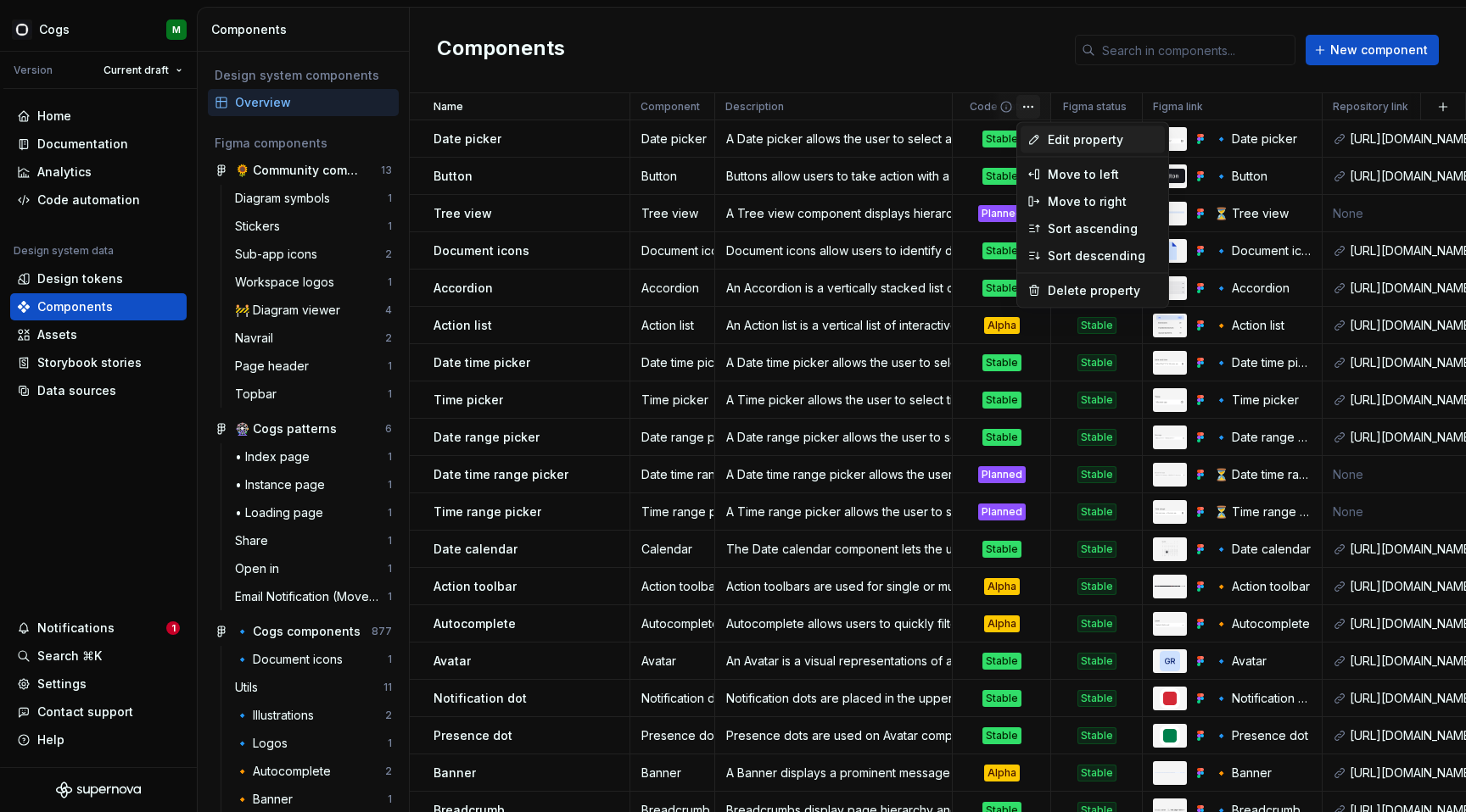
click at [1030, 145] on icon at bounding box center [1033, 140] width 13 height 13
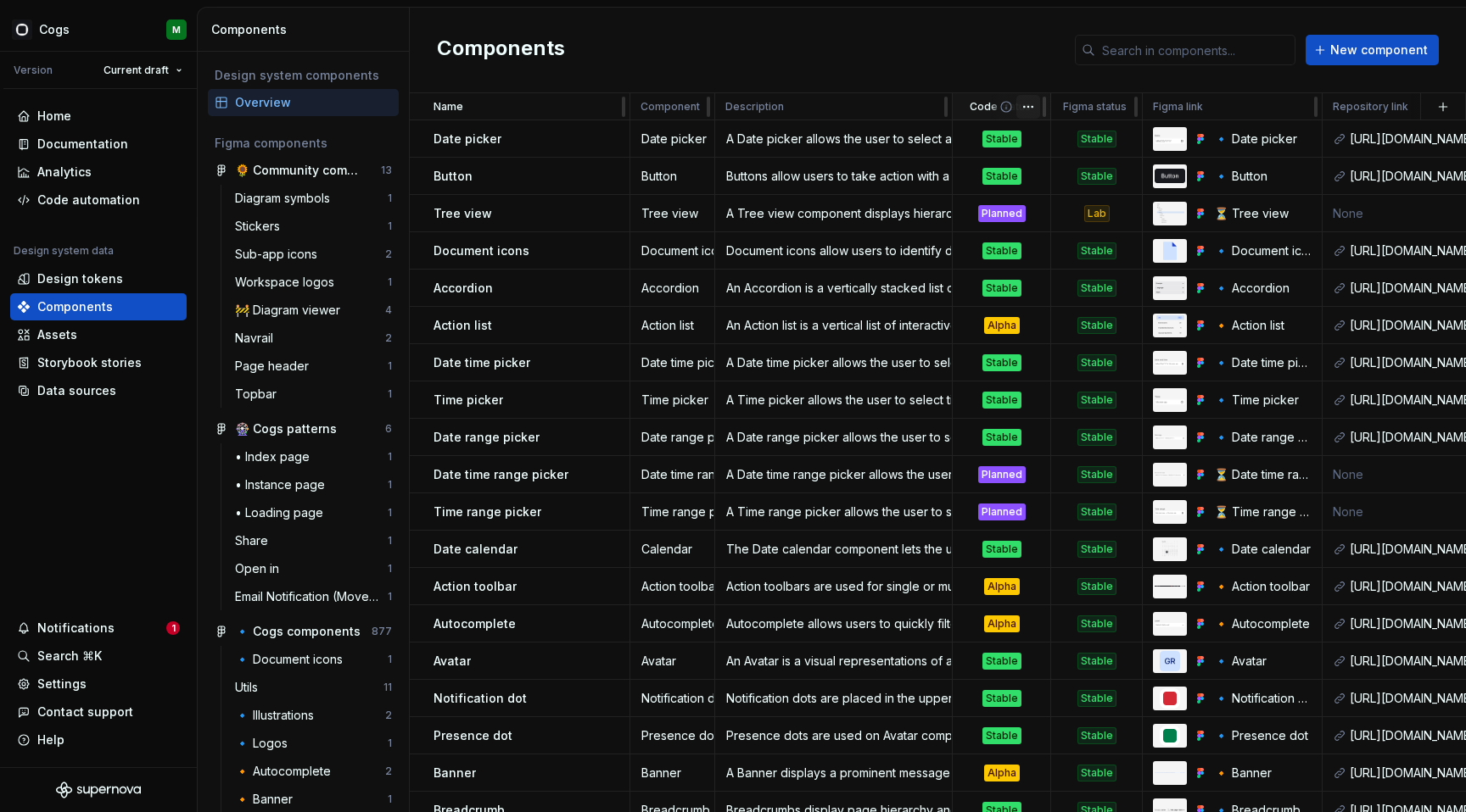
click at [1033, 103] on html "Cogs M Version Current draft Home Documentation Analytics Code automation Desig…" at bounding box center [733, 406] width 1466 height 812
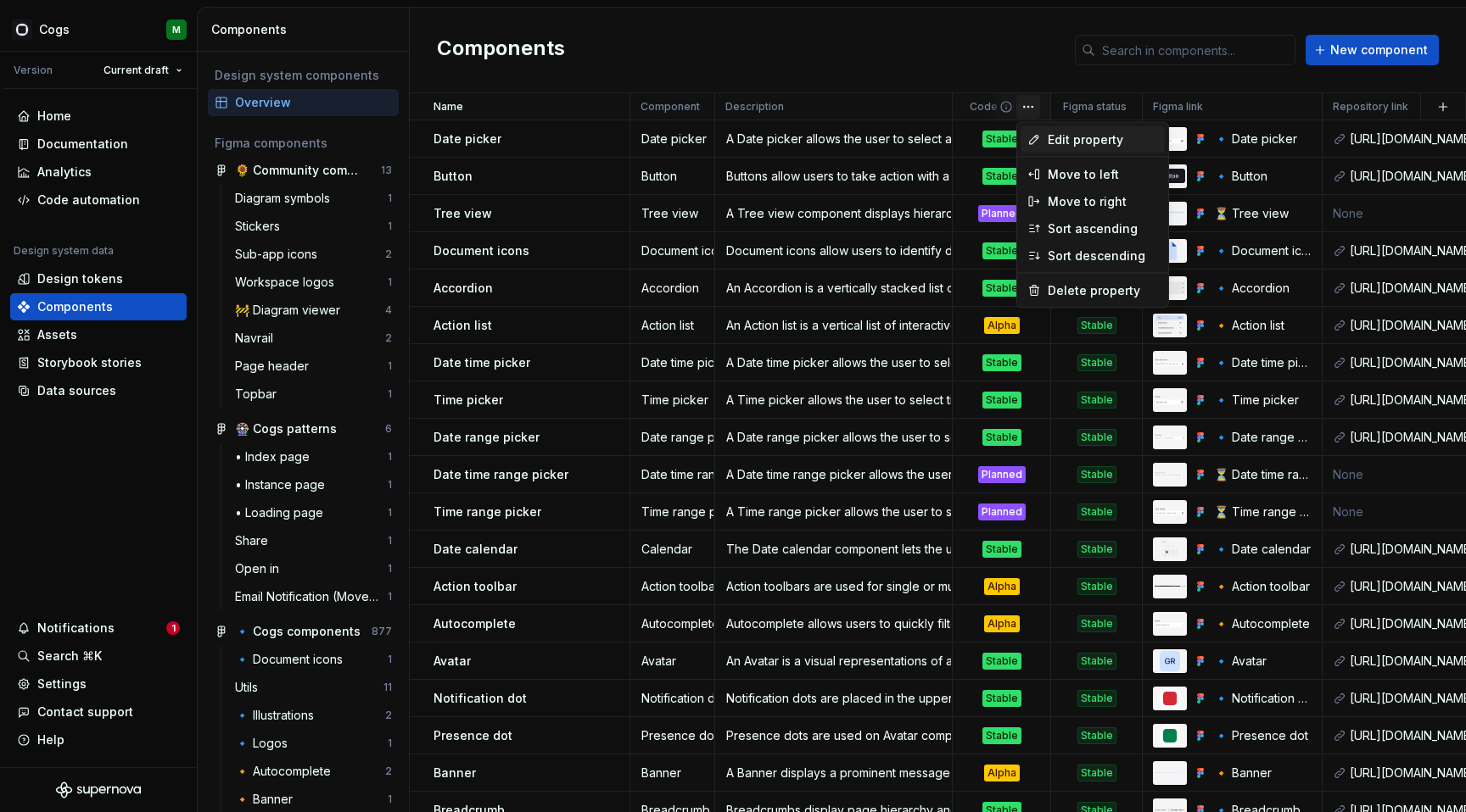
click at [1048, 138] on span "Edit property" at bounding box center [1102, 140] width 111 height 17
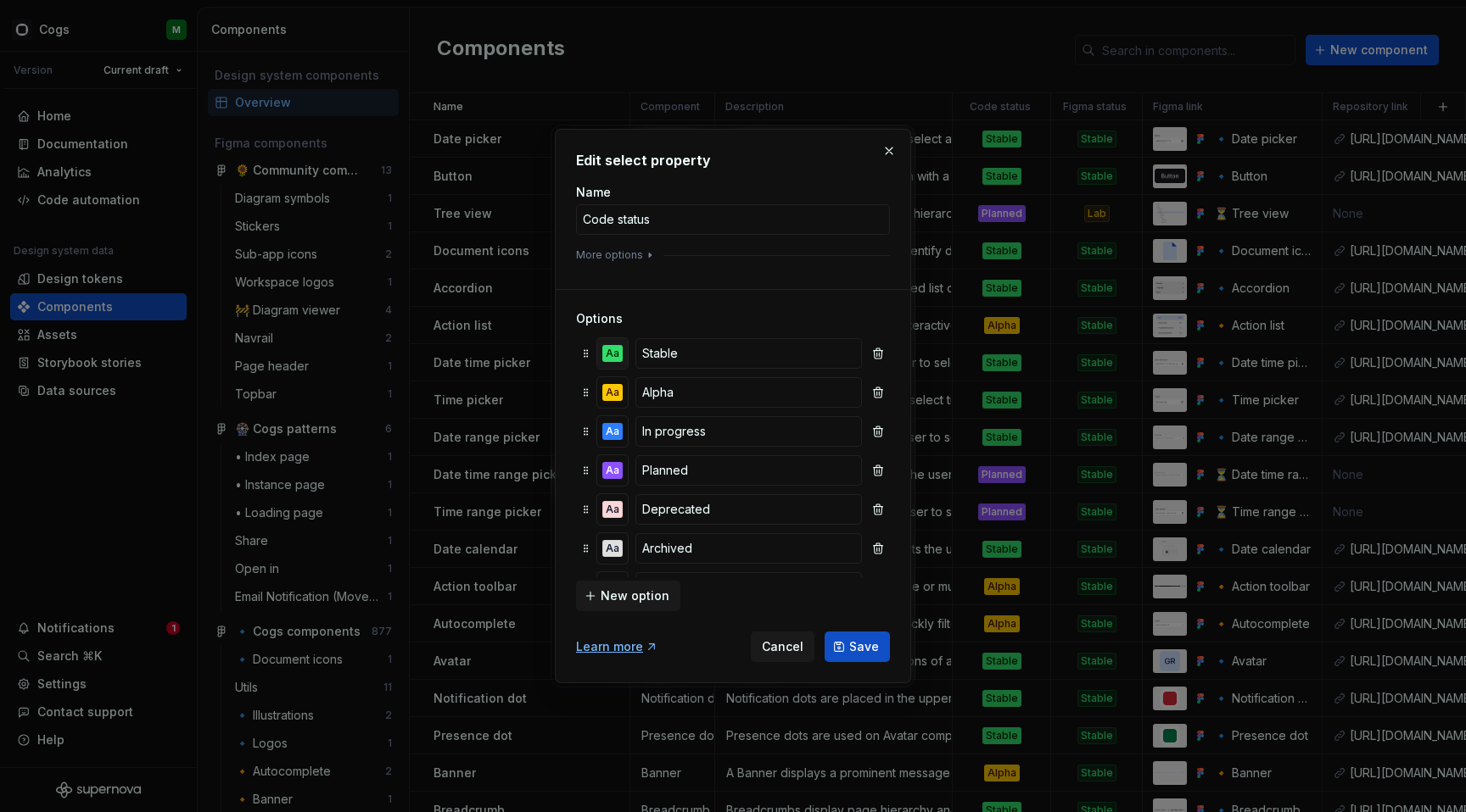
click at [610, 357] on div "Aa" at bounding box center [612, 353] width 21 height 17
click at [723, 316] on h3 "Options" at bounding box center [733, 319] width 314 height 17
click at [888, 152] on button "button" at bounding box center [888, 150] width 24 height 24
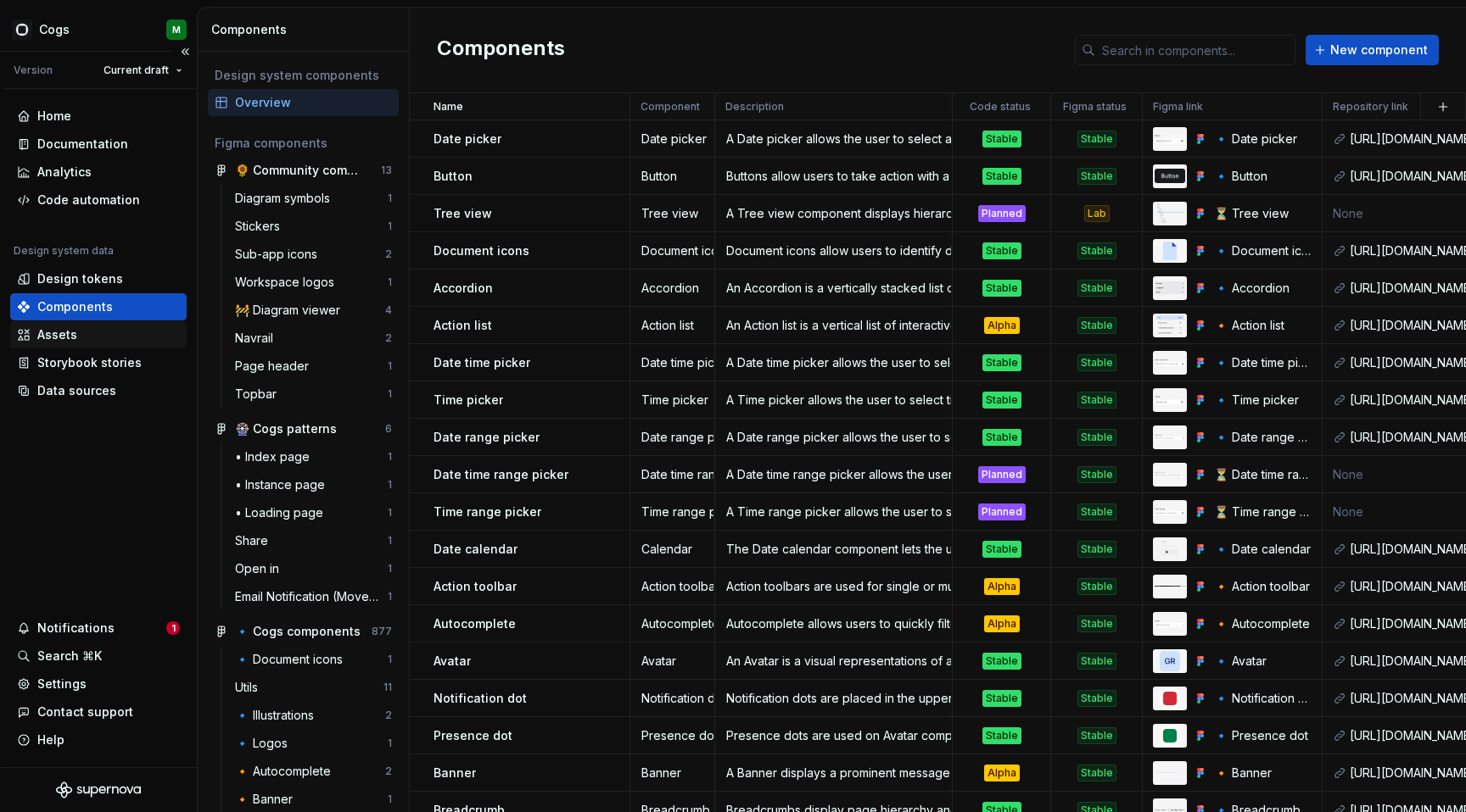
click at [81, 341] on div "Assets" at bounding box center [98, 335] width 162 height 17
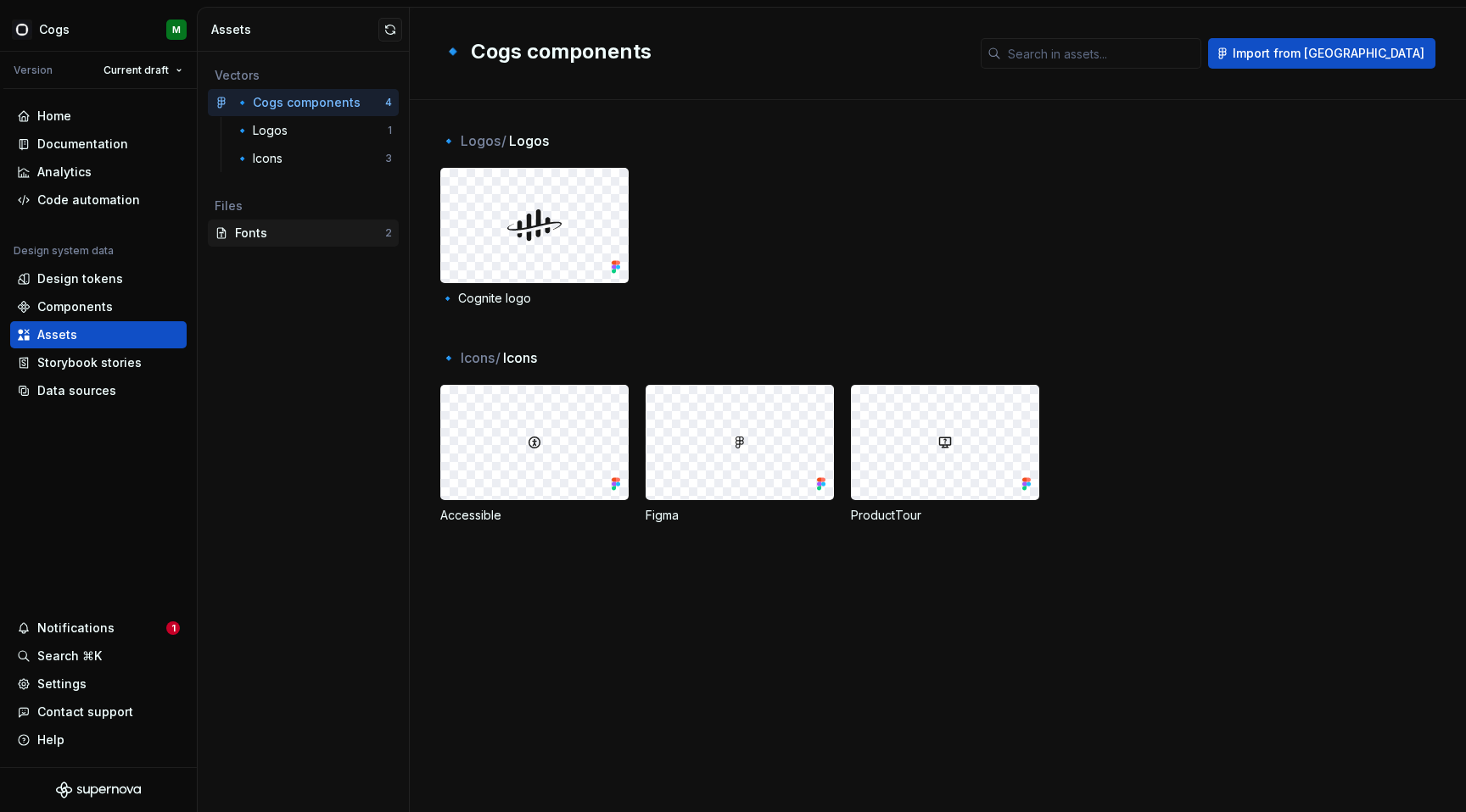
click at [247, 229] on div "Fonts" at bounding box center [310, 233] width 150 height 17
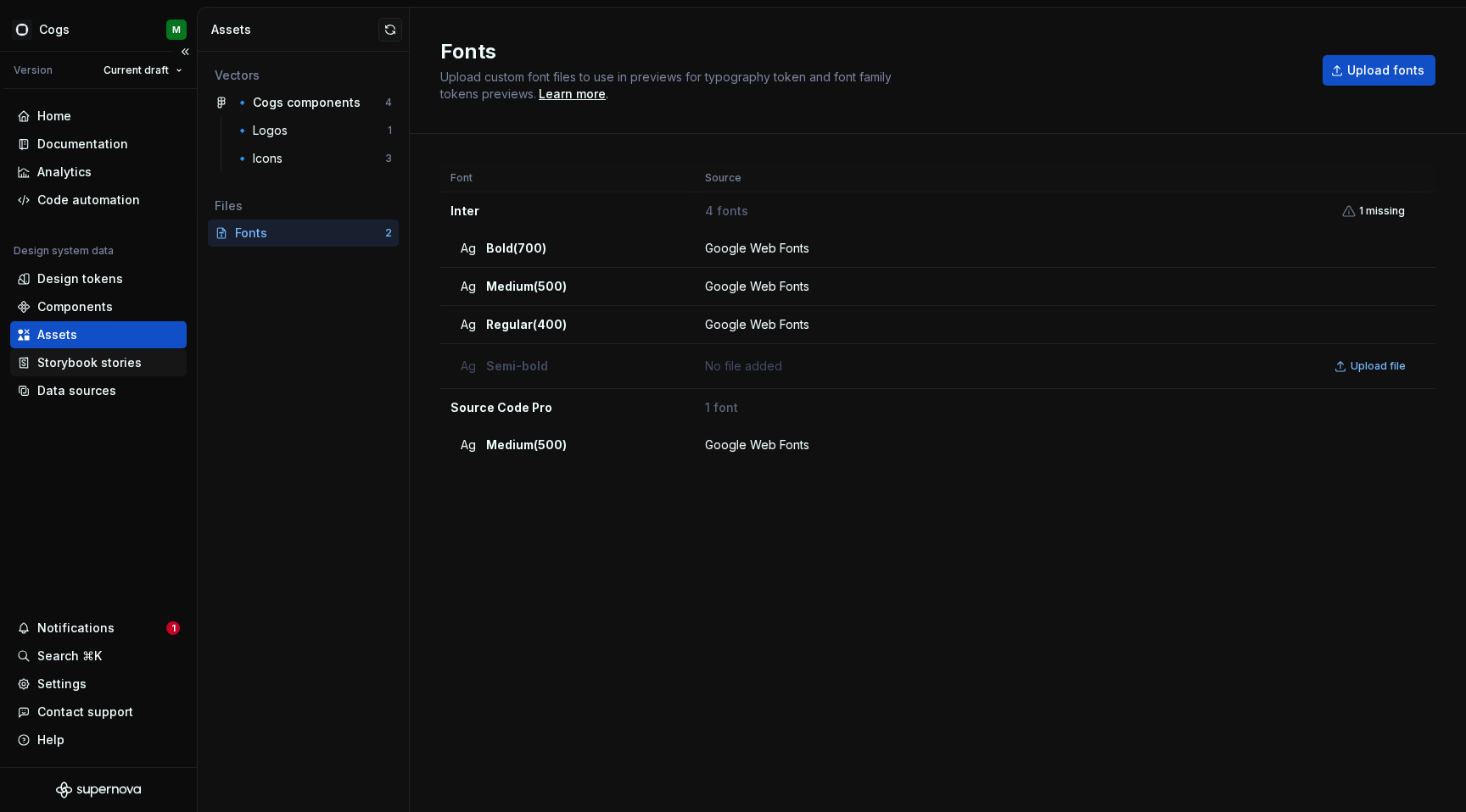
click at [141, 361] on div "Storybook stories" at bounding box center [98, 363] width 162 height 17
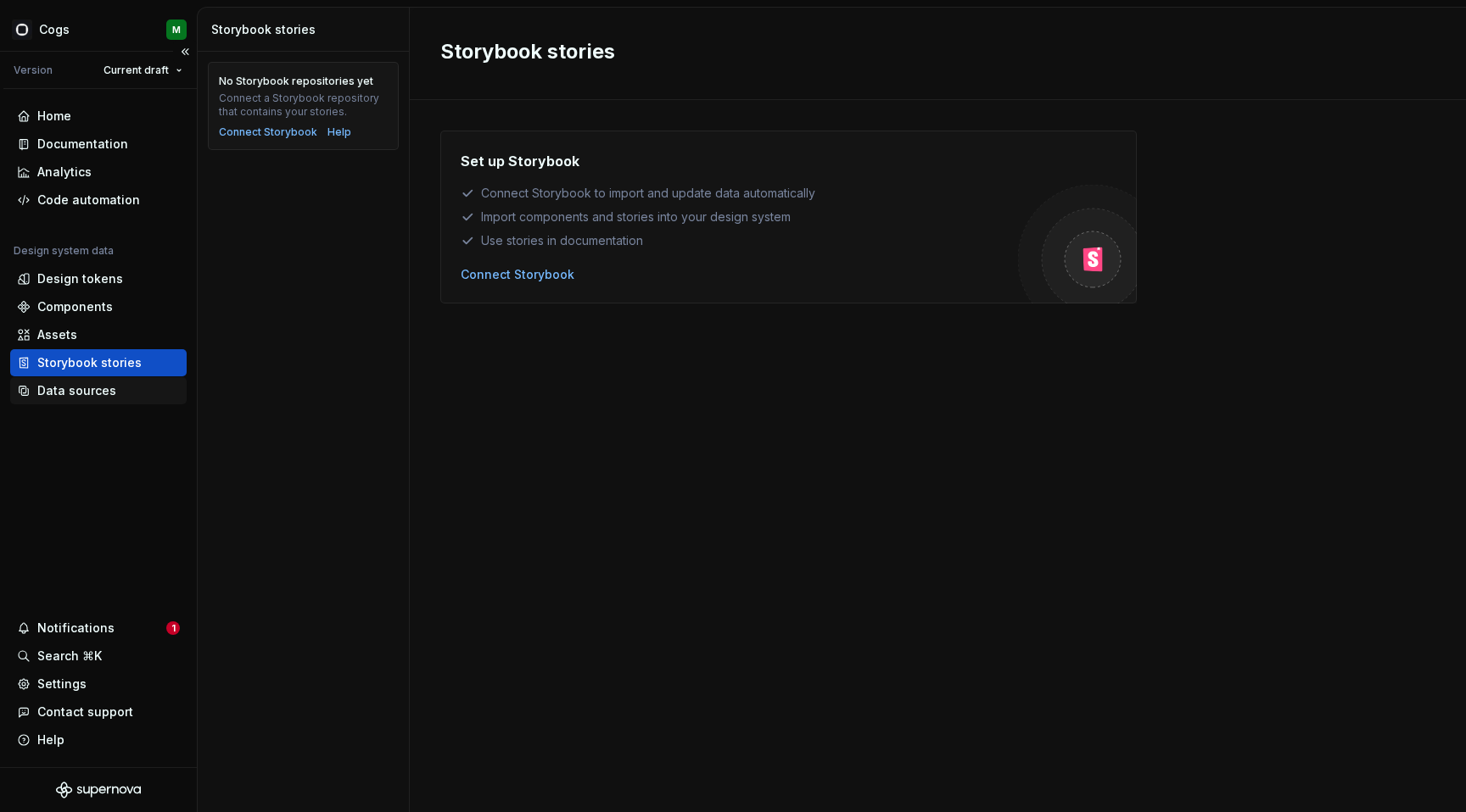
click at [66, 390] on div "Data sources" at bounding box center [77, 391] width 79 height 17
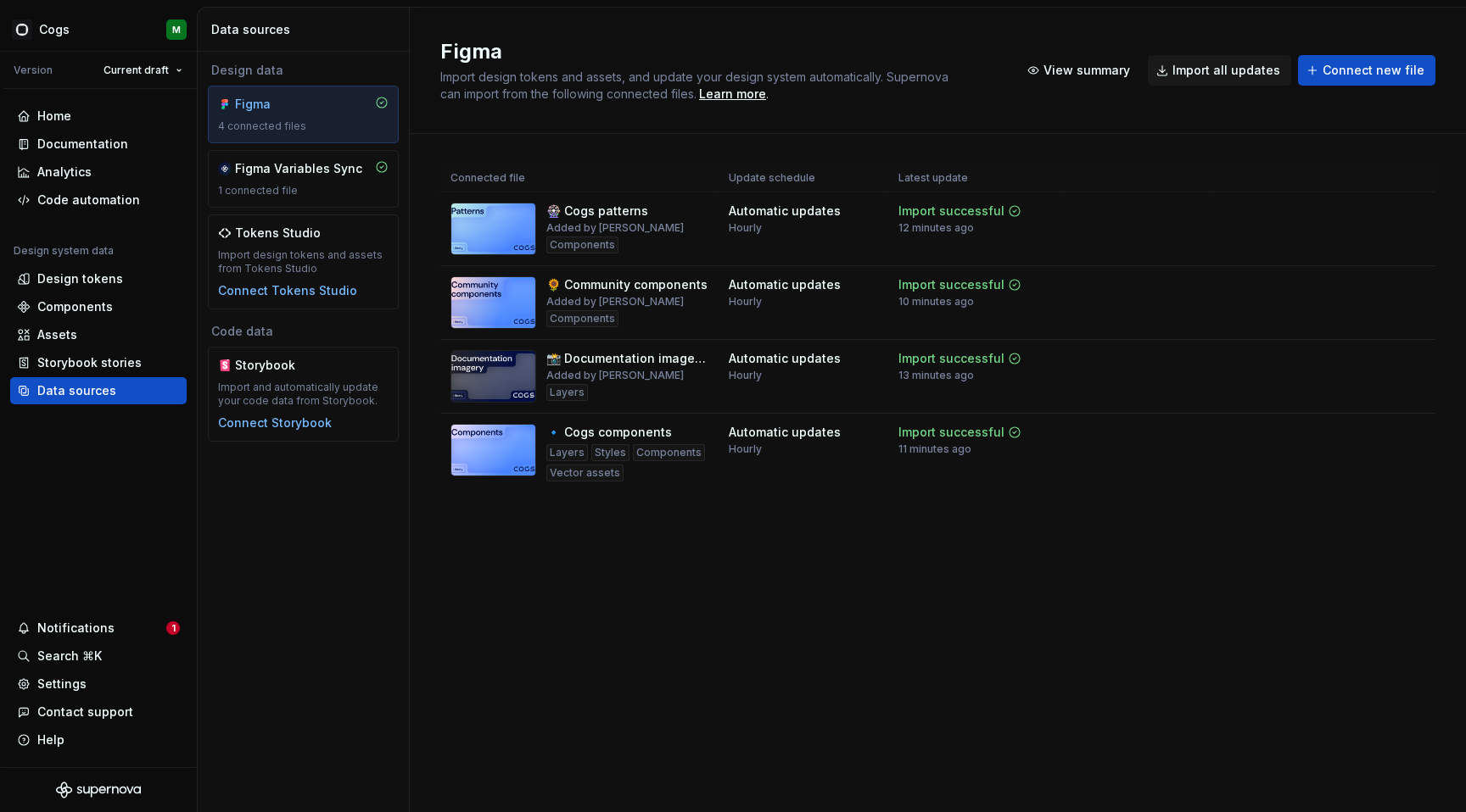
click at [827, 550] on div "Connected file Update schedule Latest update 🎡 Cogs patterns Added by Liz Compo…" at bounding box center [937, 345] width 995 height 422
click at [1080, 68] on span "View summary" at bounding box center [1086, 71] width 87 height 17
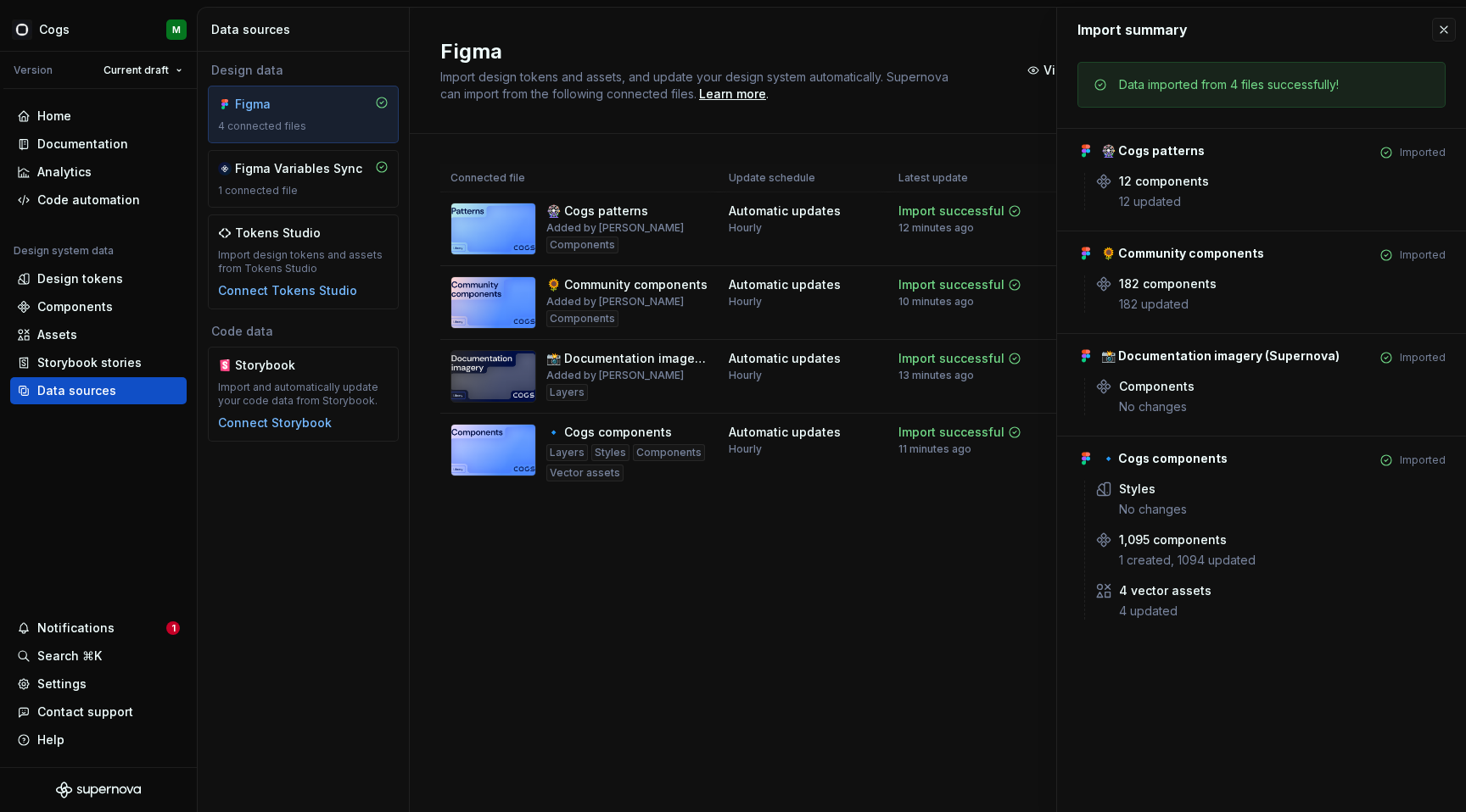
click at [775, 573] on div "Figma Import design tokens and assets, and update your design system automatica…" at bounding box center [938, 410] width 1056 height 804
click at [65, 621] on div "Notifications" at bounding box center [77, 628] width 77 height 17
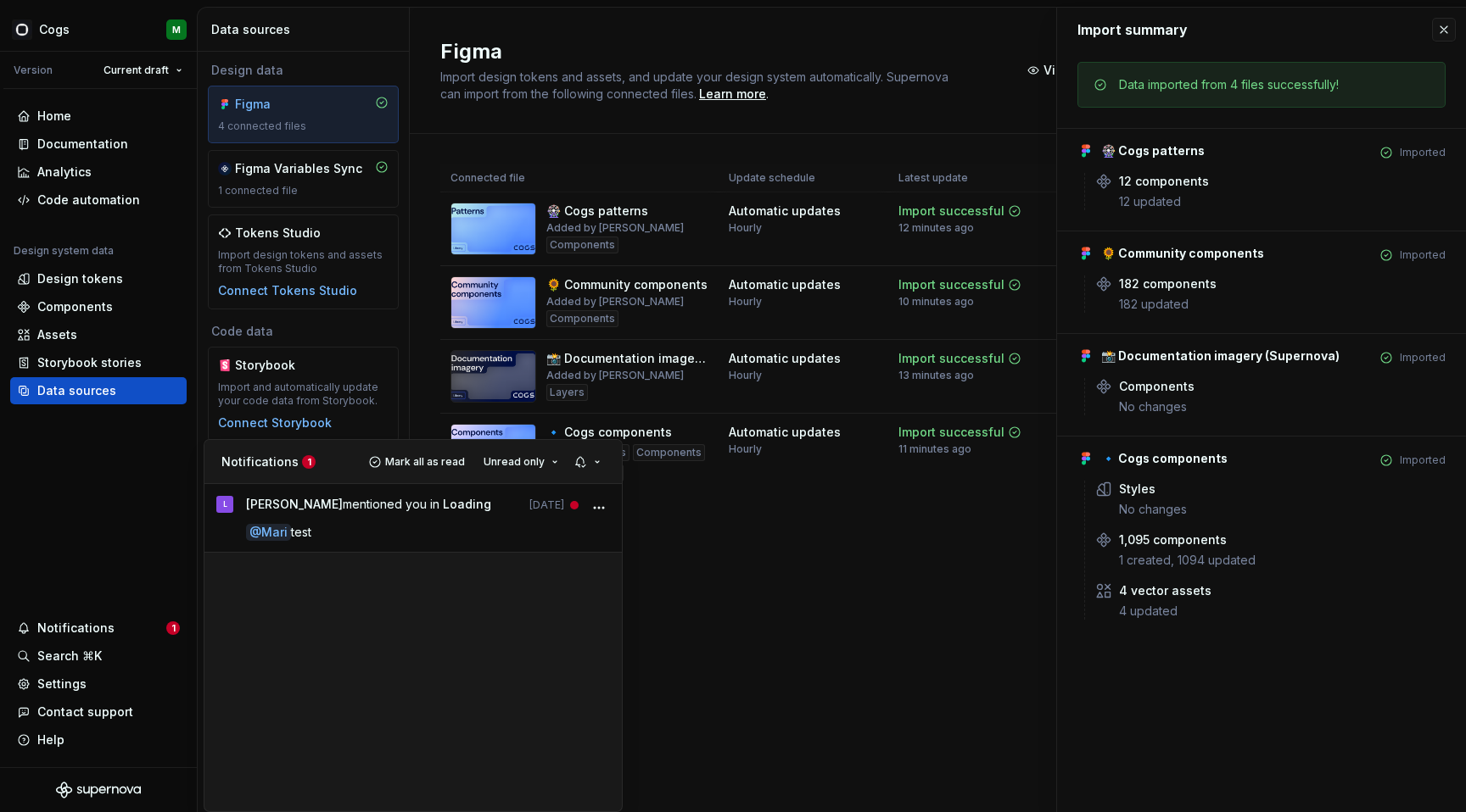
click at [64, 668] on html "Cogs M Version Current draft Home Documentation Analytics Code automation Desig…" at bounding box center [733, 406] width 1466 height 812
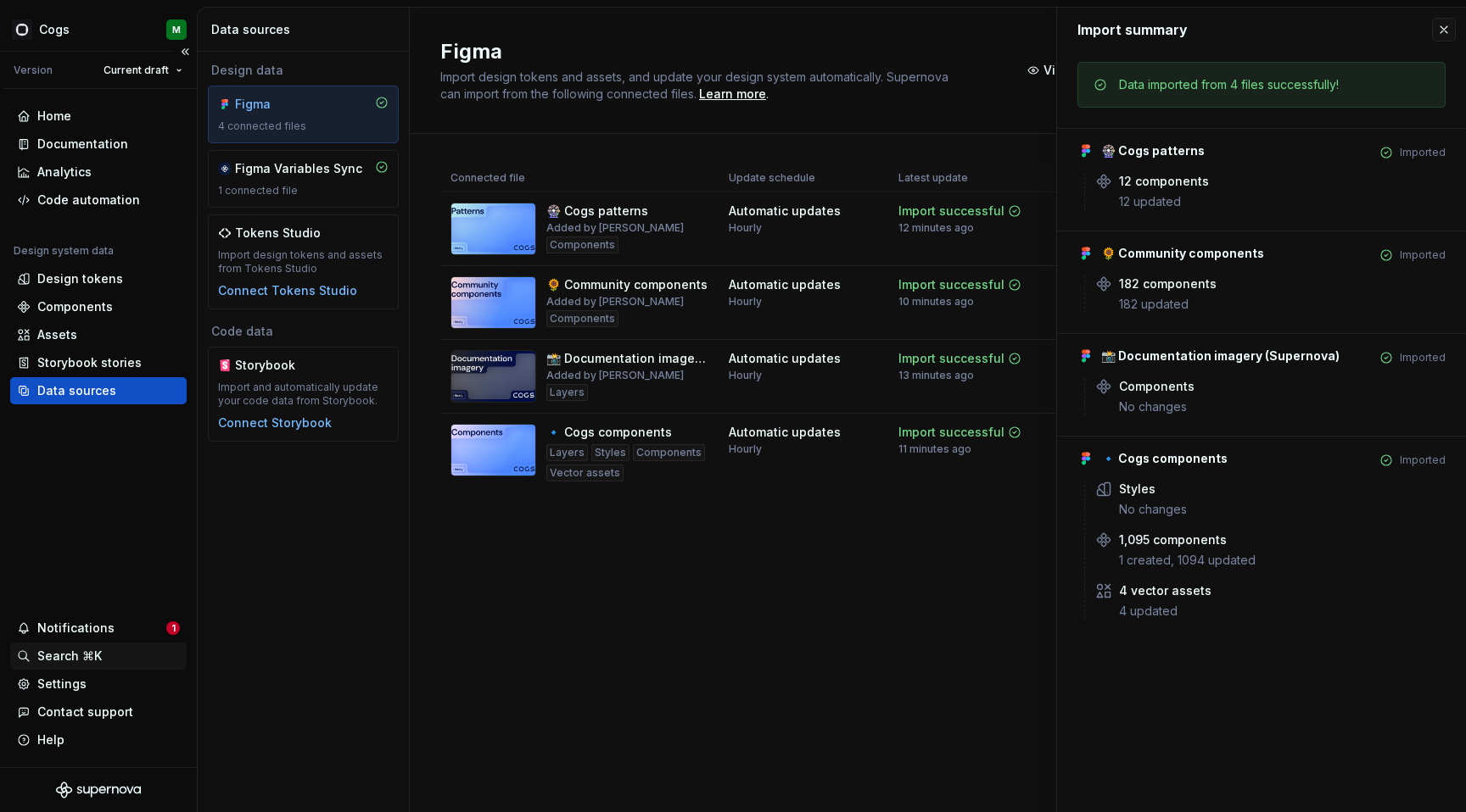
click at [54, 660] on div "Search ⌘K" at bounding box center [70, 656] width 64 height 17
click at [79, 718] on div "Contact support" at bounding box center [85, 712] width 95 height 17
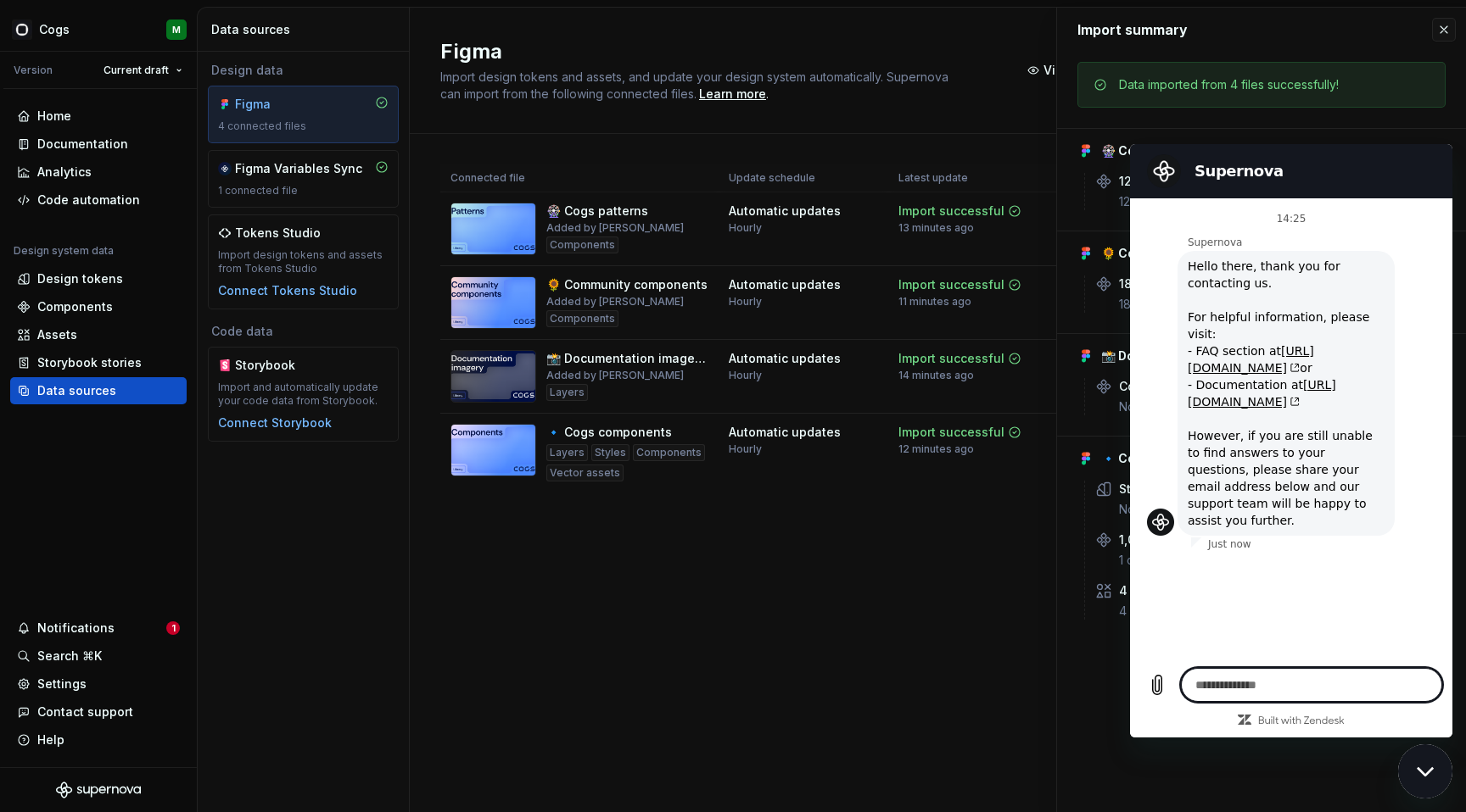
click at [1421, 791] on div "Close messaging window" at bounding box center [1424, 771] width 51 height 51
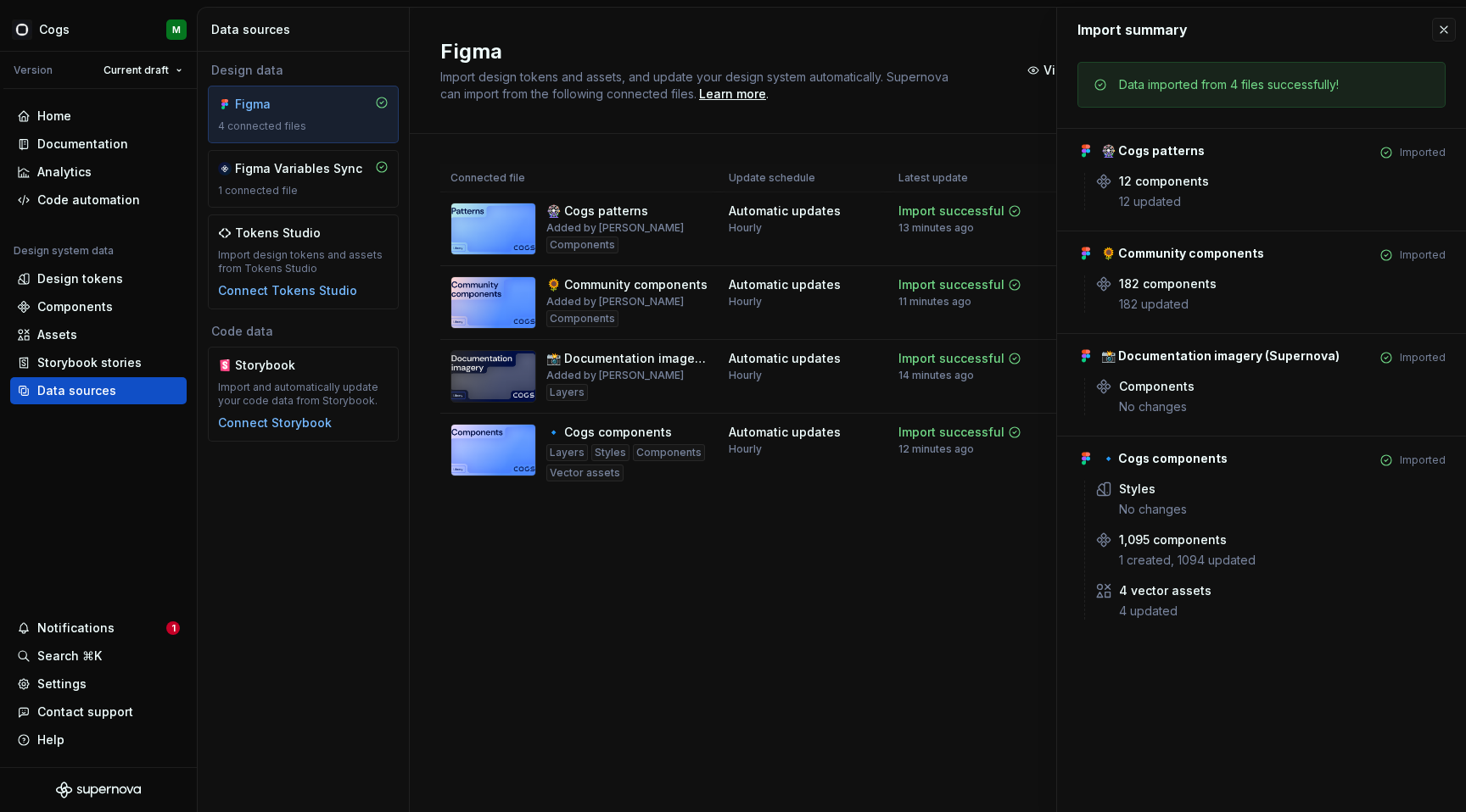
type textarea "*"
click at [53, 689] on div "Settings" at bounding box center [62, 685] width 49 height 17
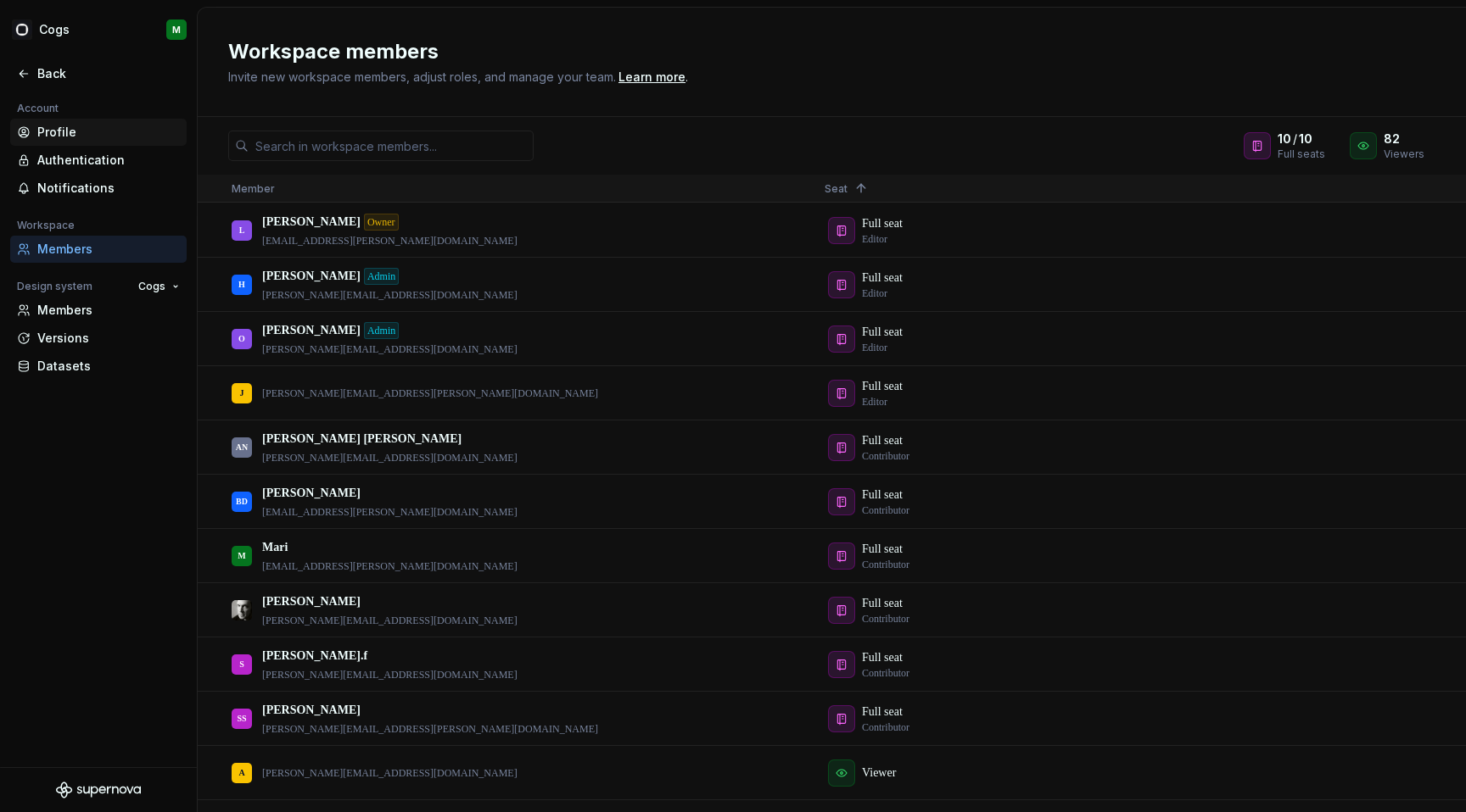
click at [57, 139] on div "Profile" at bounding box center [109, 132] width 143 height 17
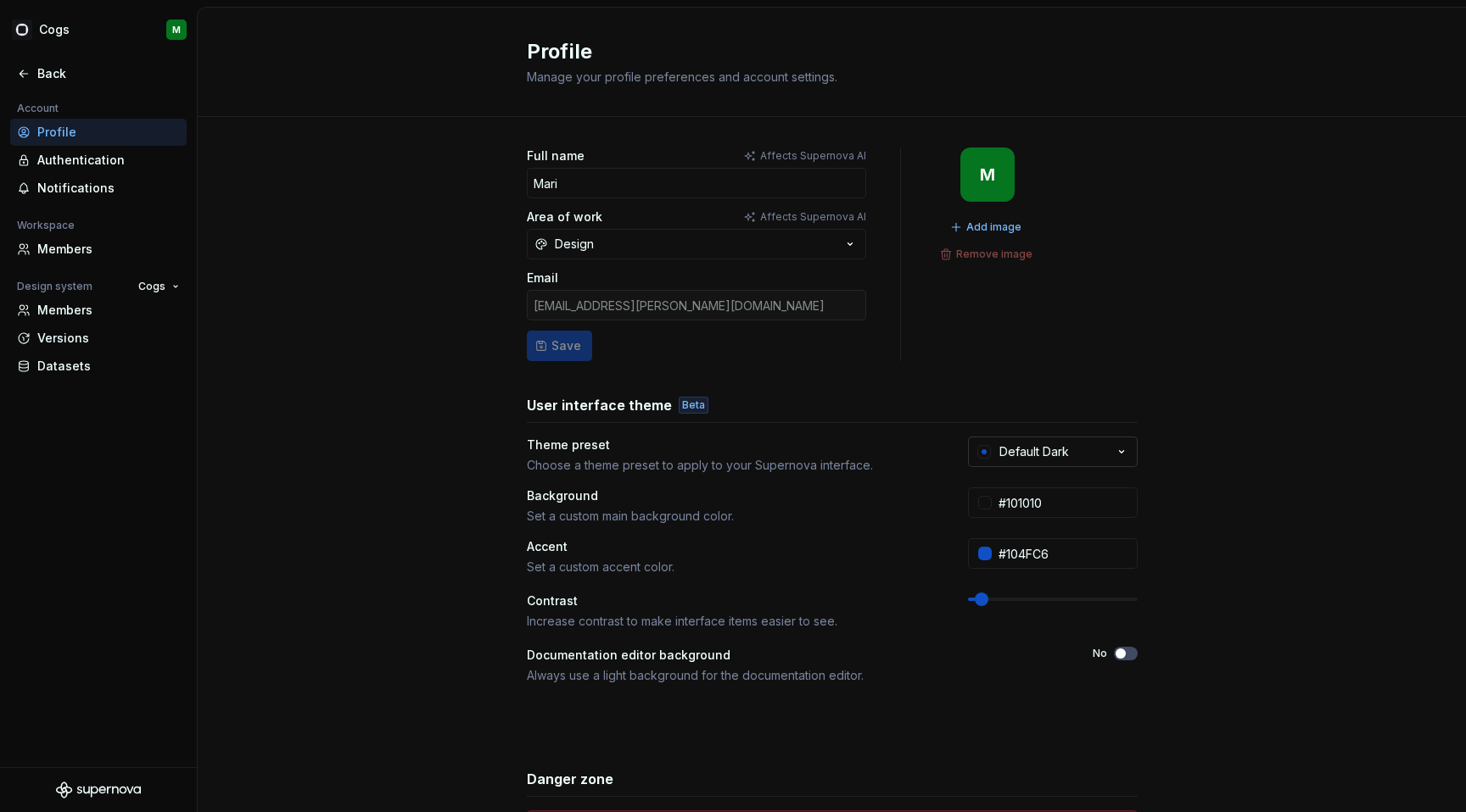
click at [1072, 447] on button "Default Dark" at bounding box center [1052, 451] width 170 height 30
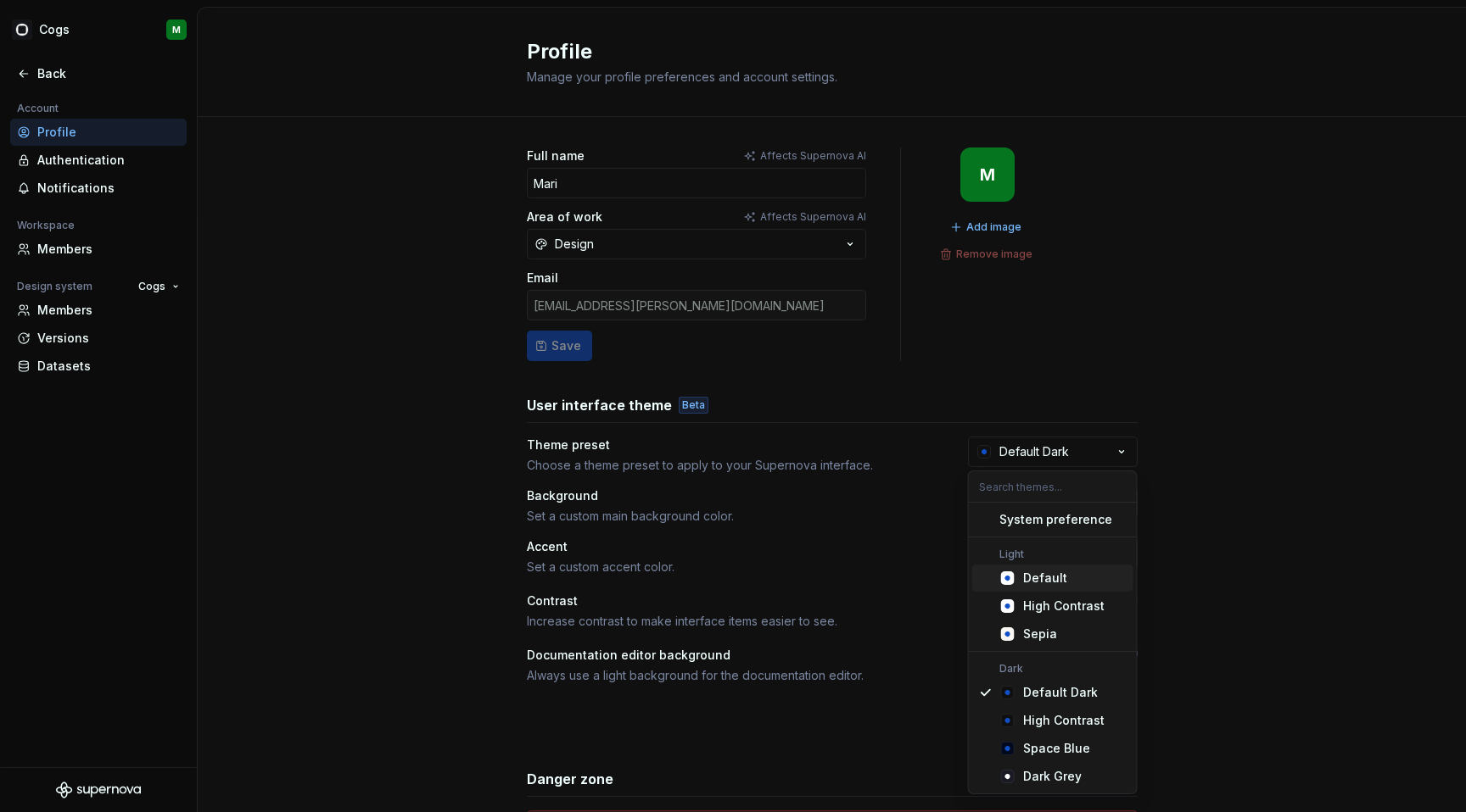
click at [1041, 576] on div "Default" at bounding box center [1045, 578] width 44 height 17
type input "#FBFCFE"
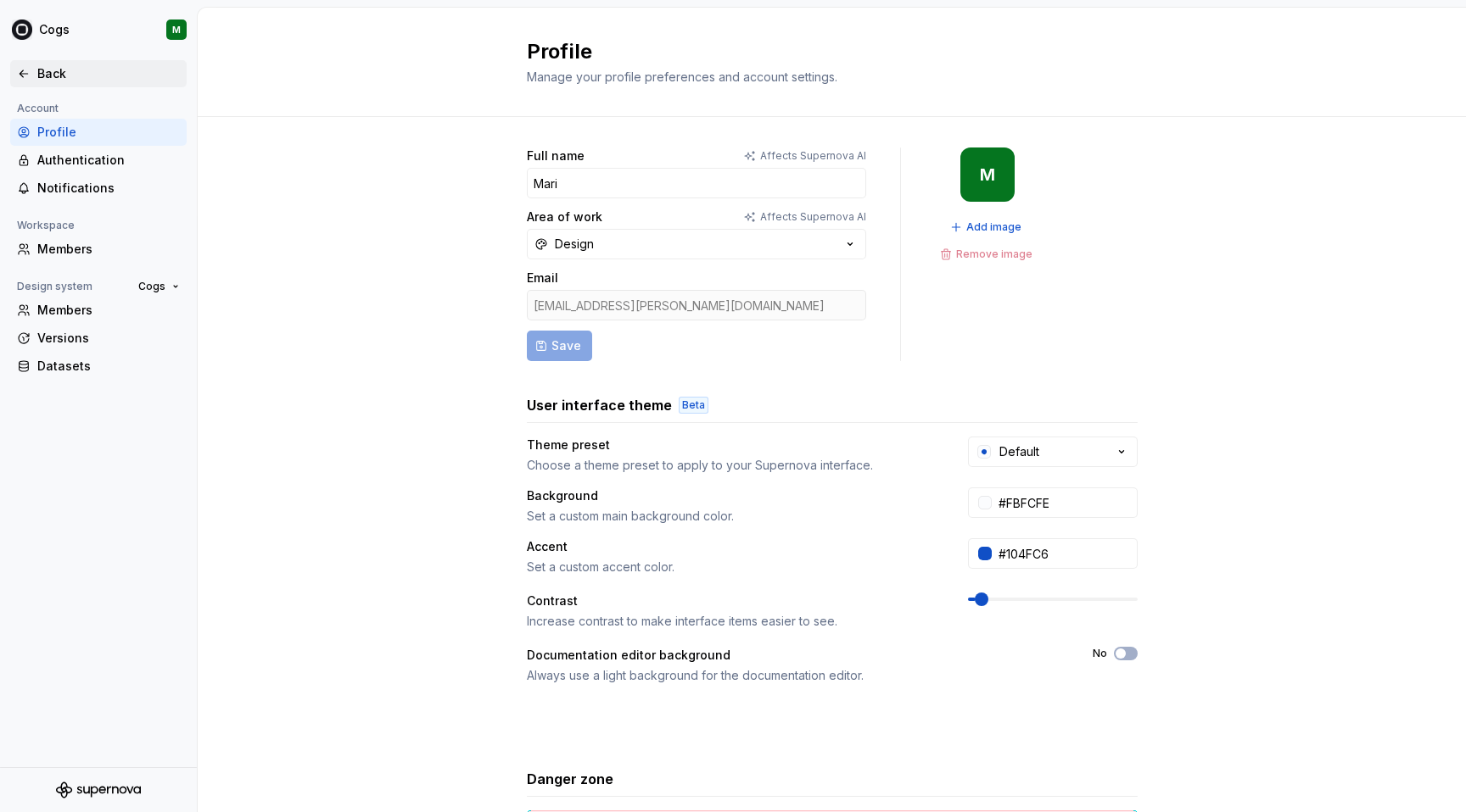
click at [33, 69] on div "Back" at bounding box center [98, 74] width 162 height 17
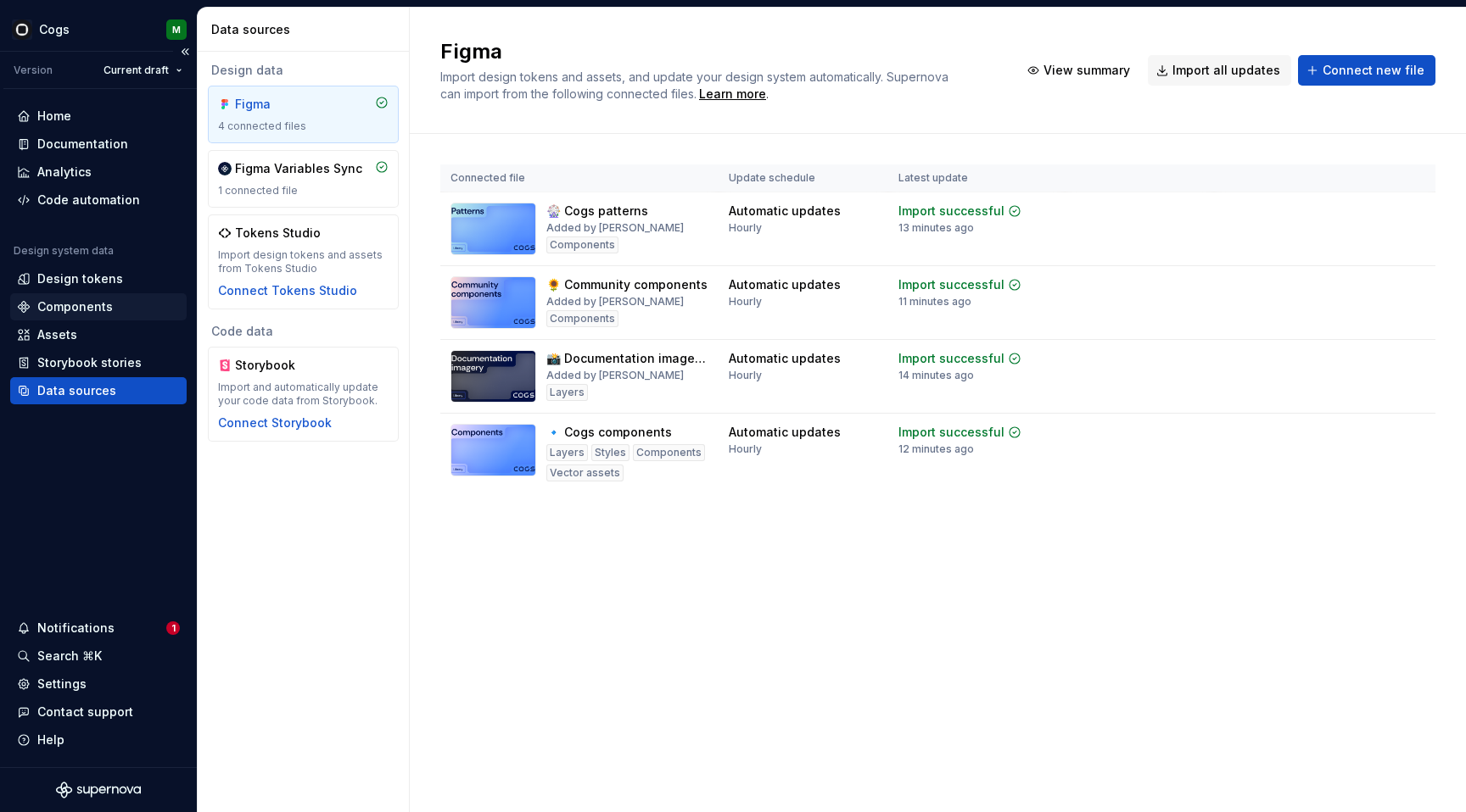
click at [83, 313] on div "Components" at bounding box center [76, 307] width 76 height 17
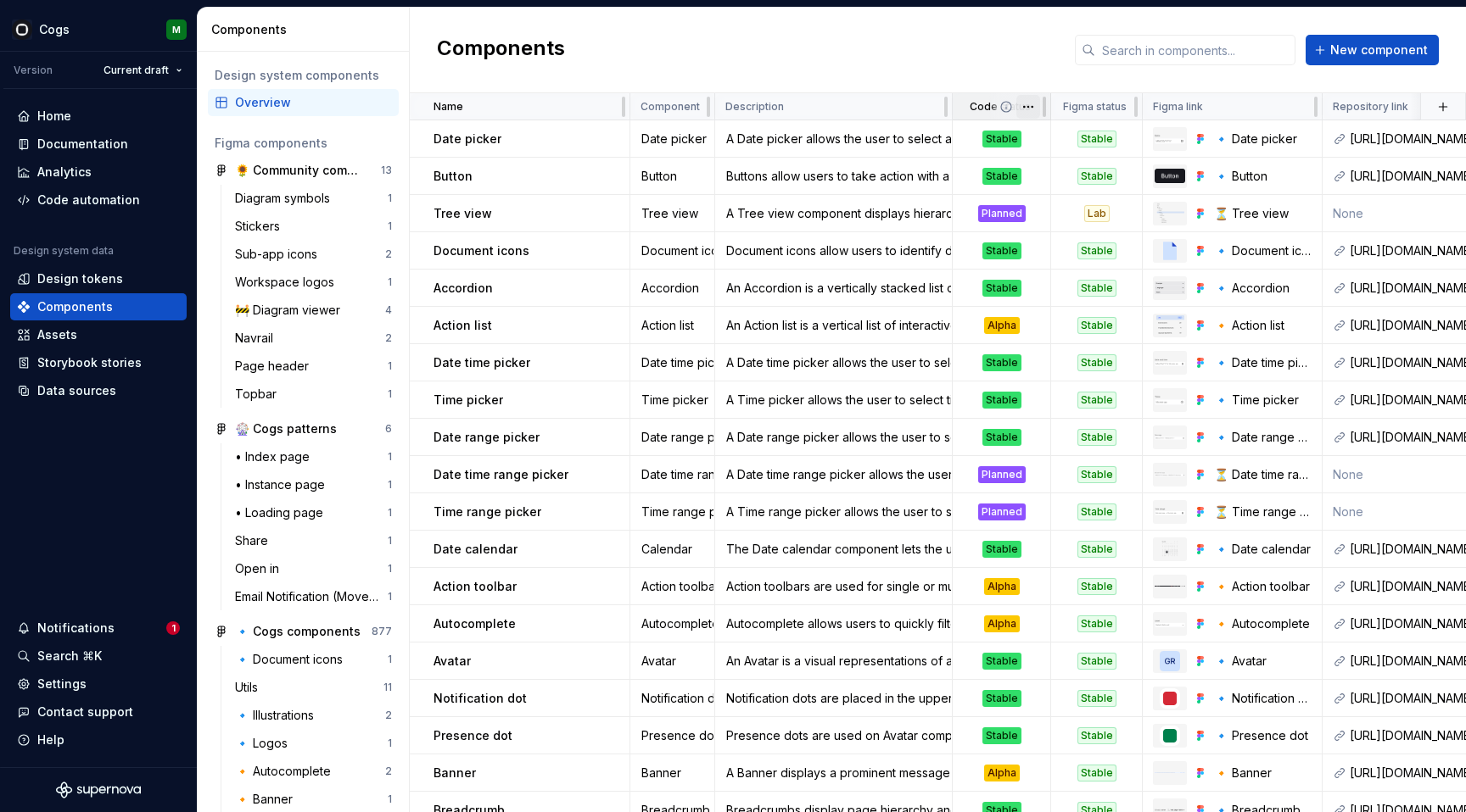
click at [1030, 100] on html "Cogs M Version Current draft Home Documentation Analytics Code automation Desig…" at bounding box center [733, 406] width 1466 height 812
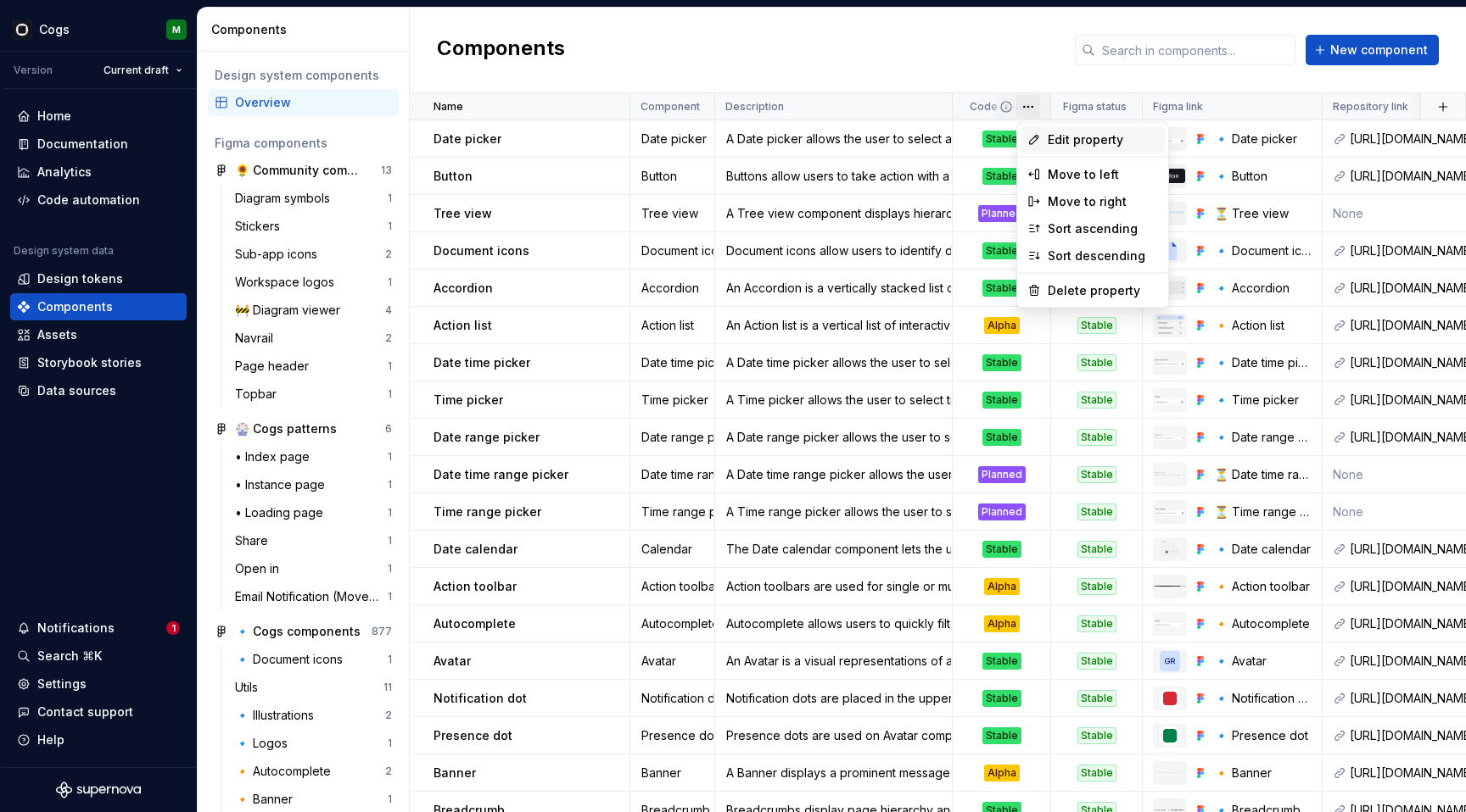
click at [1050, 134] on span "Edit property" at bounding box center [1102, 140] width 111 height 17
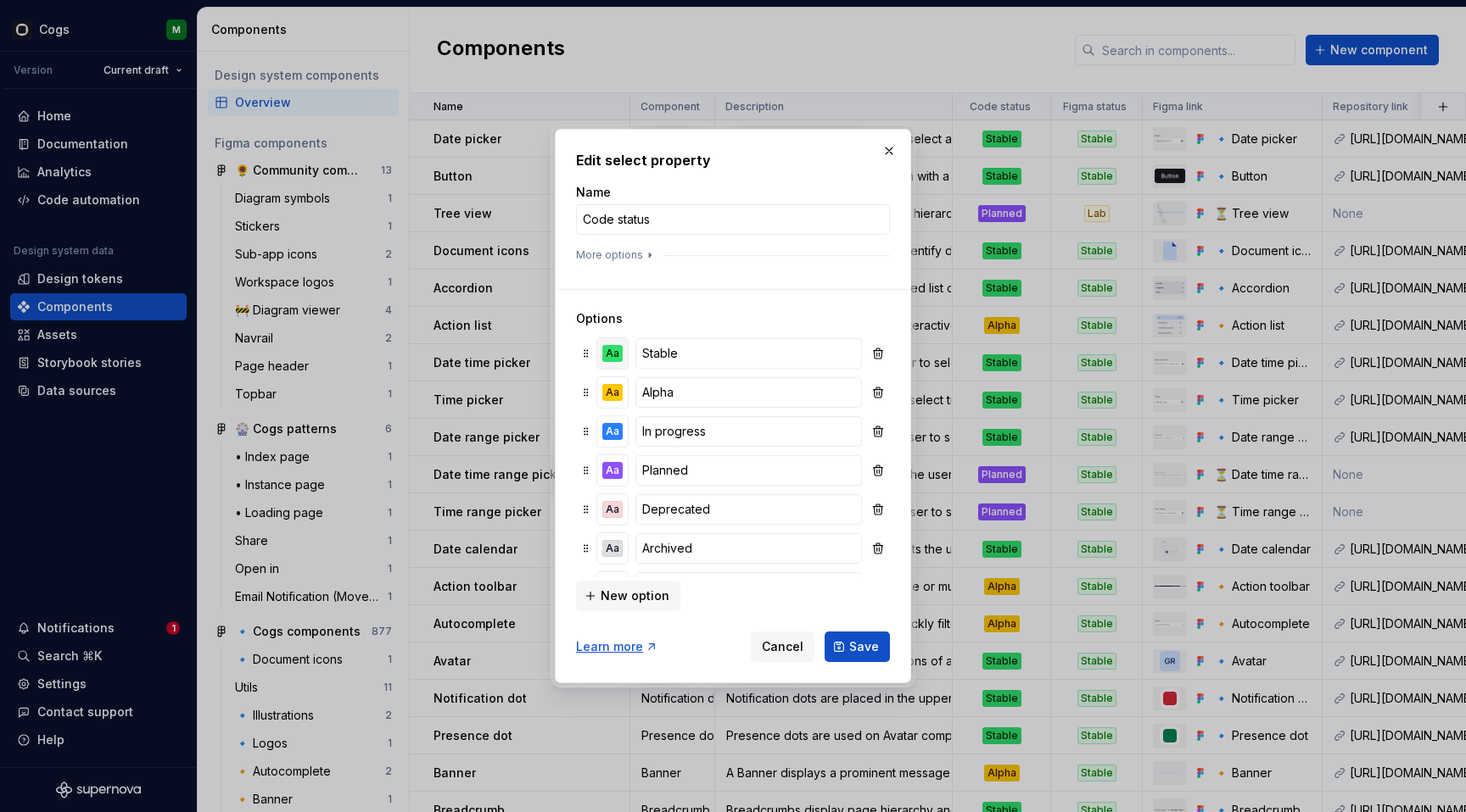
click at [616, 352] on div "Aa" at bounding box center [612, 353] width 21 height 17
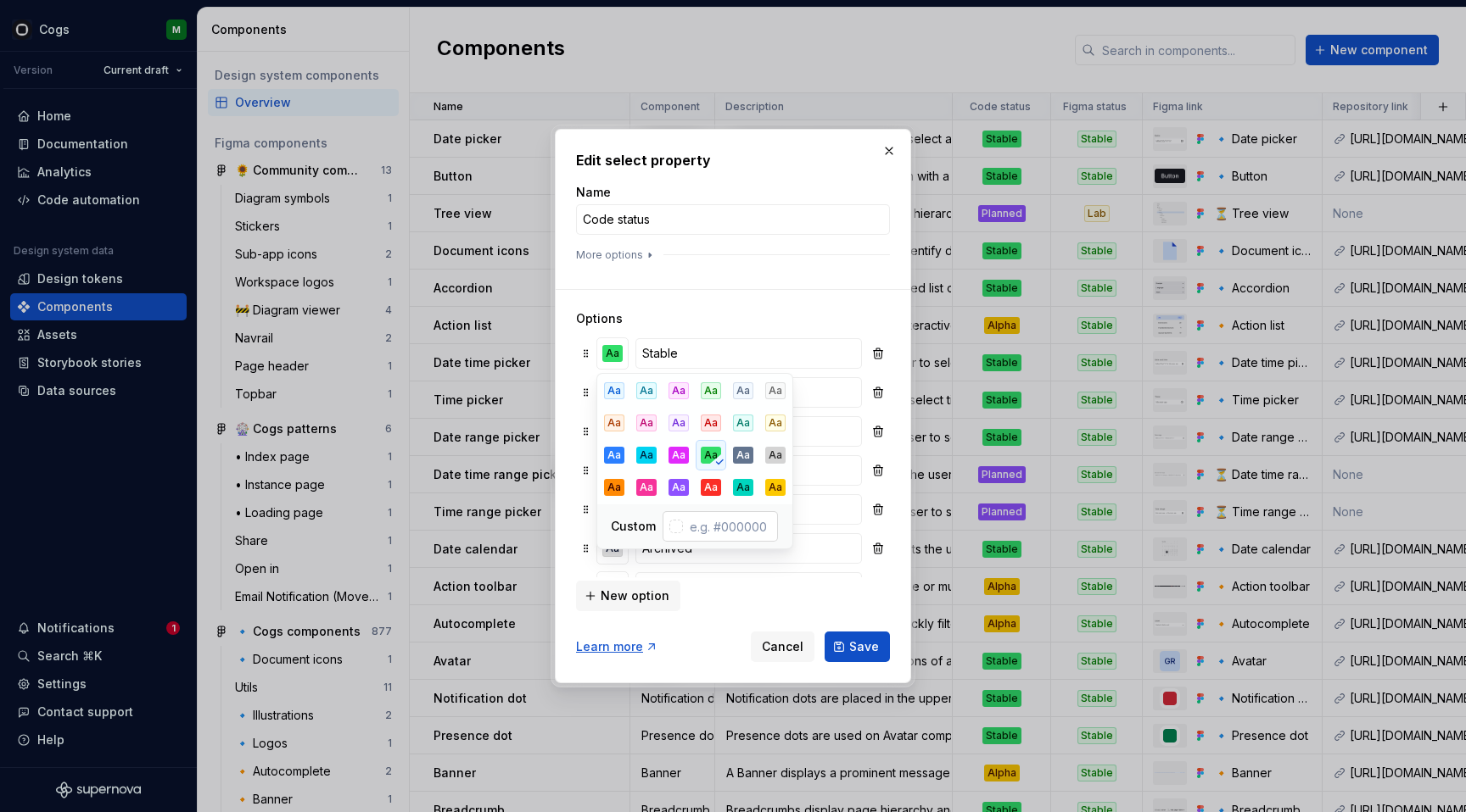
click at [669, 520] on div at bounding box center [675, 526] width 13 height 13
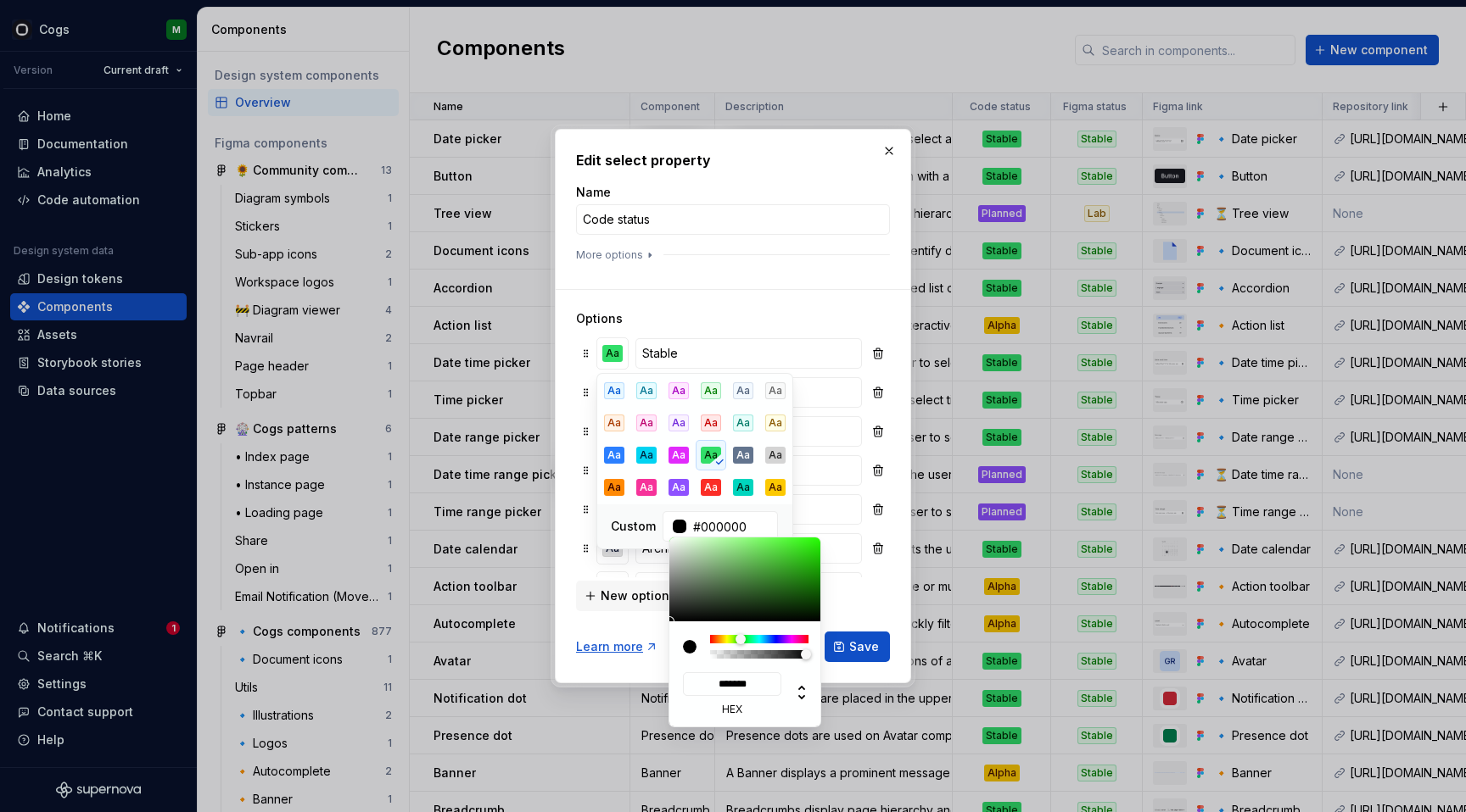
click at [741, 641] on div at bounding box center [759, 639] width 98 height 8
type input "#39D81F"
type input "*******"
click at [800, 550] on div at bounding box center [745, 579] width 153 height 84
type input "#3AD820"
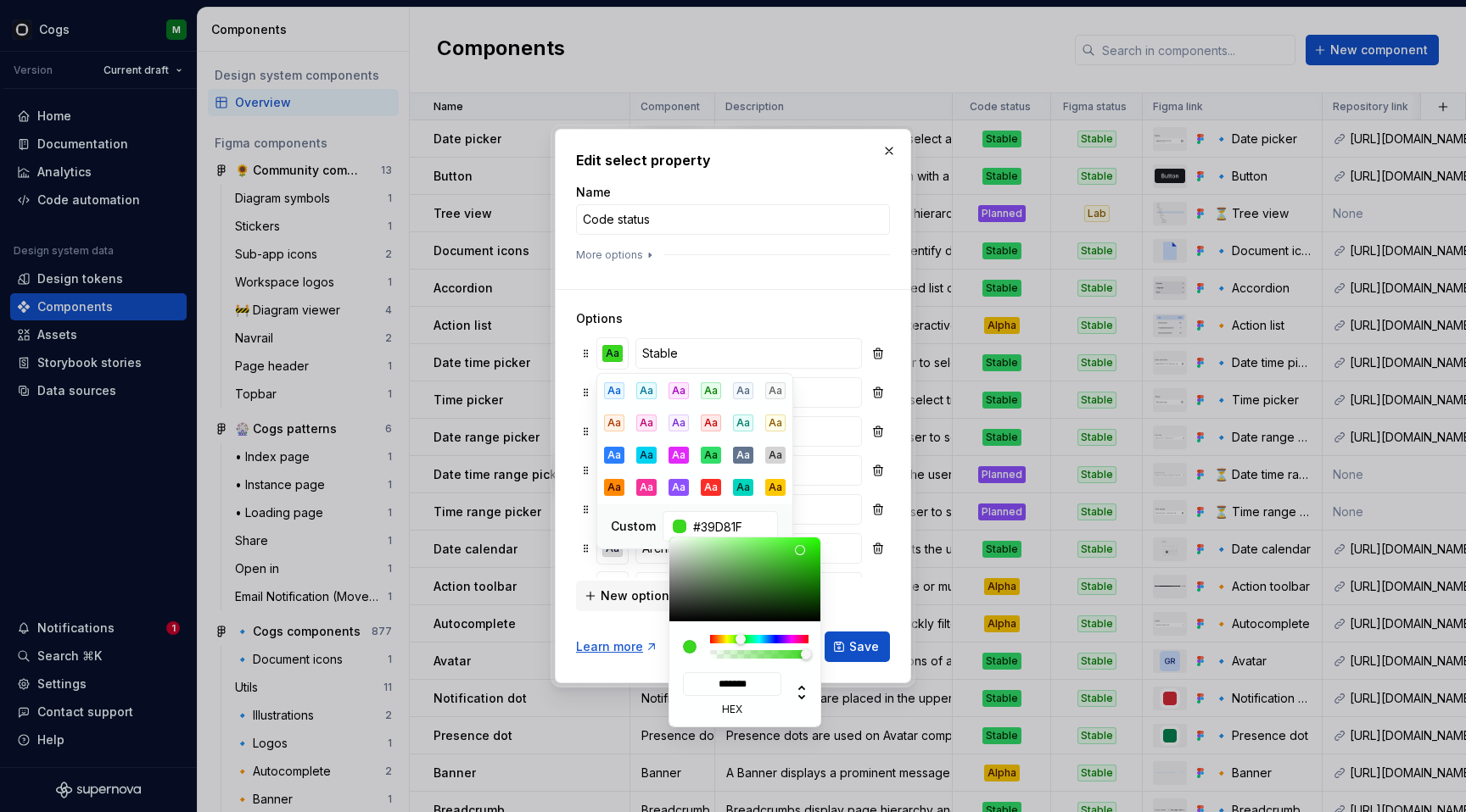
type input "*******"
type input "#3DC427"
type input "*******"
type input "#3DB22A"
type input "*******"
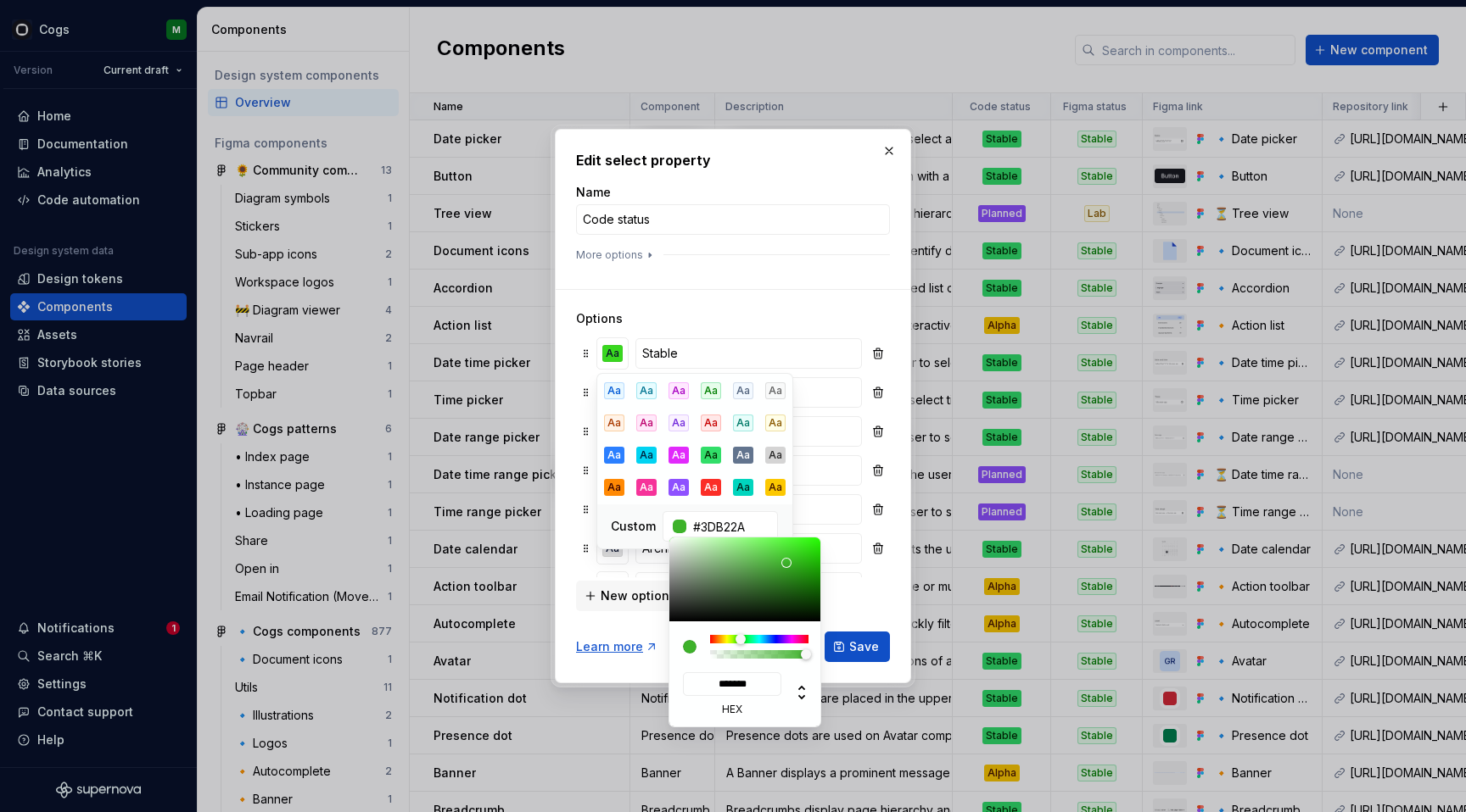
type input "#3DAF2B"
type input "*******"
type input "#3DAD2B"
type input "*******"
type input "#3DA52D"
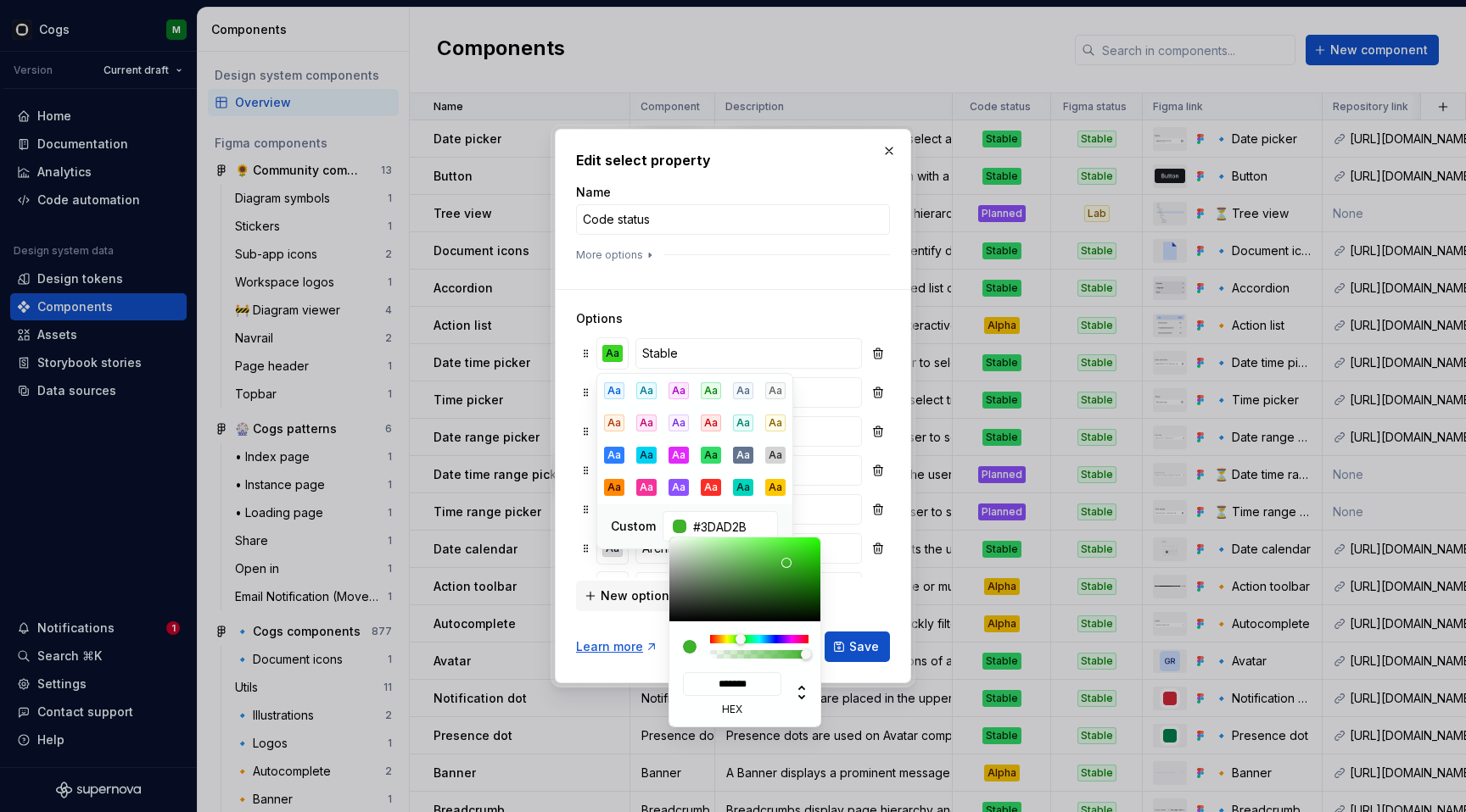
type input "*******"
type input "#40A031"
type input "*******"
type input "#419B34"
type input "*******"
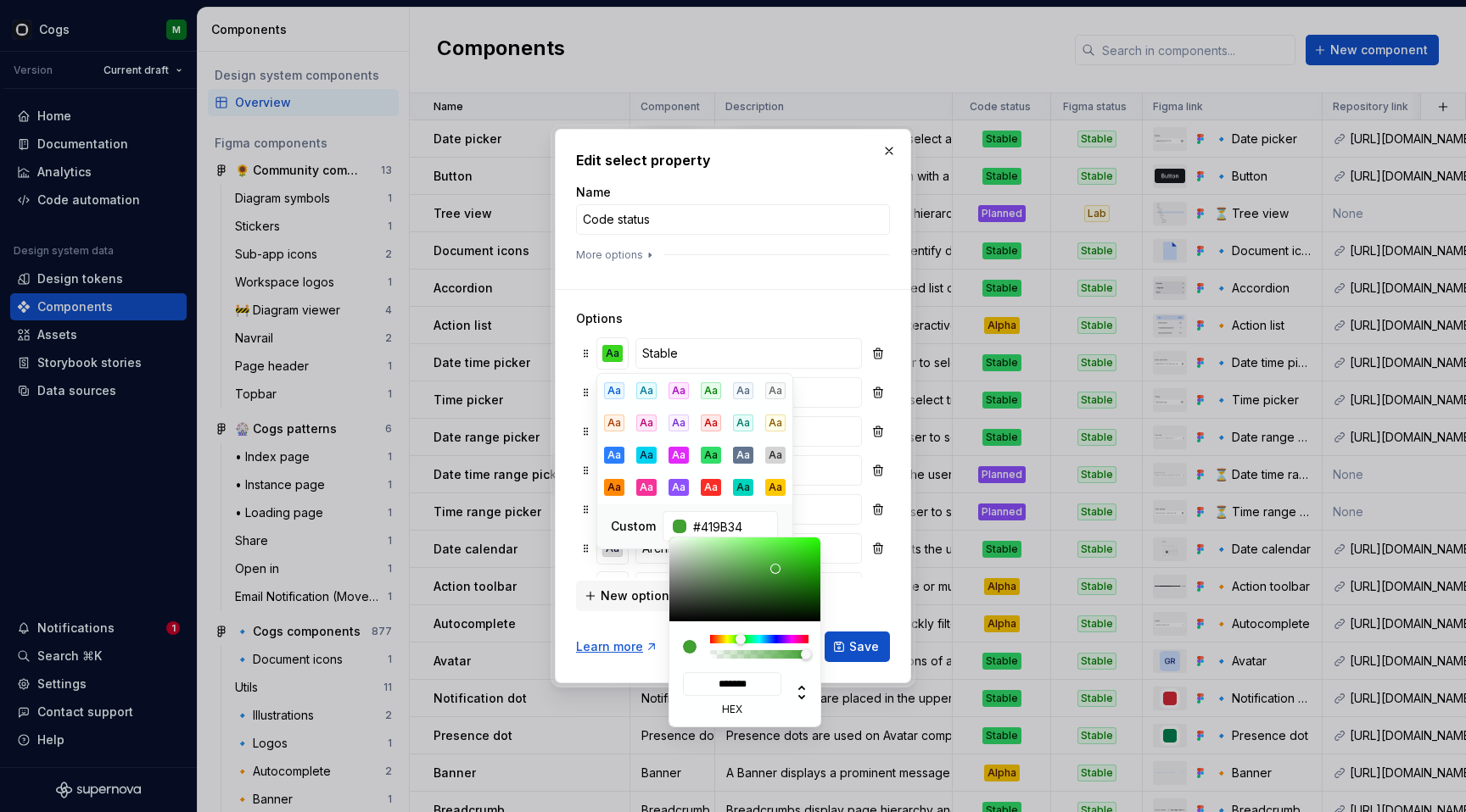
type input "#429536"
type input "*******"
type input "#45933A"
type input "*******"
type input "#47933C"
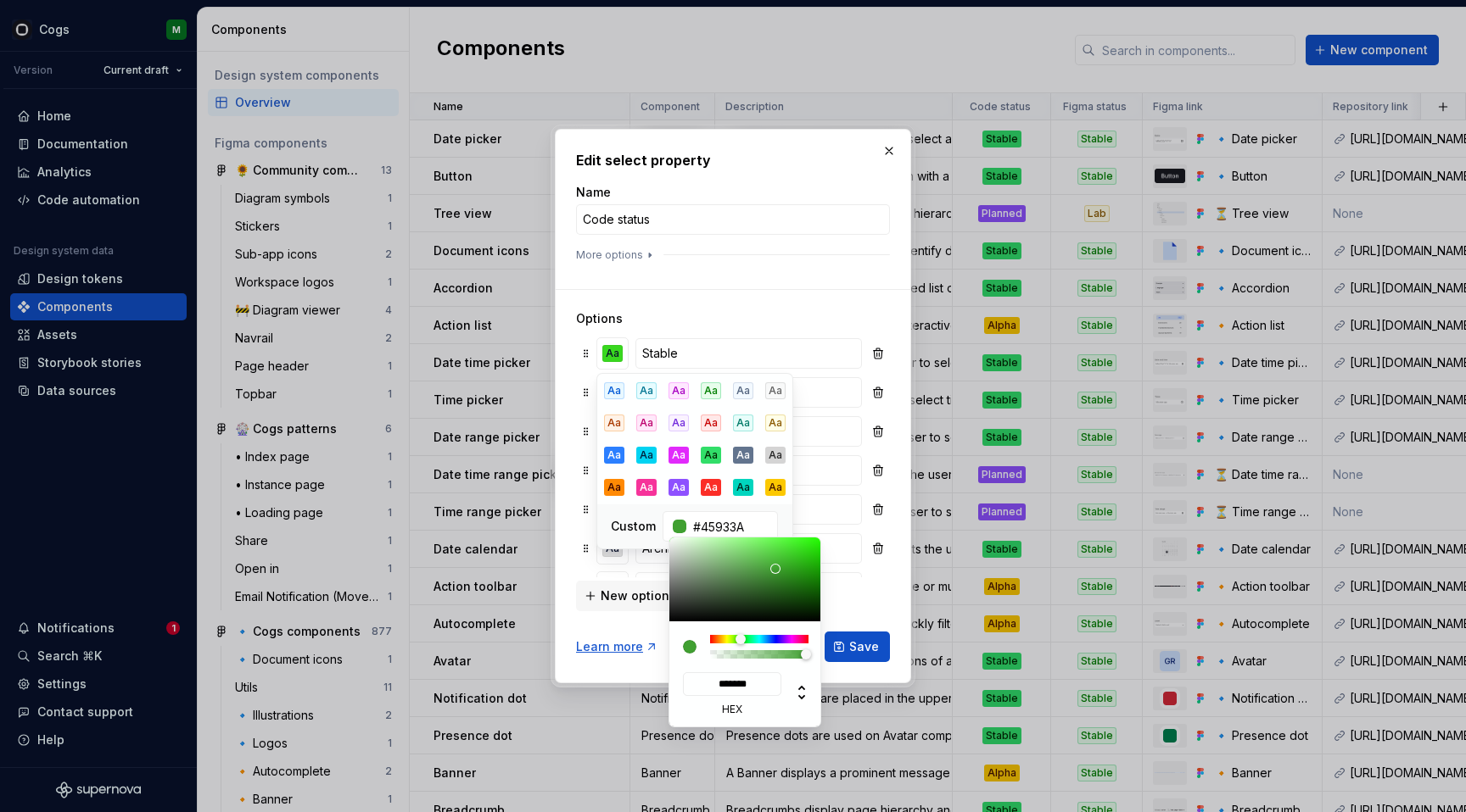
type input "*******"
type input "#48933D"
type input "*******"
type input "#49933E"
type input "*******"
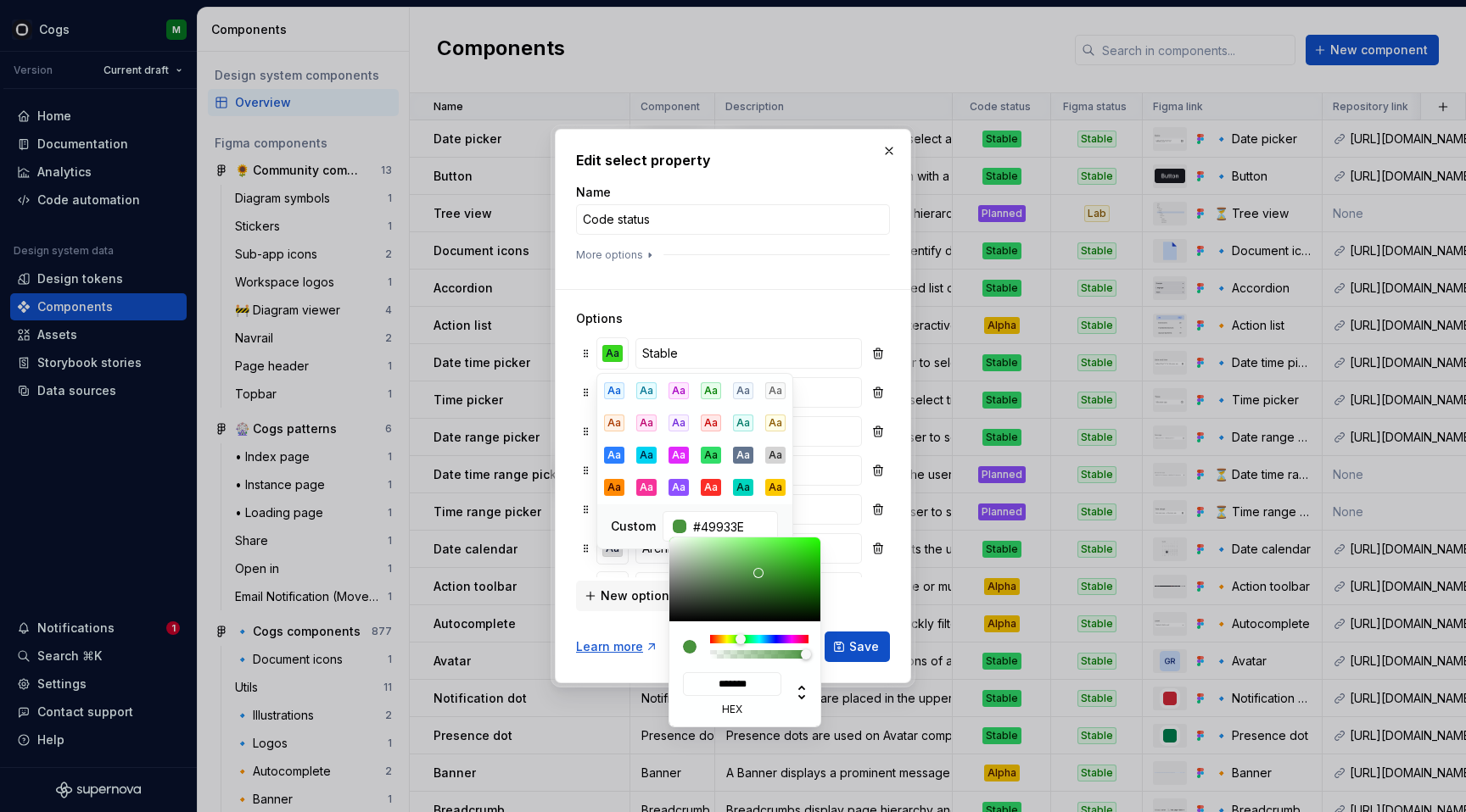
type input "#56984C"
type input "*******"
type input "#5D9D53"
type input "*******"
type input "#60A256"
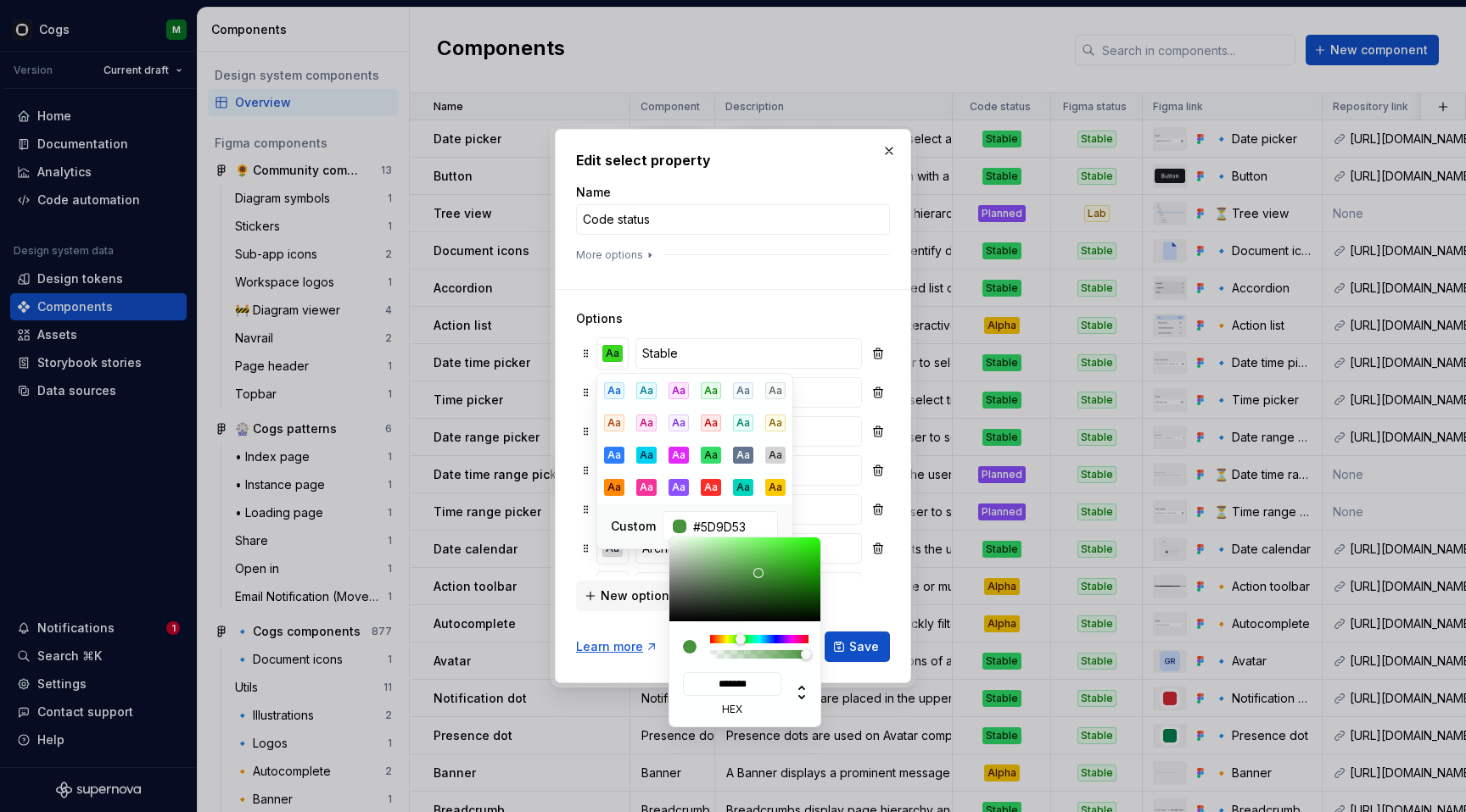
type input "*******"
type input "#63A758"
type input "*******"
type input "#65AA5A"
type input "*******"
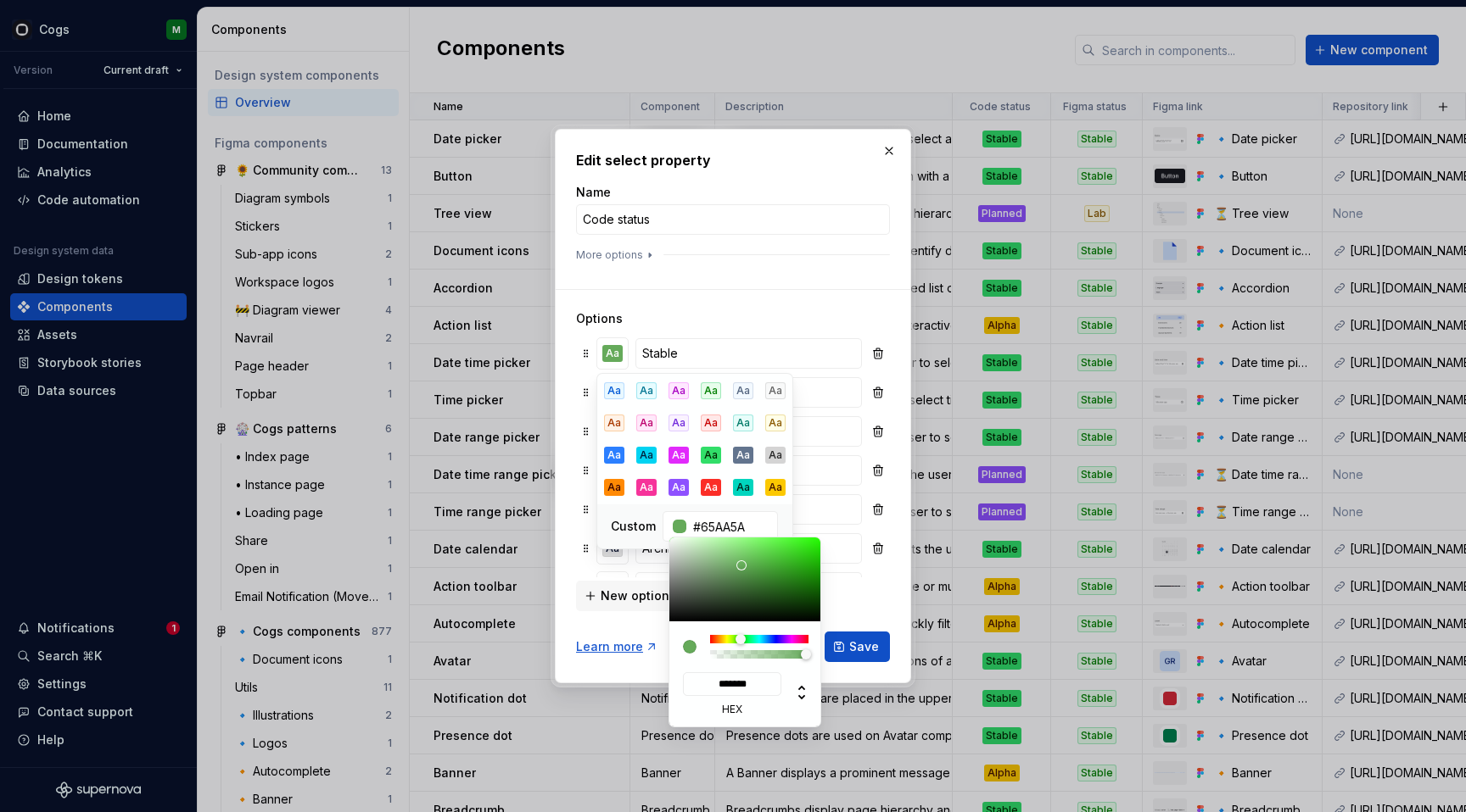
type input "#65AD5A"
type input "*******"
type input "#68B45C"
type input "*******"
type input "#6CC95E"
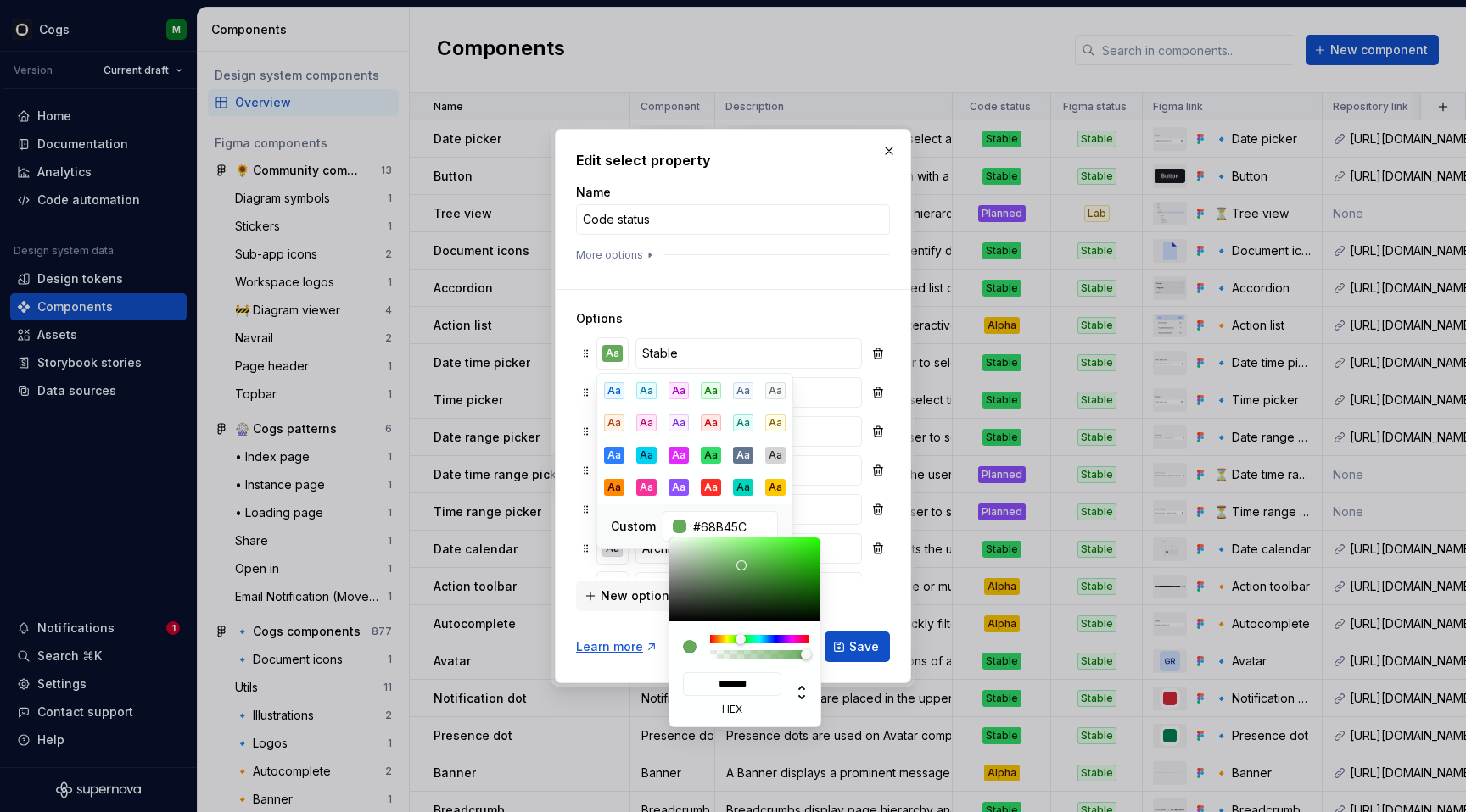
type input "*******"
type input "#6CD65D"
type input "*******"
type input "#69D859"
type input "*******"
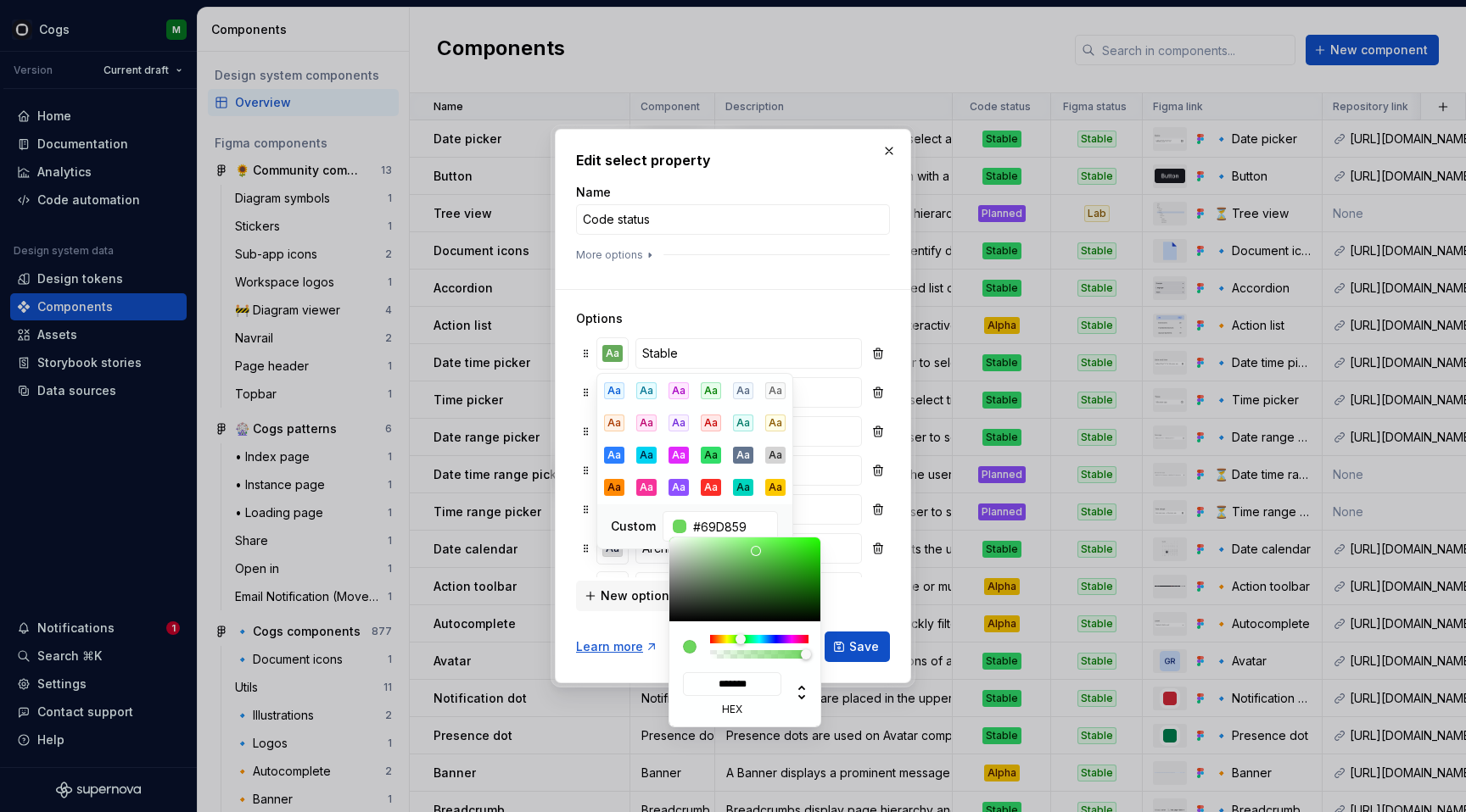
type input "#68DB58"
type input "*******"
type input "#67DB56"
type input "*******"
type input "#66E055"
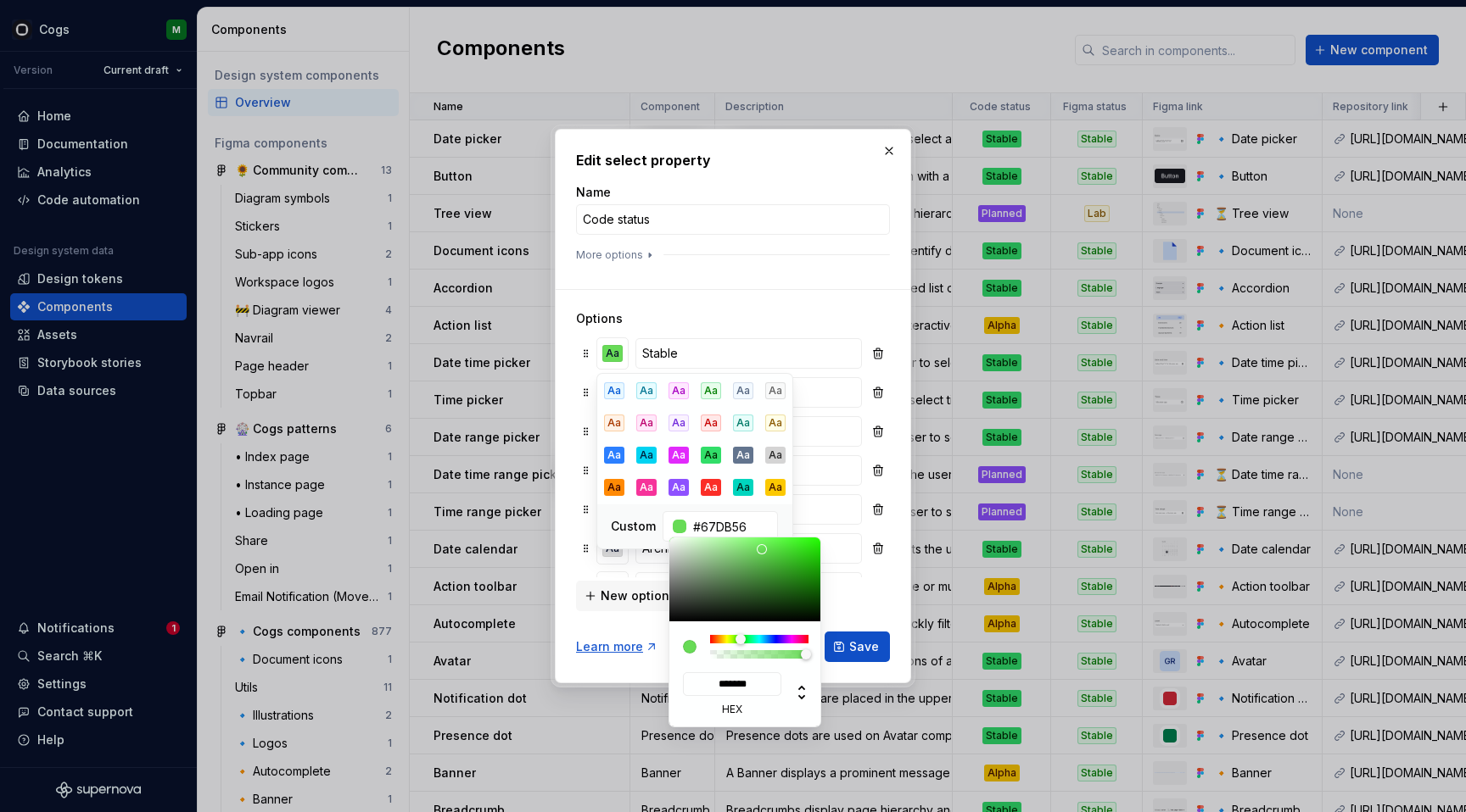
type input "*******"
type input "#60E34E"
type input "*******"
type input "#5DE34A"
type input "*******"
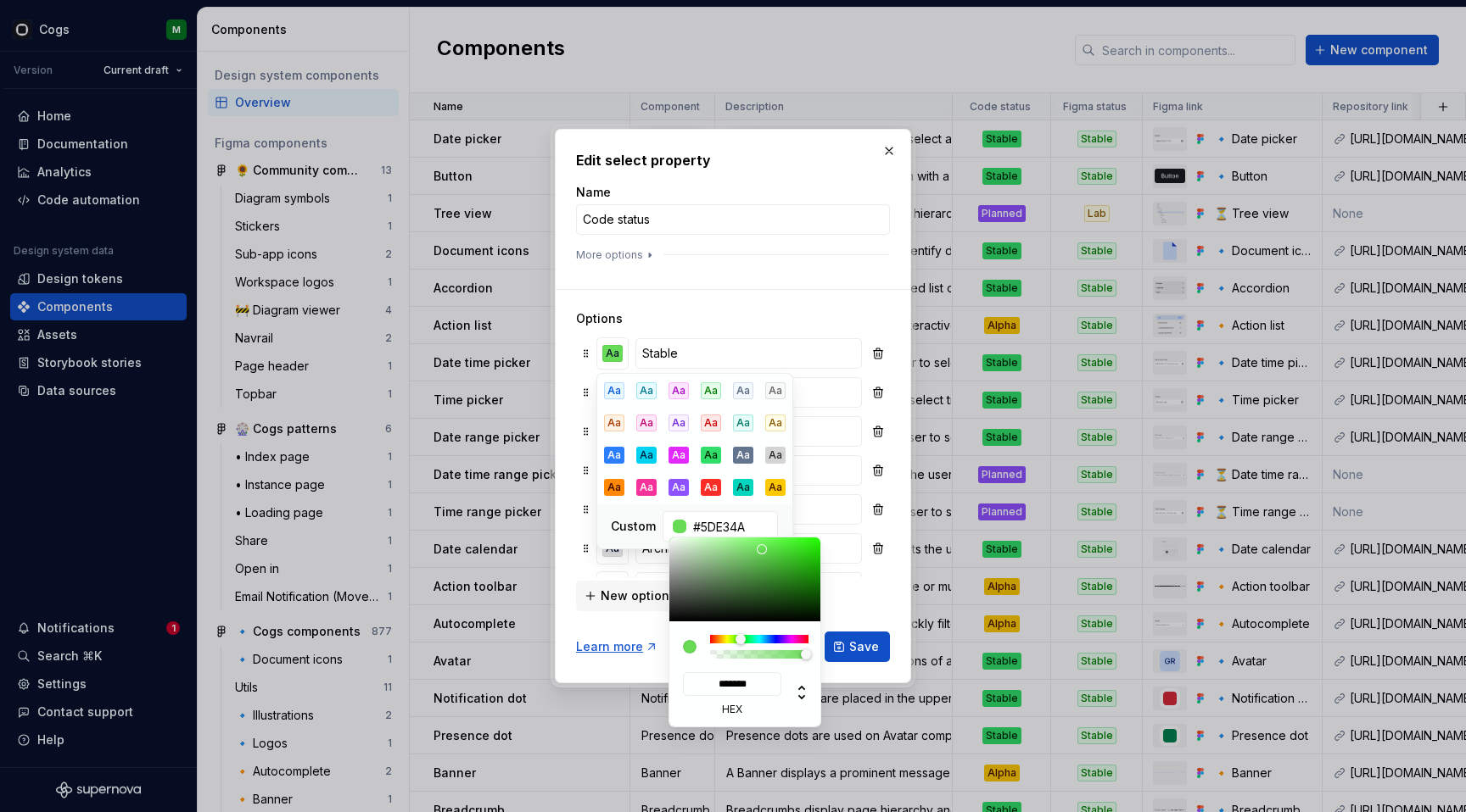
type input "#5CE349"
type input "*******"
drag, startPoint x: 800, startPoint y: 550, endPoint x: 773, endPoint y: 547, distance: 27.2
click at [773, 547] on div at bounding box center [773, 547] width 10 height 10
click at [752, 311] on div at bounding box center [733, 406] width 1466 height 812
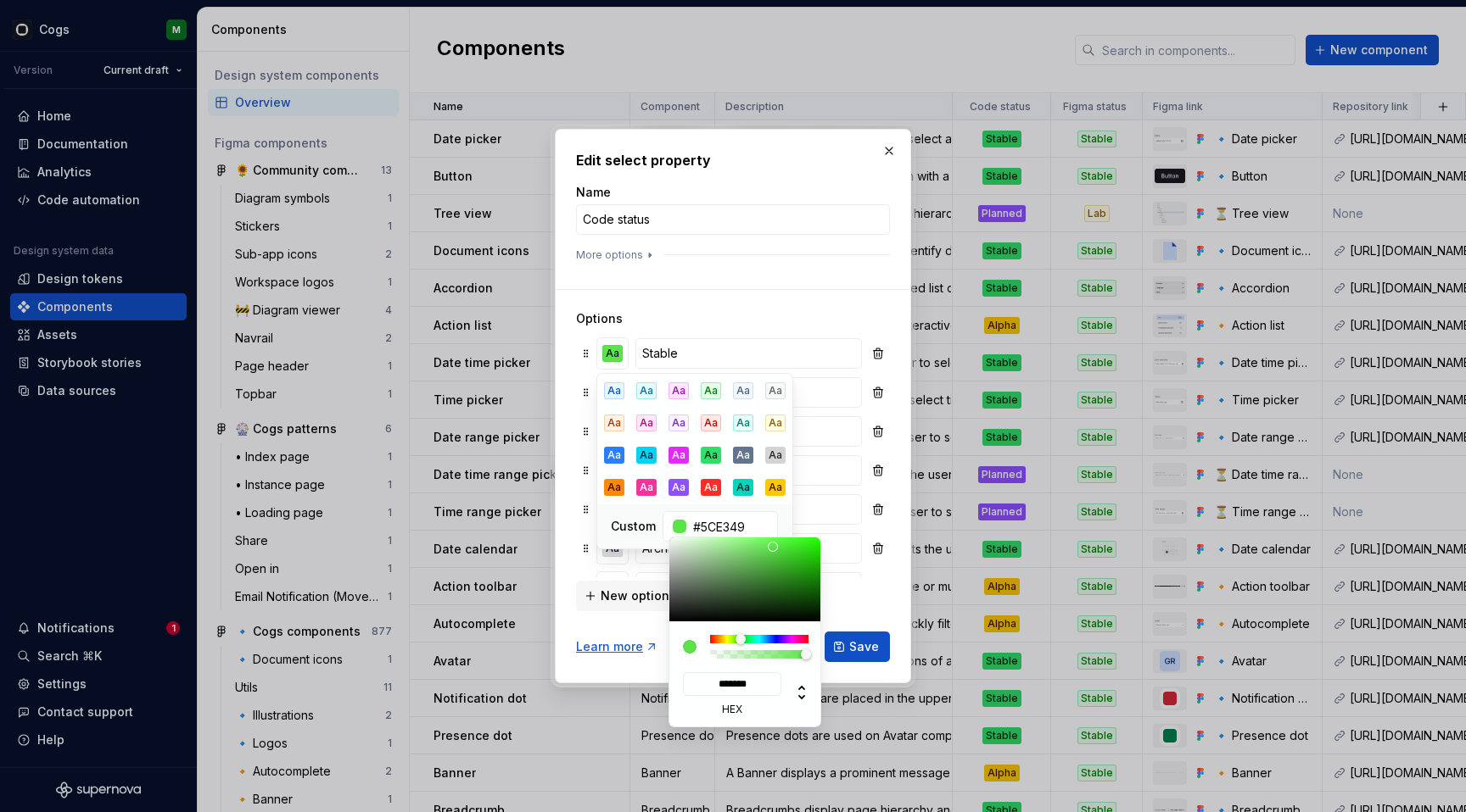
click at [709, 386] on div "Aa Aa Aa Aa Aa Aa Aa Aa Aa Aa Aa Aa Aa Aa Aa Aa Aa Aa Aa Aa Aa Aa Aa Aa Custom …" at bounding box center [694, 461] width 196 height 177
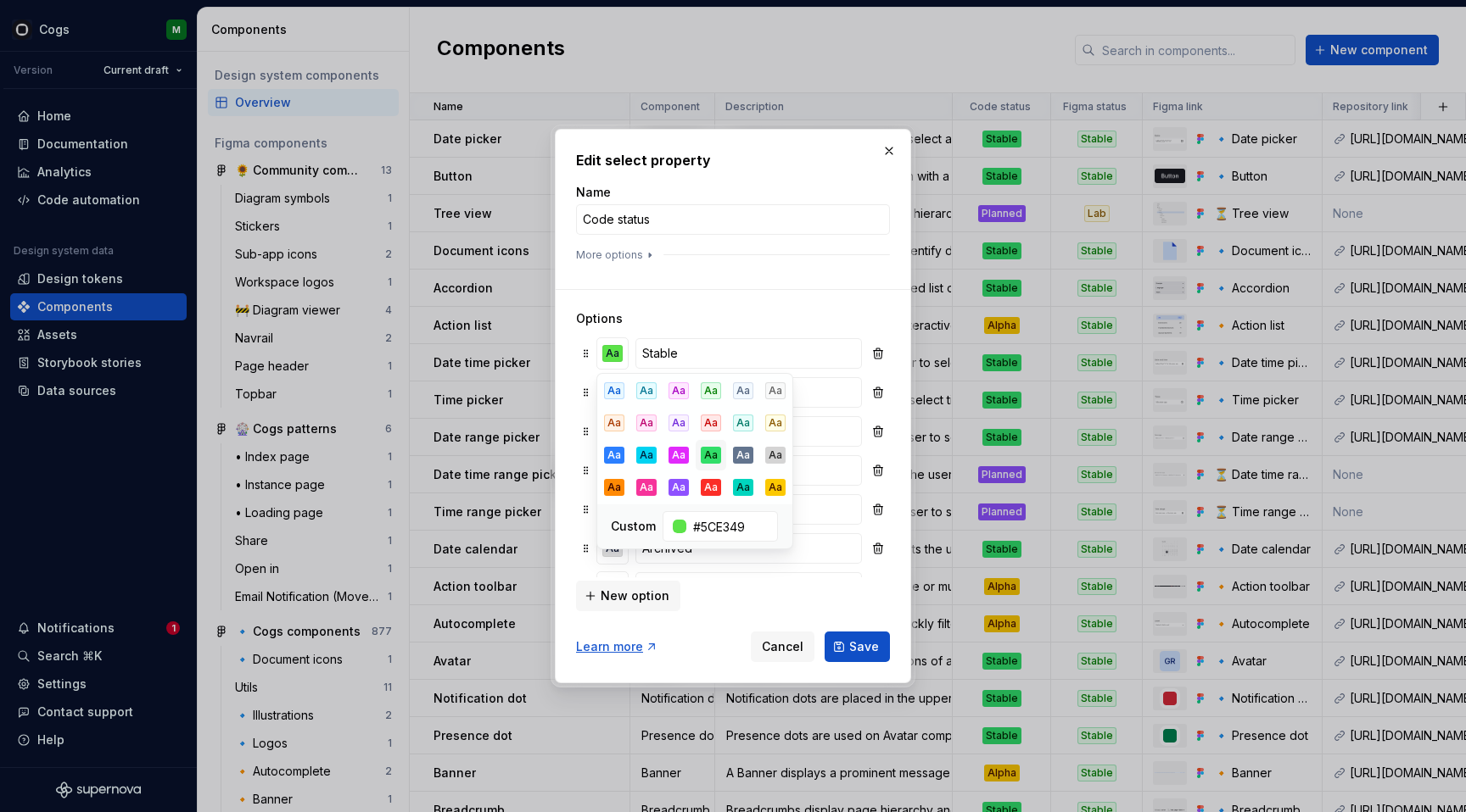
click at [719, 455] on div "Aa" at bounding box center [711, 455] width 21 height 17
click at [716, 388] on div "Aa" at bounding box center [711, 391] width 21 height 17
click at [716, 298] on div "Options Aa Stable Aa Alpha Aa In progress Aa Planned Aa Deprecated Aa Archived …" at bounding box center [733, 449] width 314 height 322
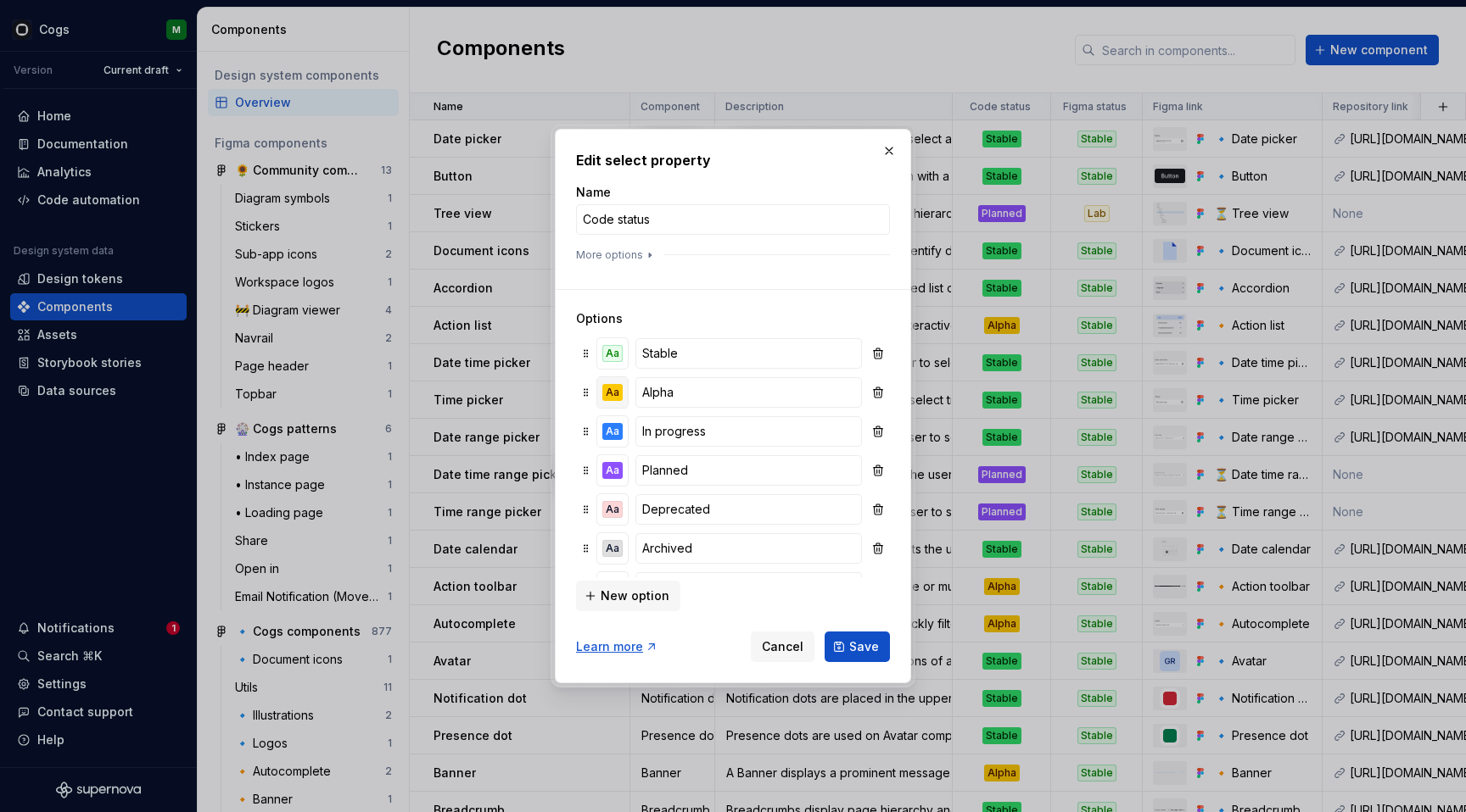
click at [617, 395] on div "Aa" at bounding box center [612, 393] width 21 height 17
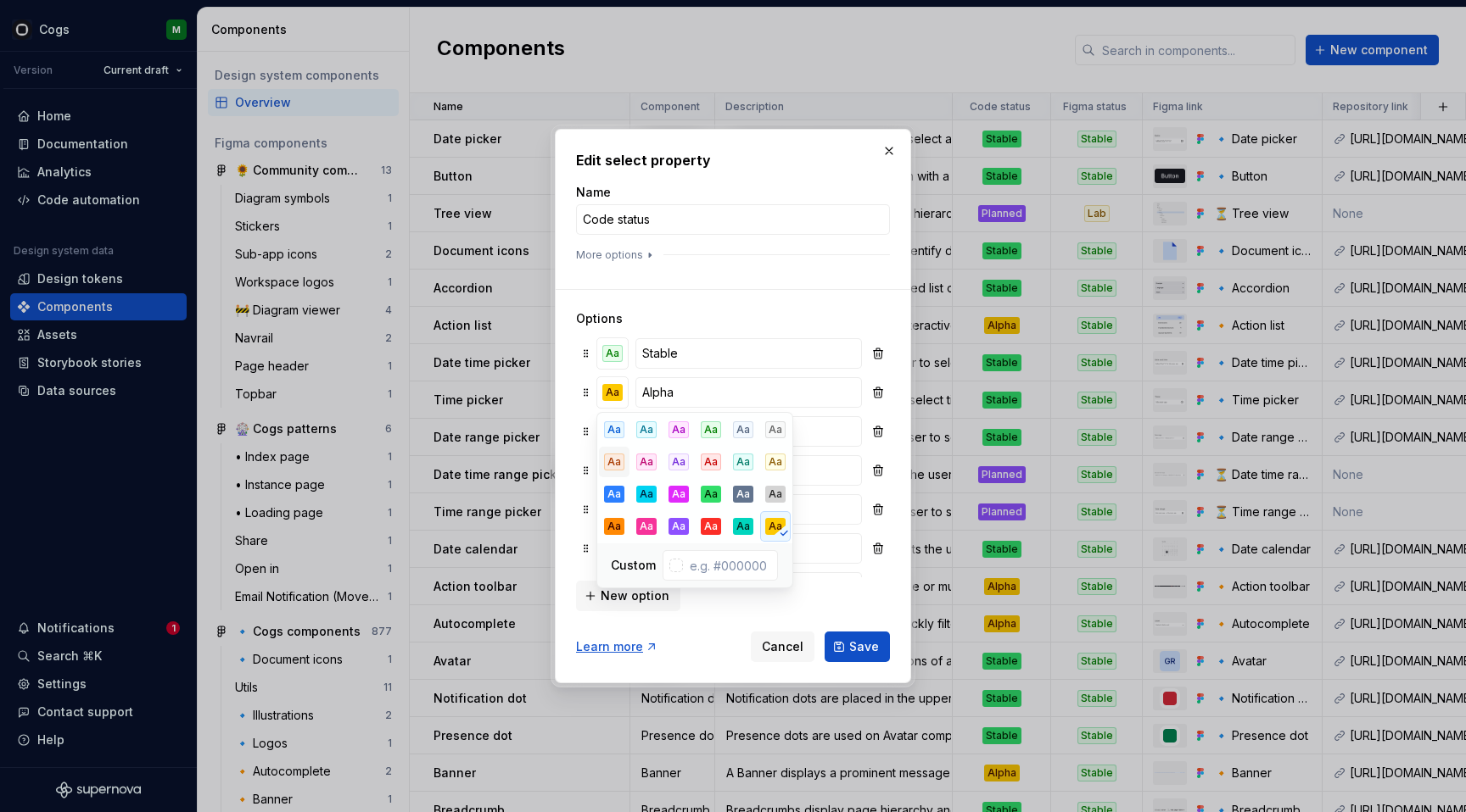
click at [625, 458] on button "Aa" at bounding box center [614, 462] width 30 height 30
click at [675, 298] on div "Options Aa Stable Aa Alpha Aa In progress Aa Planned Aa Deprecated Aa Archived …" at bounding box center [733, 449] width 314 height 322
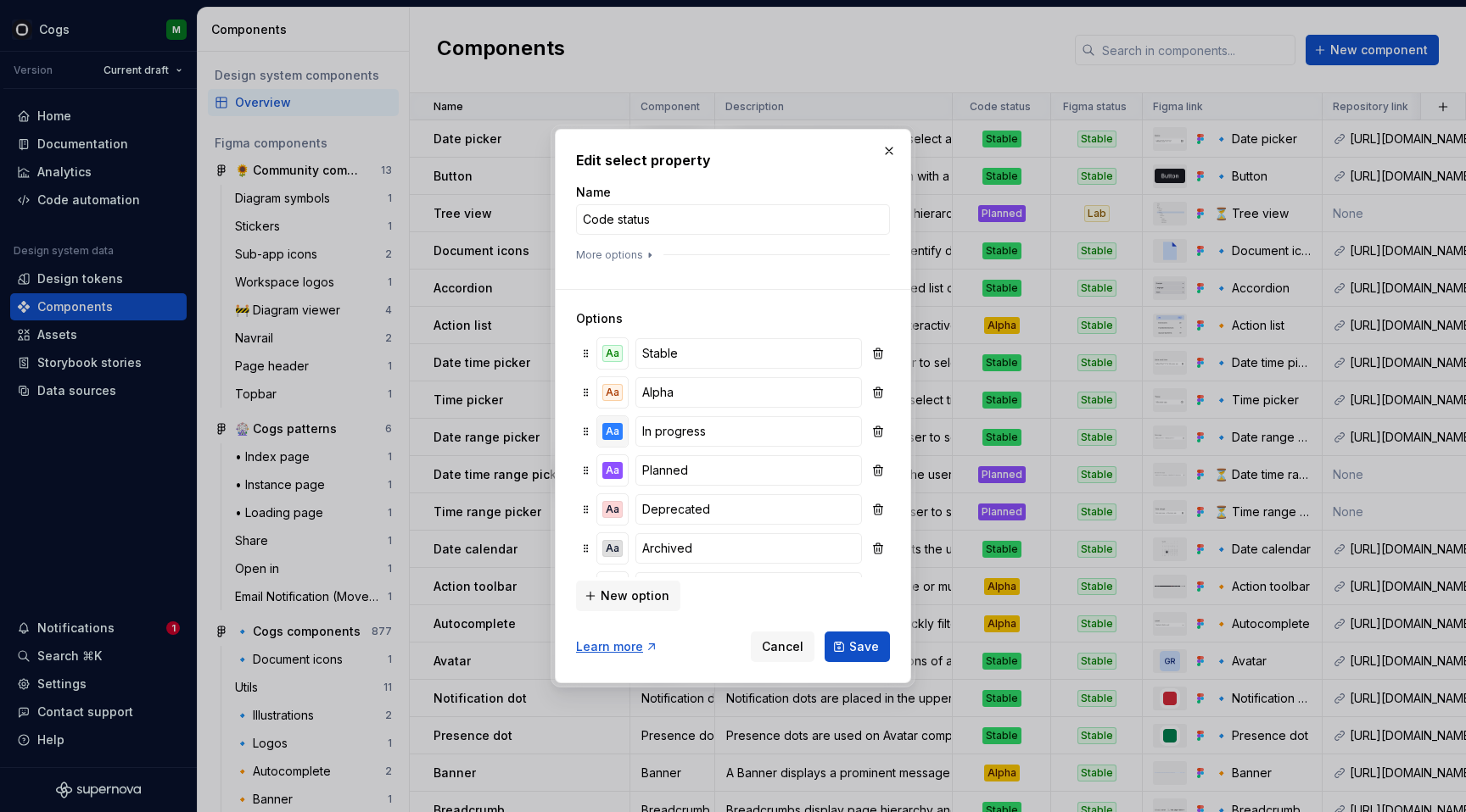
click at [615, 434] on div "Aa" at bounding box center [612, 431] width 21 height 17
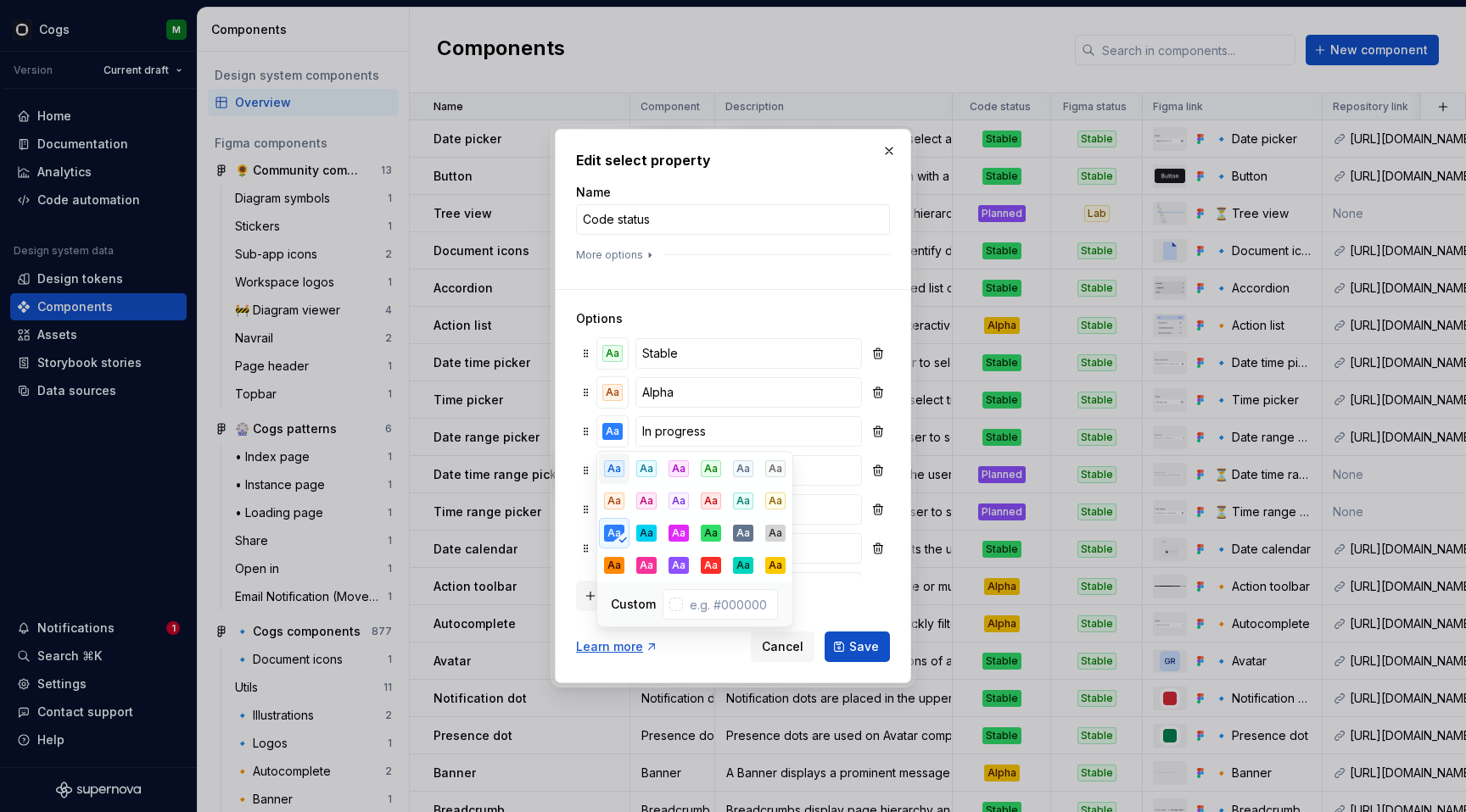
click at [618, 469] on div "Aa" at bounding box center [614, 469] width 21 height 17
click at [648, 307] on div "Options Aa Stable Aa Alpha Aa In progress Aa Planned Aa Deprecated Aa Archived …" at bounding box center [733, 449] width 314 height 322
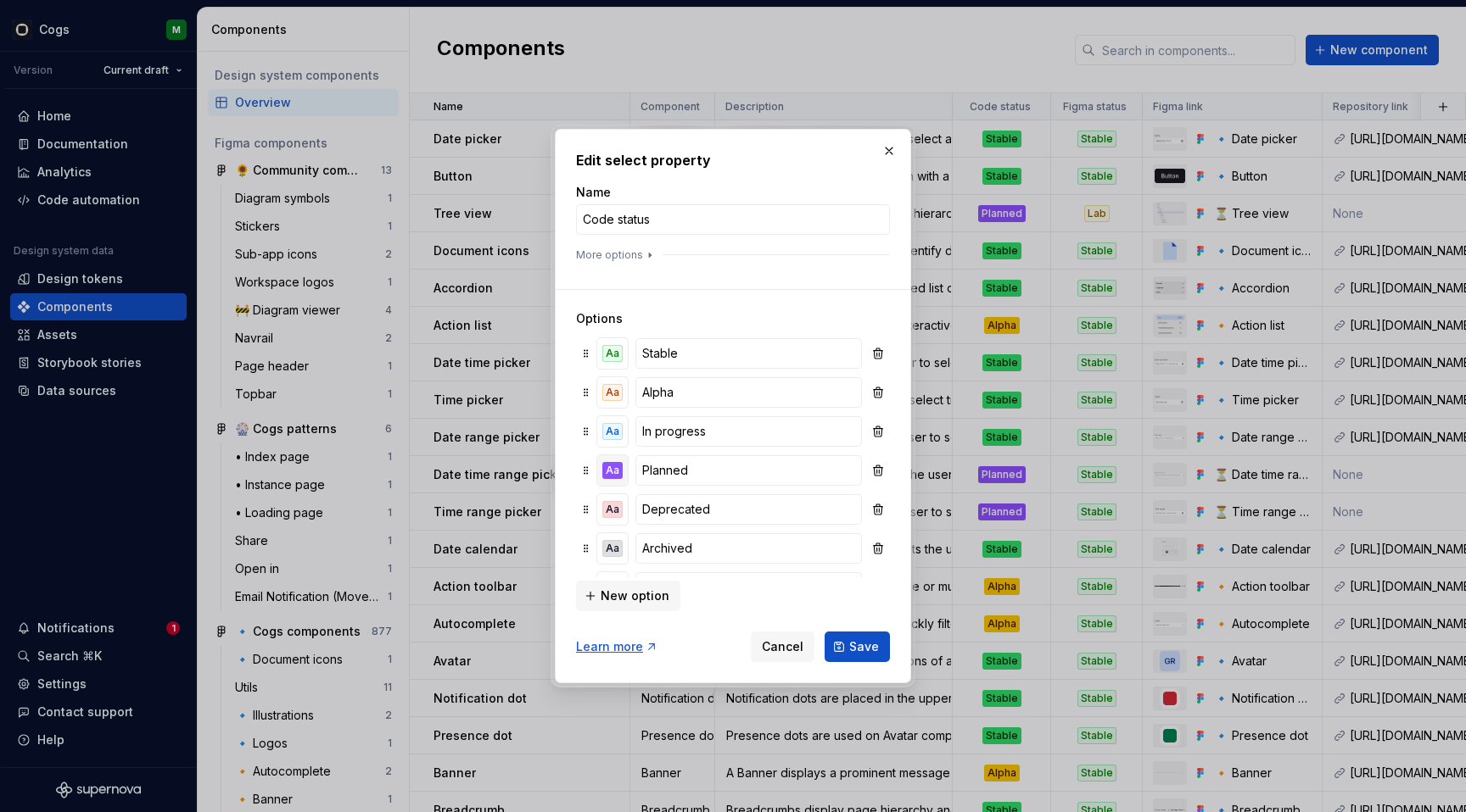
click at [619, 475] on div "Aa" at bounding box center [612, 470] width 21 height 17
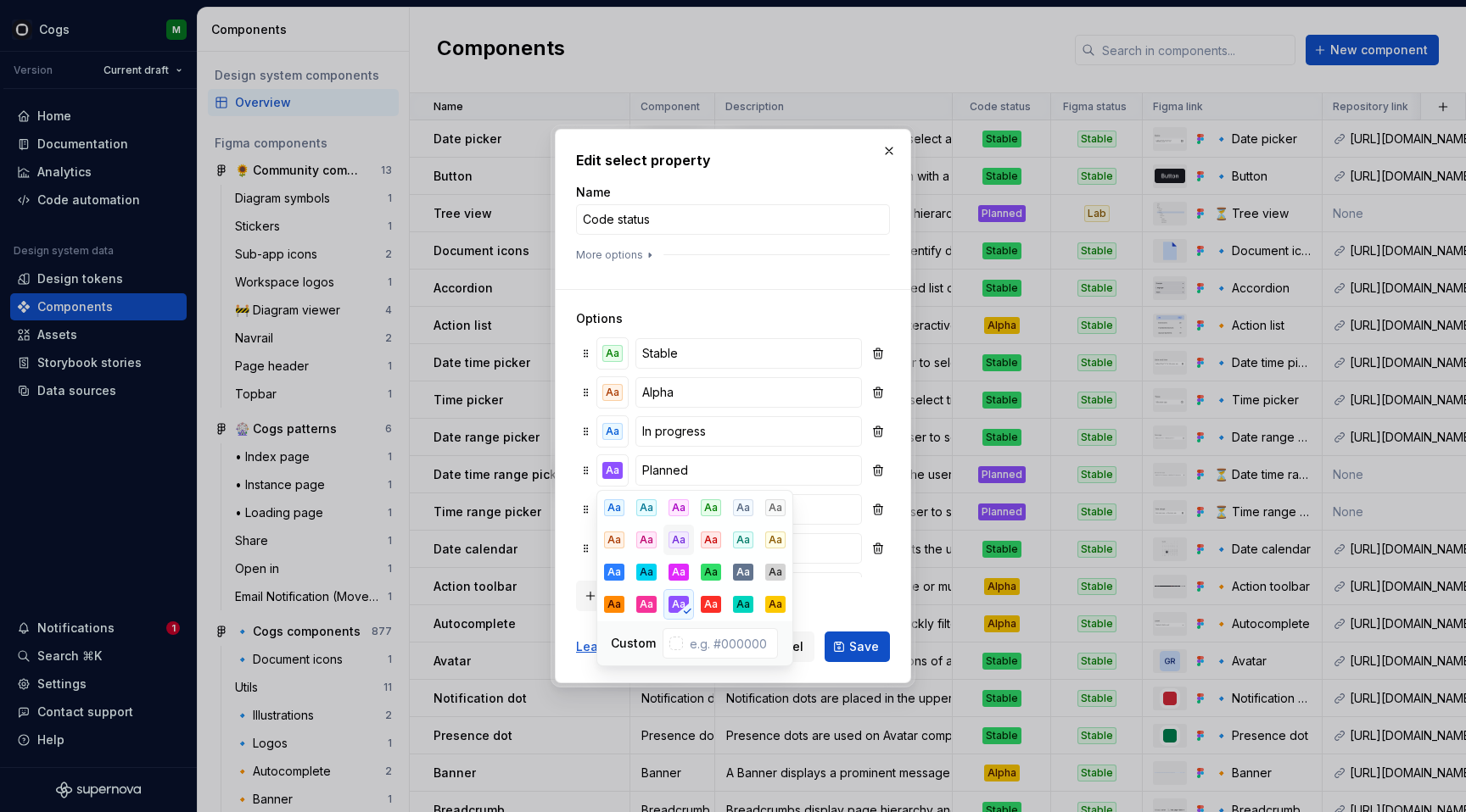
click at [678, 528] on button "Aa" at bounding box center [678, 540] width 30 height 30
click at [690, 319] on h3 "Options" at bounding box center [733, 319] width 314 height 17
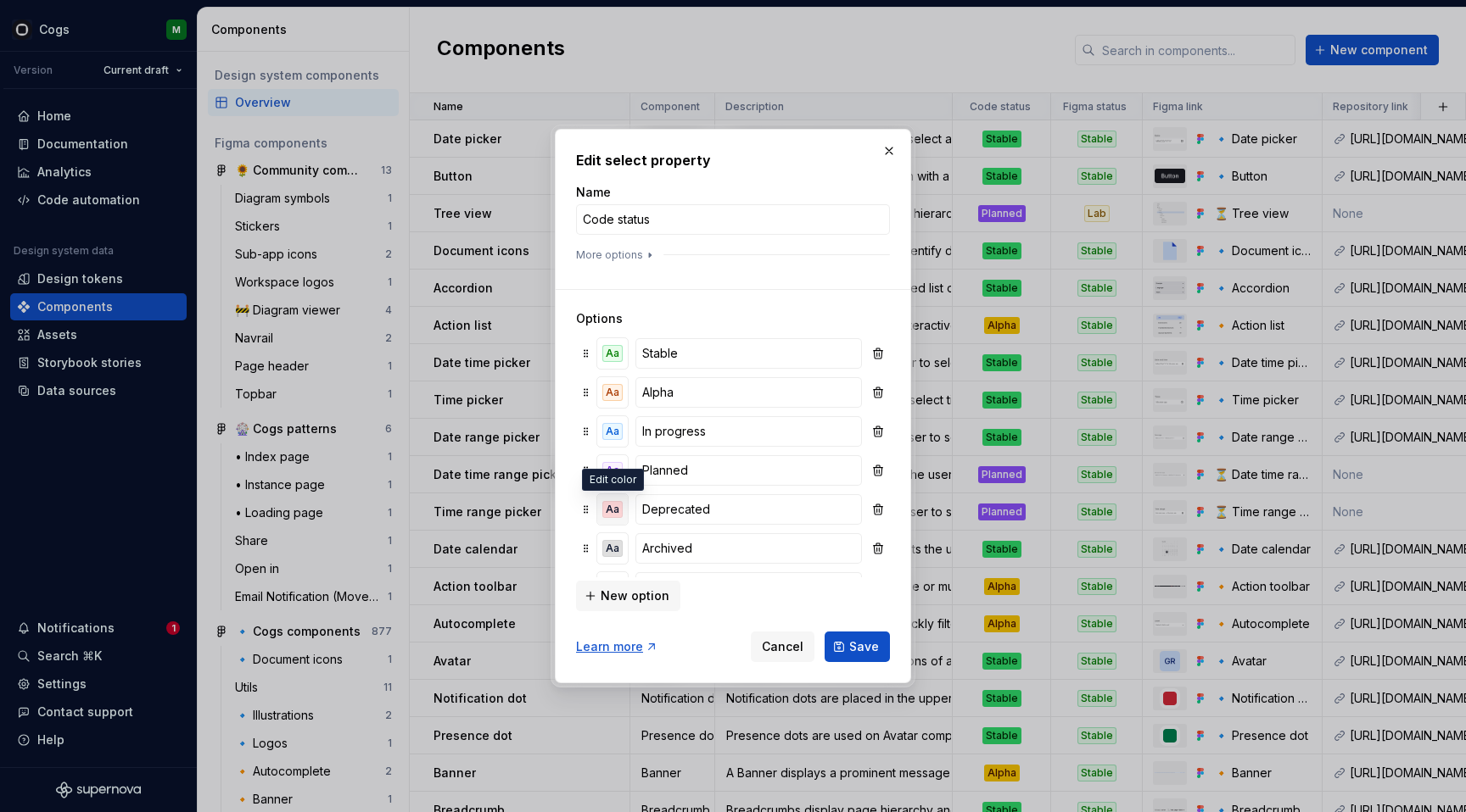
click at [616, 508] on div "Aa" at bounding box center [612, 510] width 21 height 17
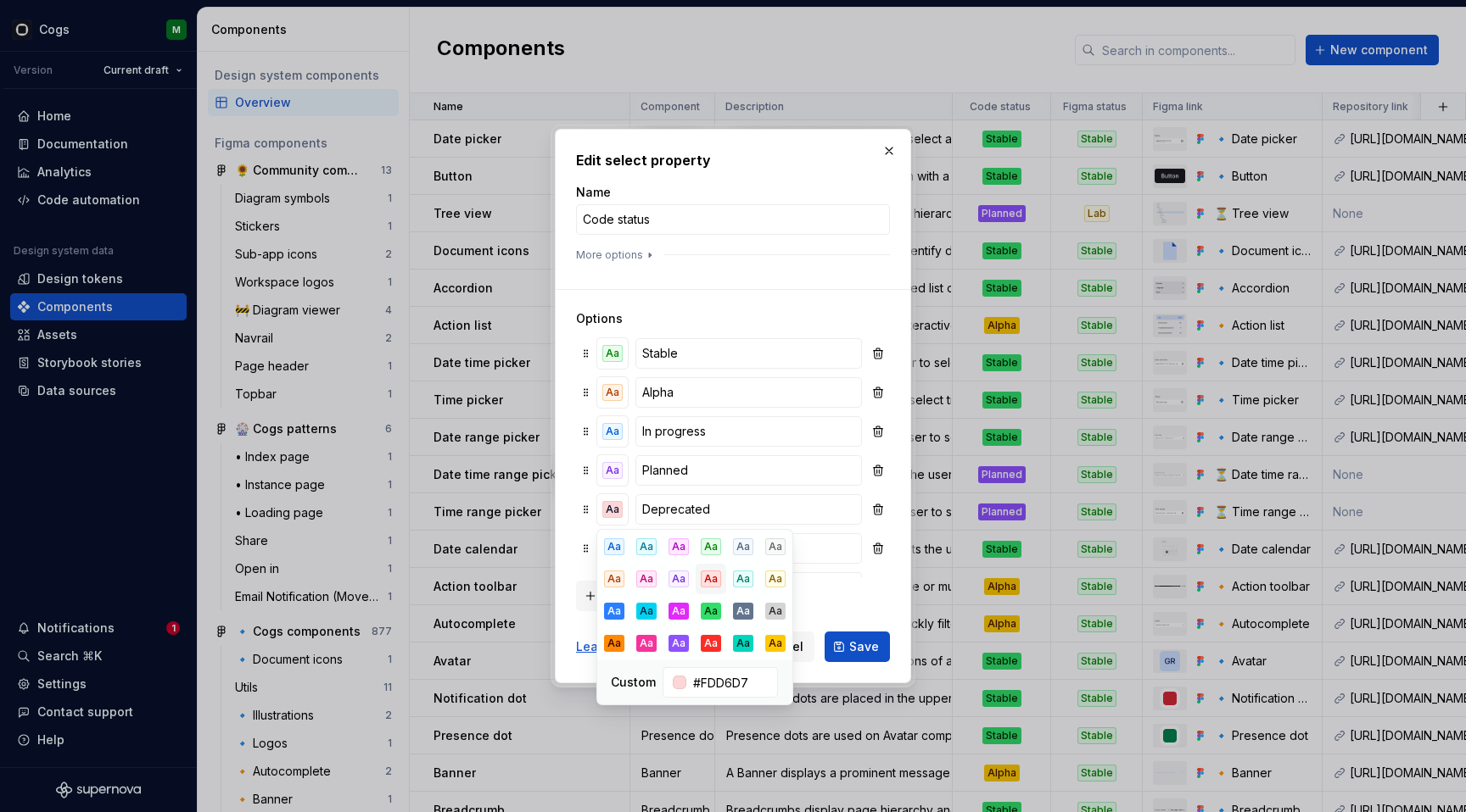
click at [710, 574] on div "Aa" at bounding box center [711, 579] width 21 height 17
click at [706, 313] on h3 "Options" at bounding box center [733, 319] width 314 height 17
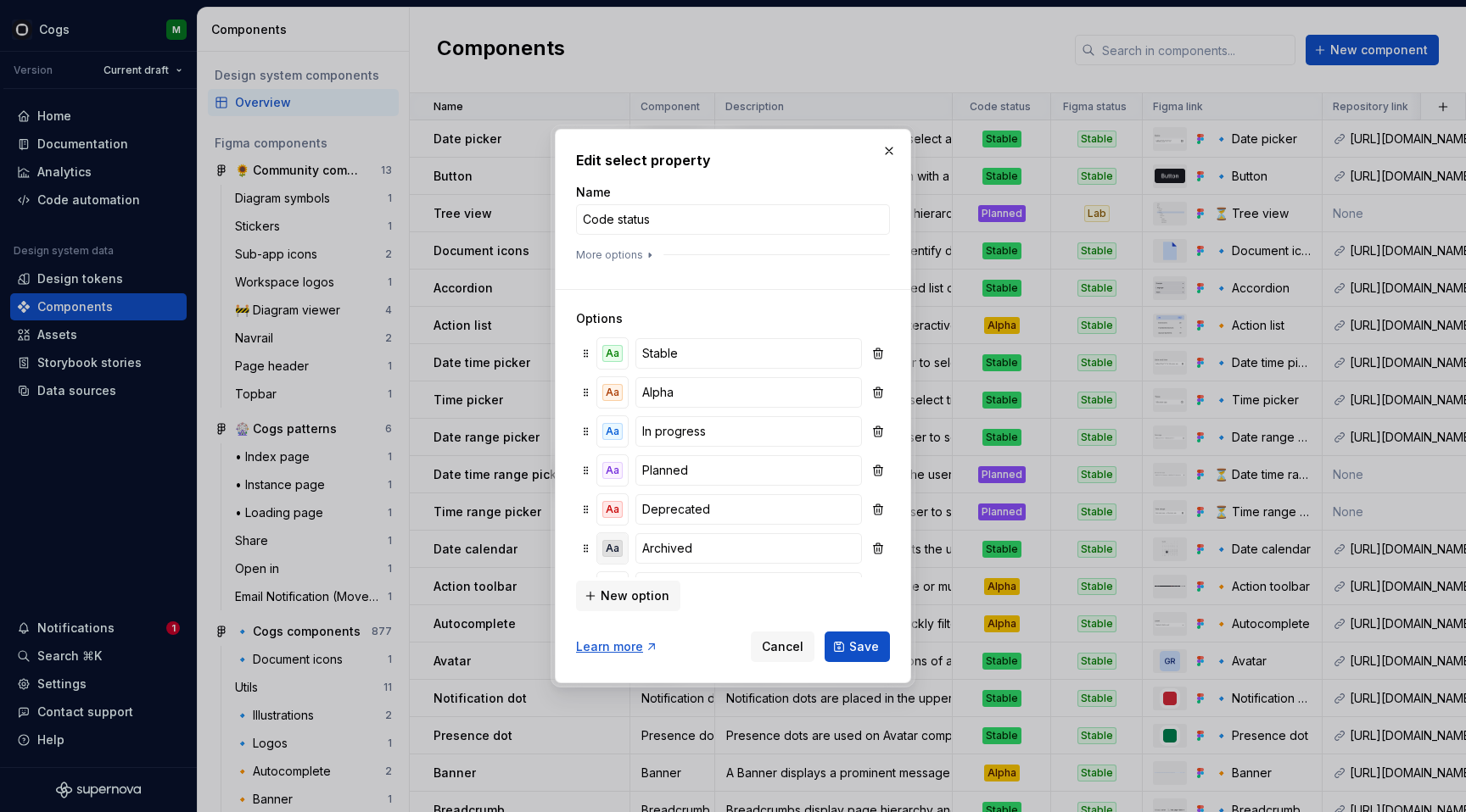
click at [607, 547] on div "Aa" at bounding box center [612, 549] width 21 height 17
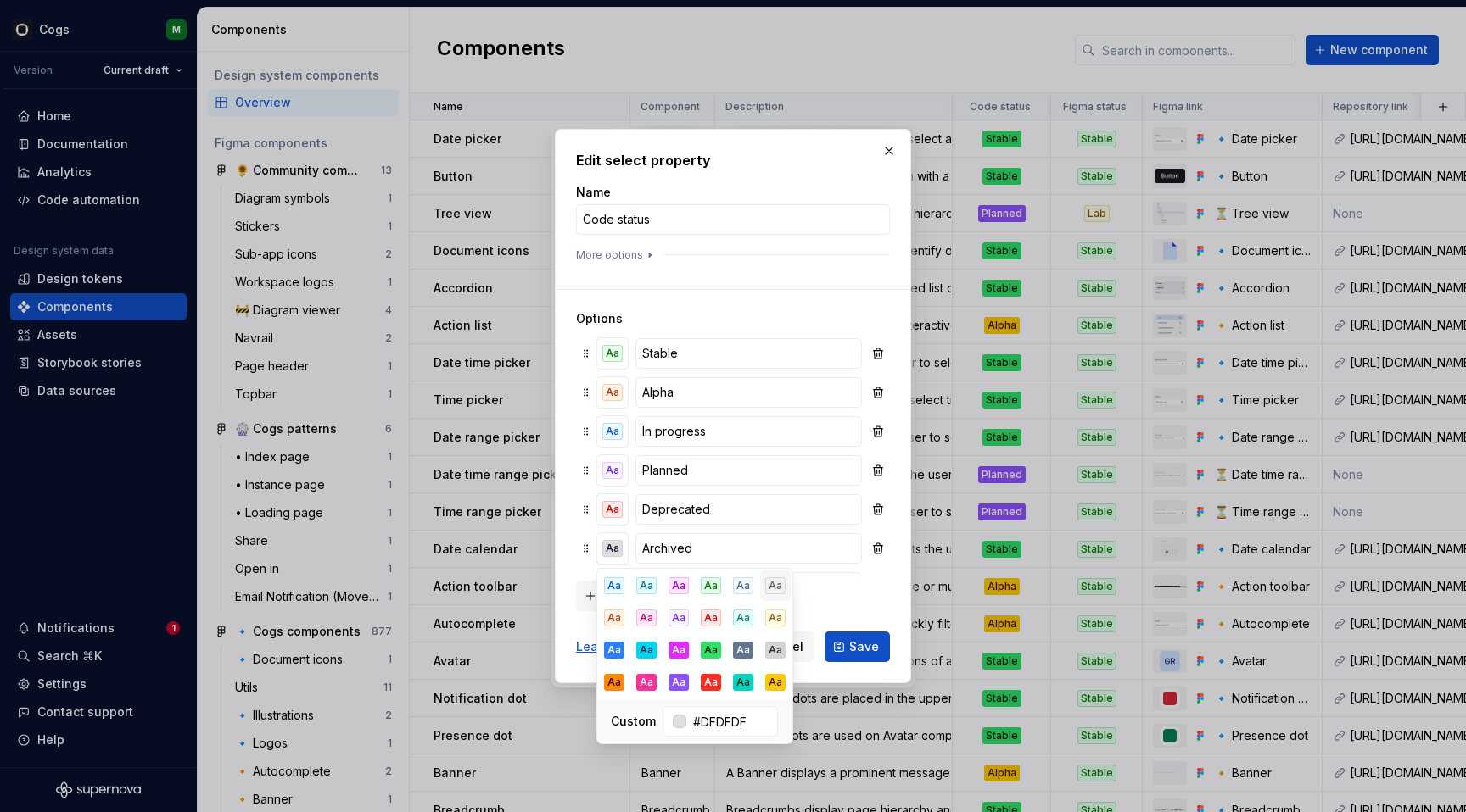
click at [774, 583] on div "Aa" at bounding box center [776, 585] width 21 height 17
click at [742, 283] on form "Name Code status More options Options Aa Stable Aa Alpha Aa In progress Aa Plan…" at bounding box center [733, 423] width 314 height 478
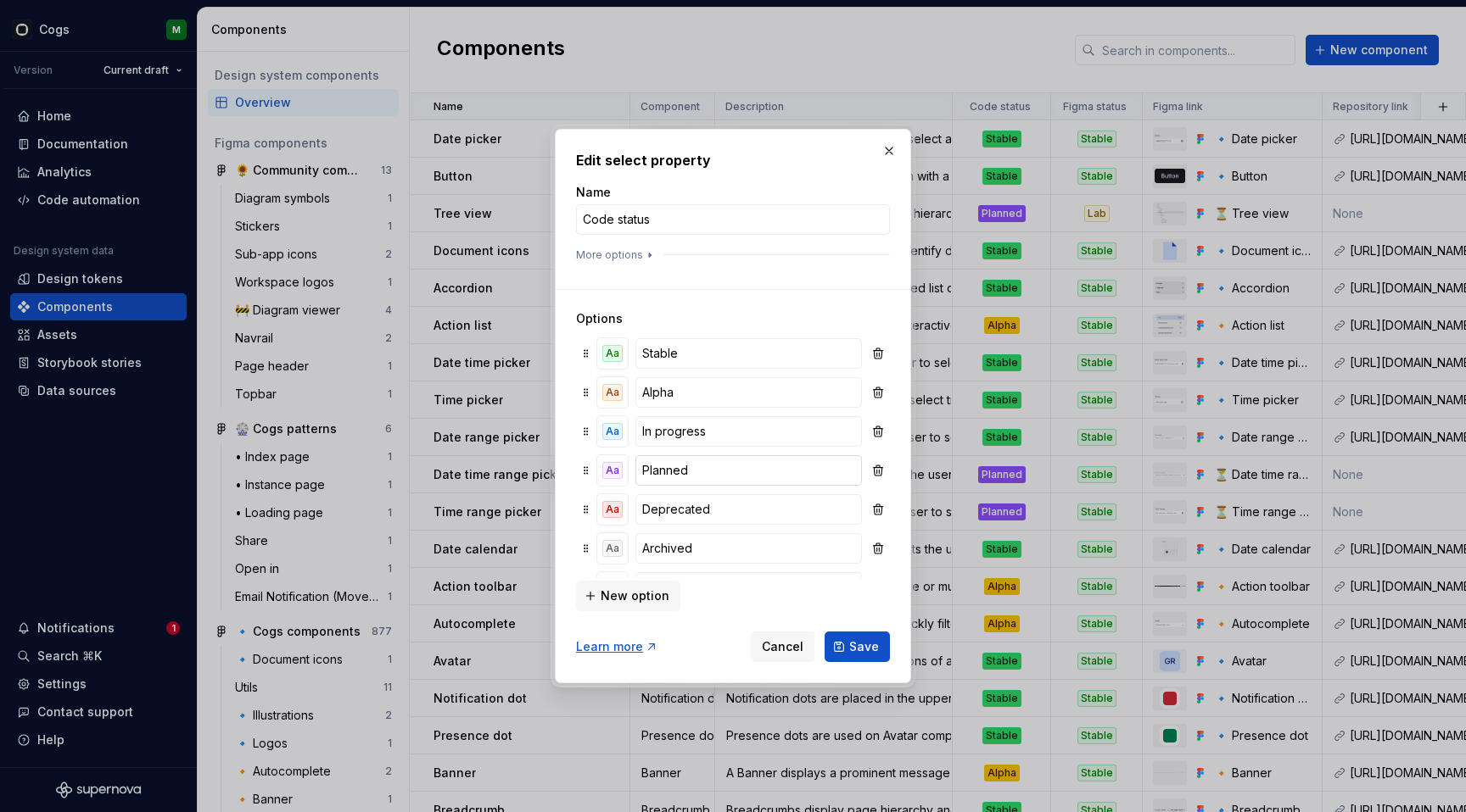
scroll to position [75, 0]
click at [619, 514] on div "Aa" at bounding box center [612, 513] width 21 height 17
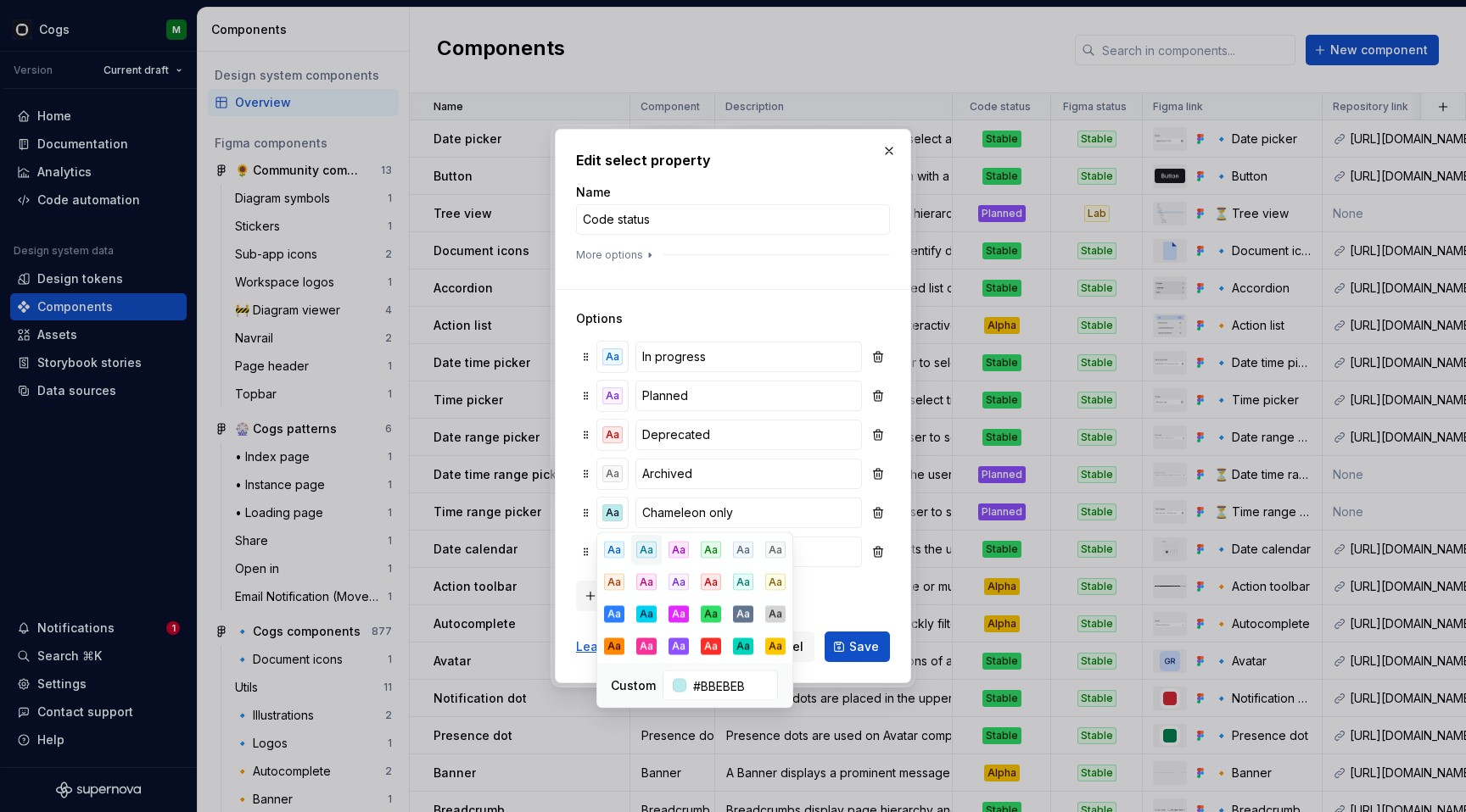
click at [638, 544] on div "Aa" at bounding box center [646, 550] width 21 height 17
click at [697, 318] on h3 "Options" at bounding box center [733, 319] width 314 height 17
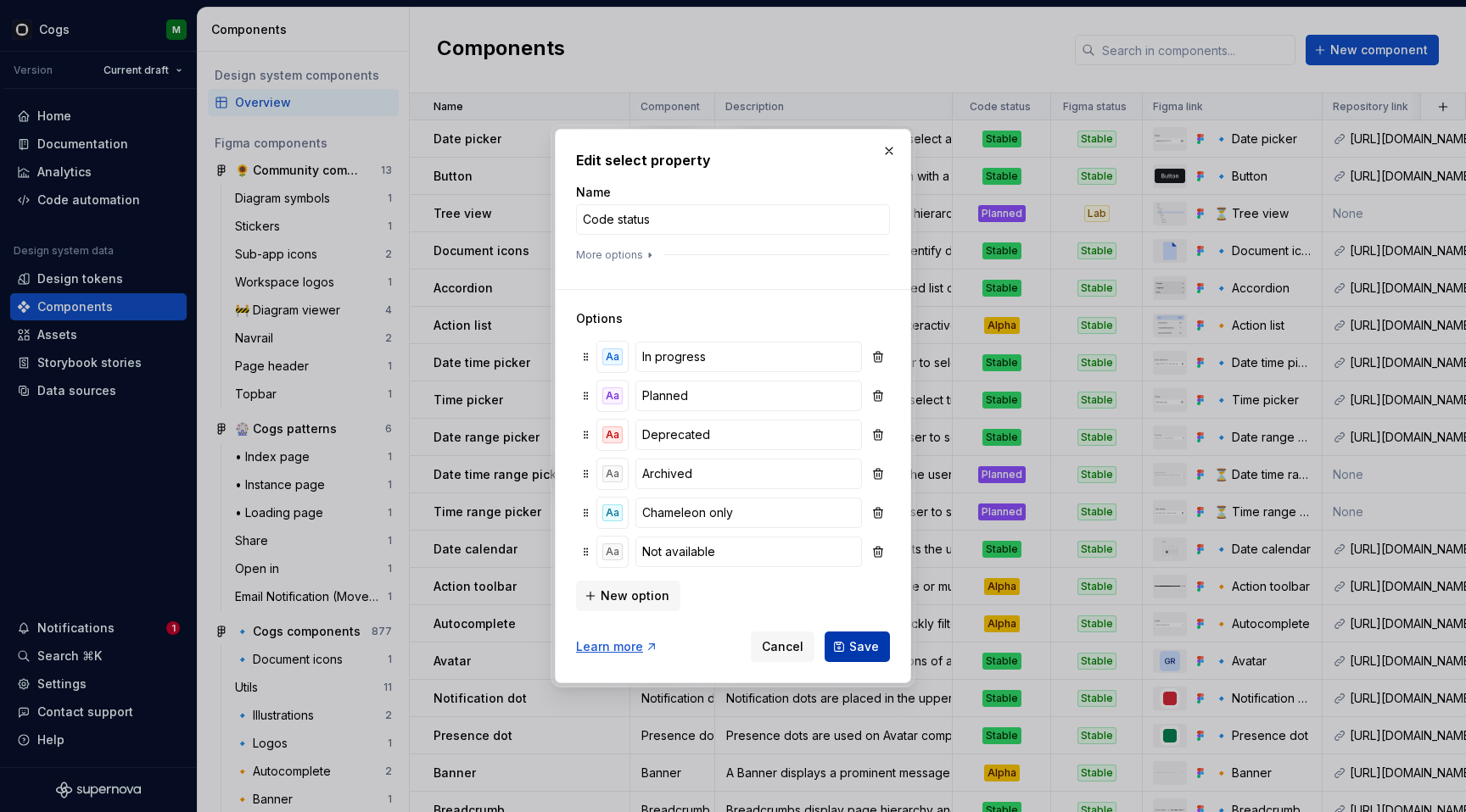
click at [851, 642] on span "Save" at bounding box center [863, 647] width 29 height 17
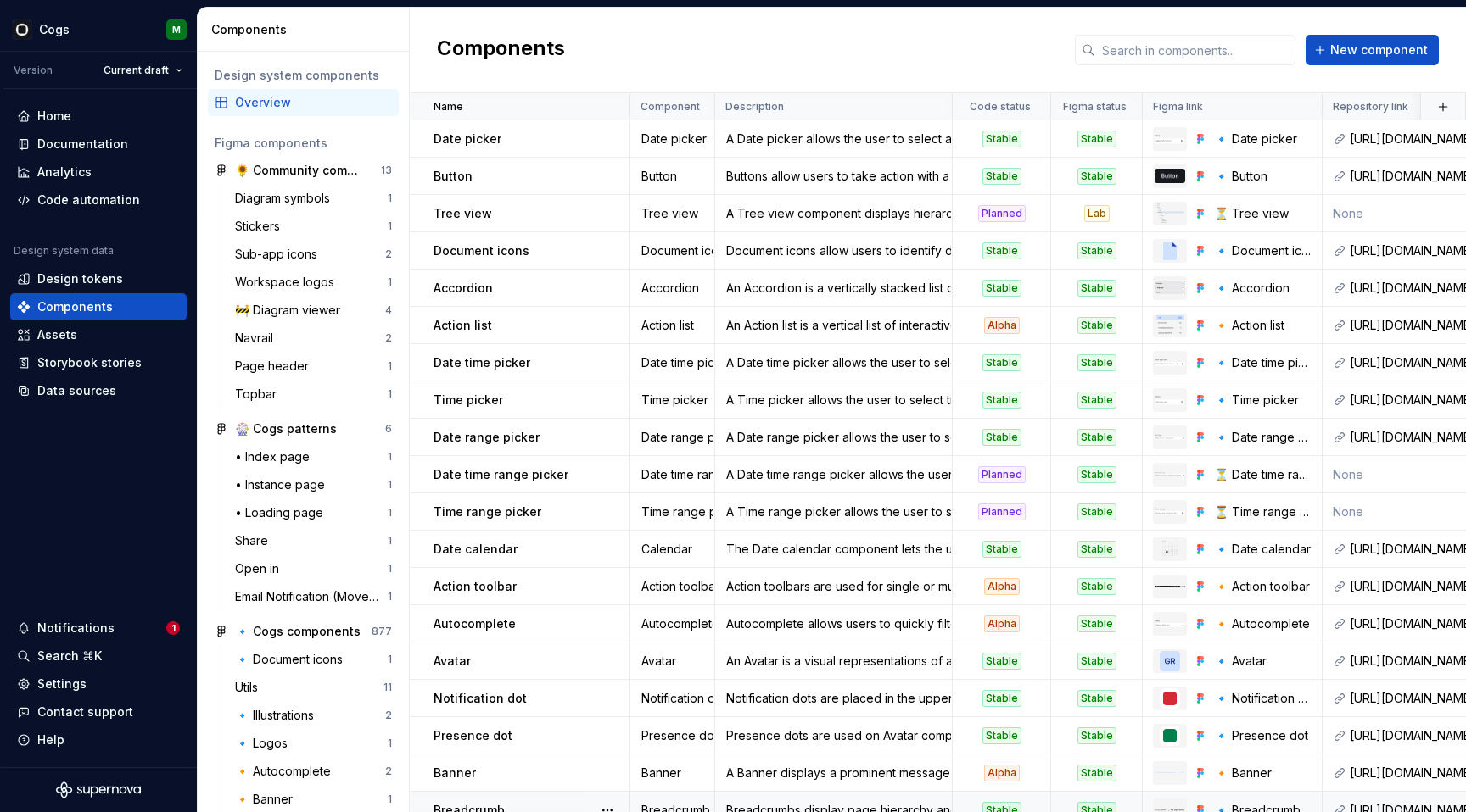
type textarea "*"
